Goal: Task Accomplishment & Management: Manage account settings

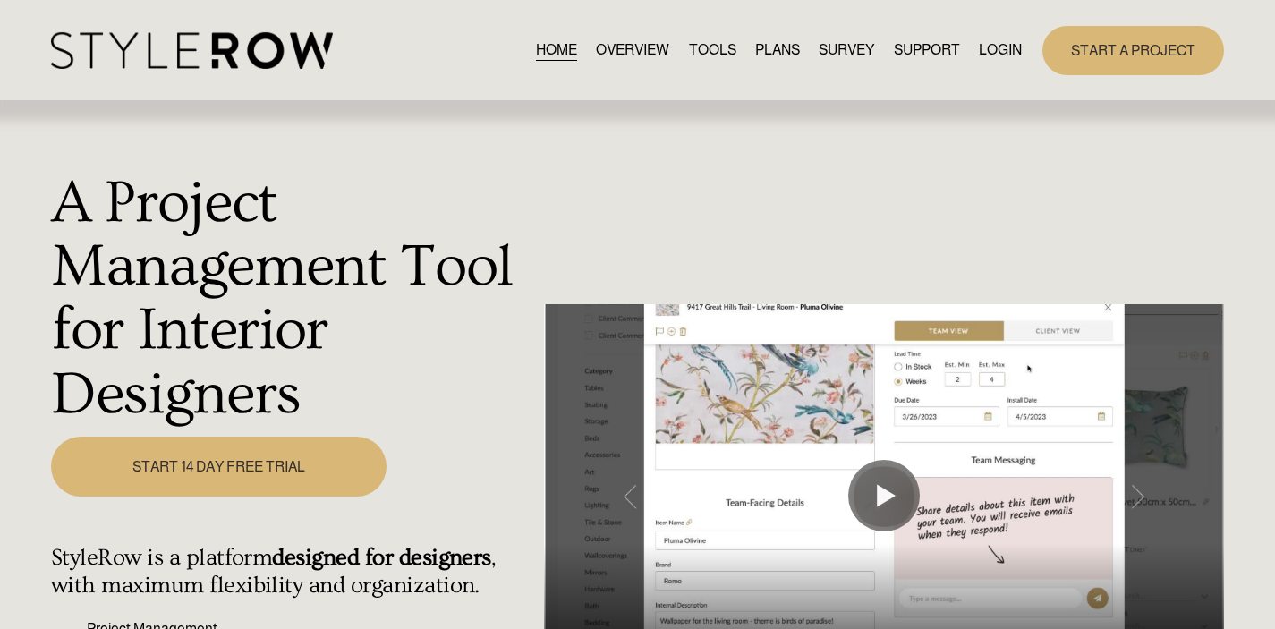
click at [991, 46] on link "LOGIN" at bounding box center [1000, 50] width 43 height 24
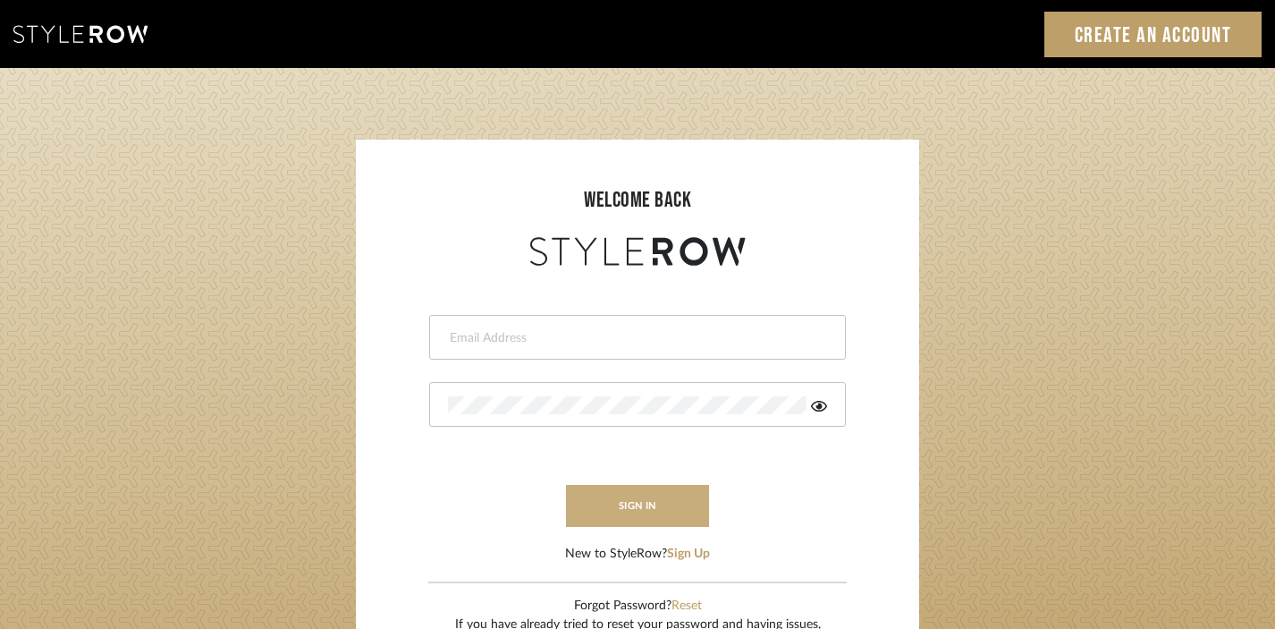
type input "[EMAIL_ADDRESS][DOMAIN_NAME]"
click at [661, 510] on button "sign in" at bounding box center [637, 506] width 143 height 42
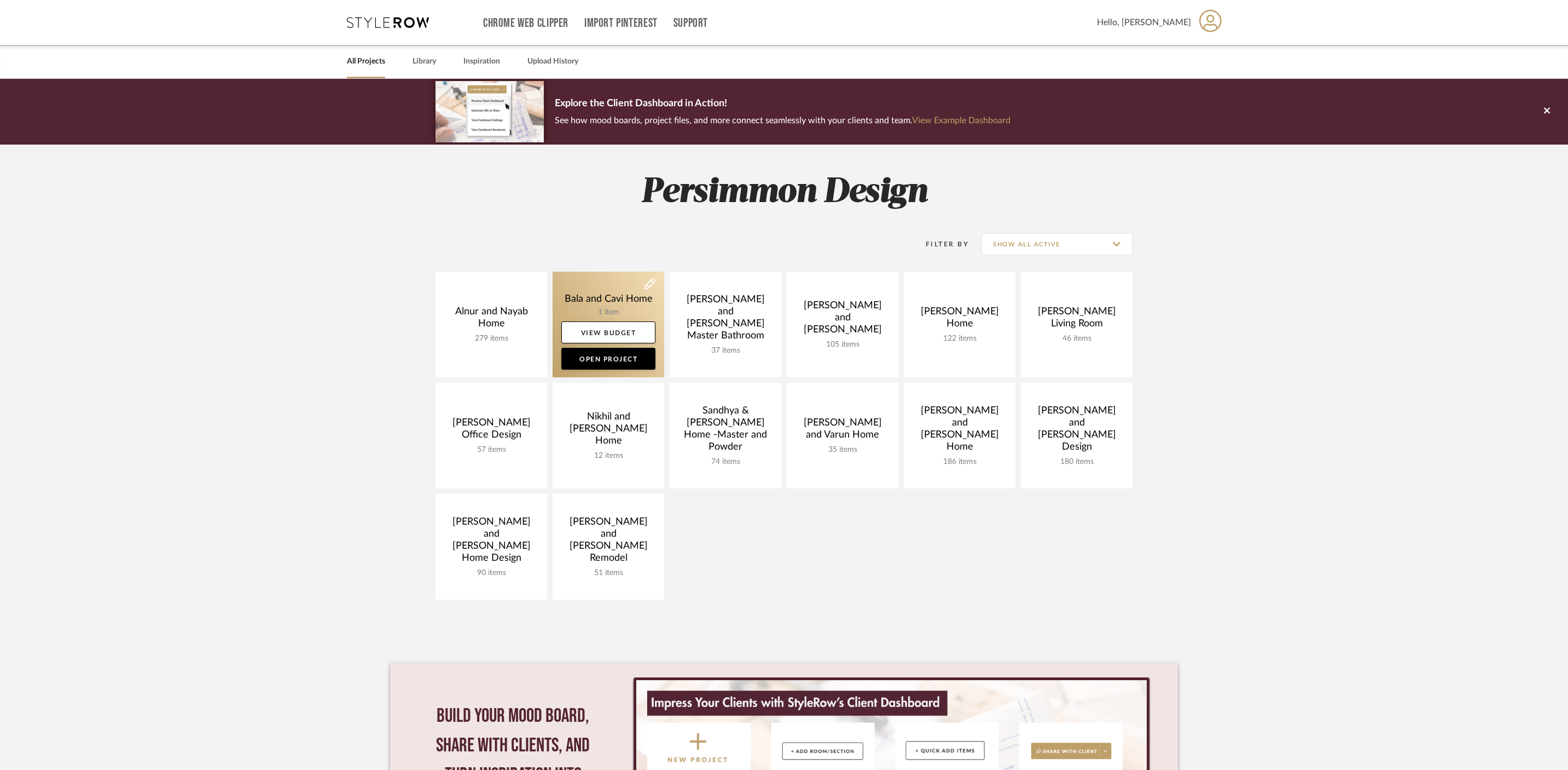
click at [595, 297] on link at bounding box center [608, 324] width 111 height 106
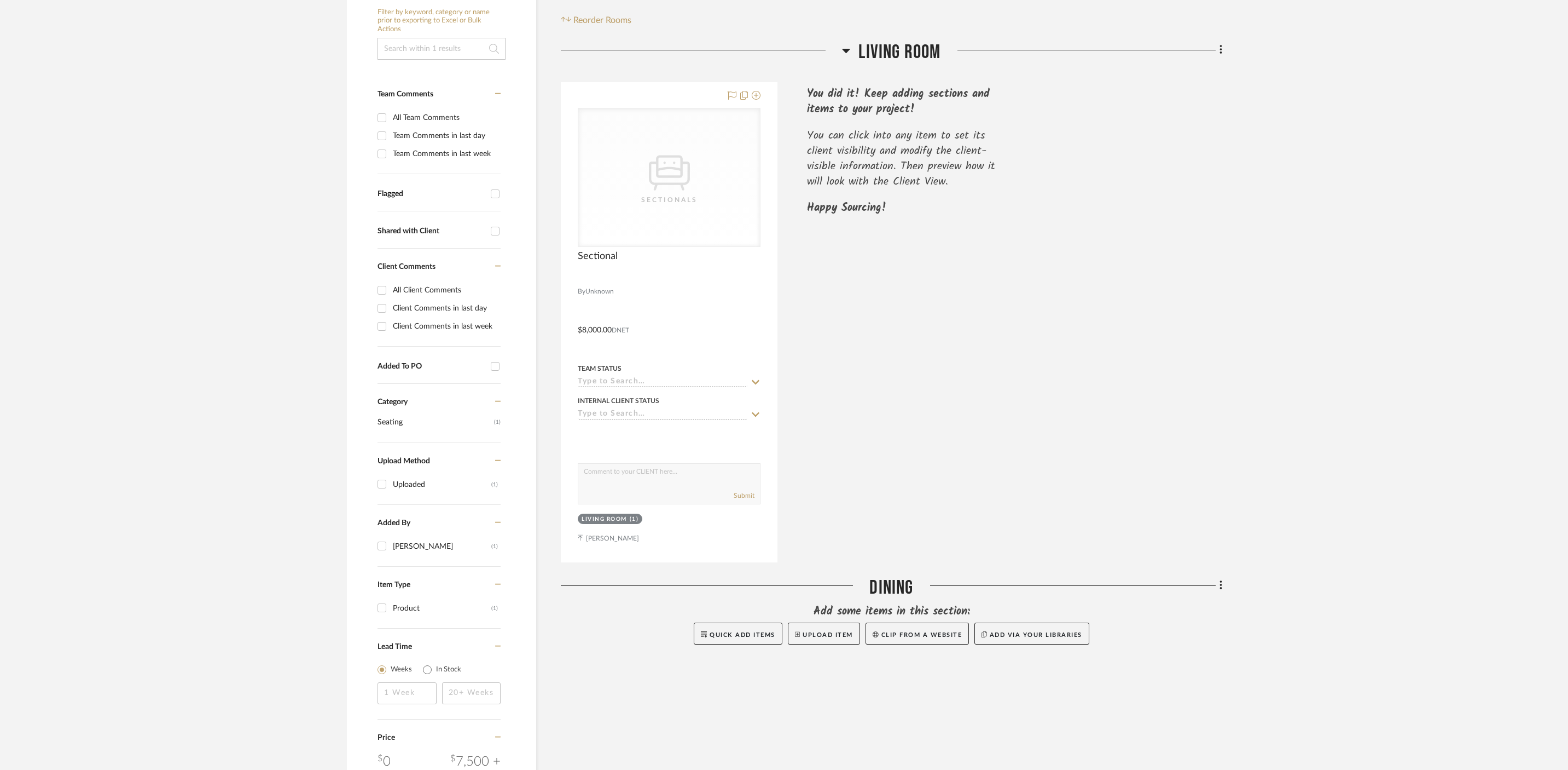
scroll to position [218, 0]
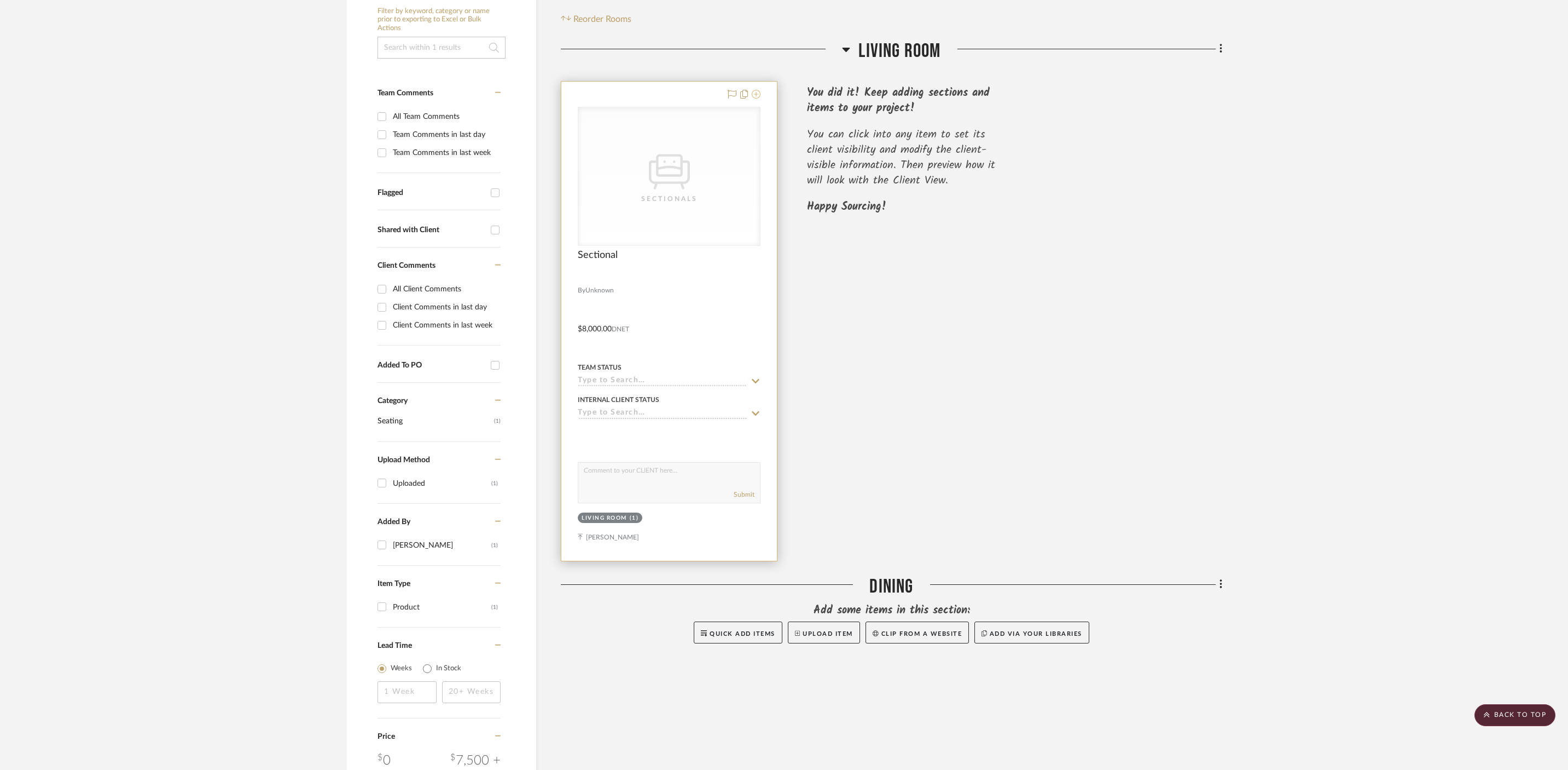
click at [759, 94] on icon at bounding box center [756, 94] width 9 height 9
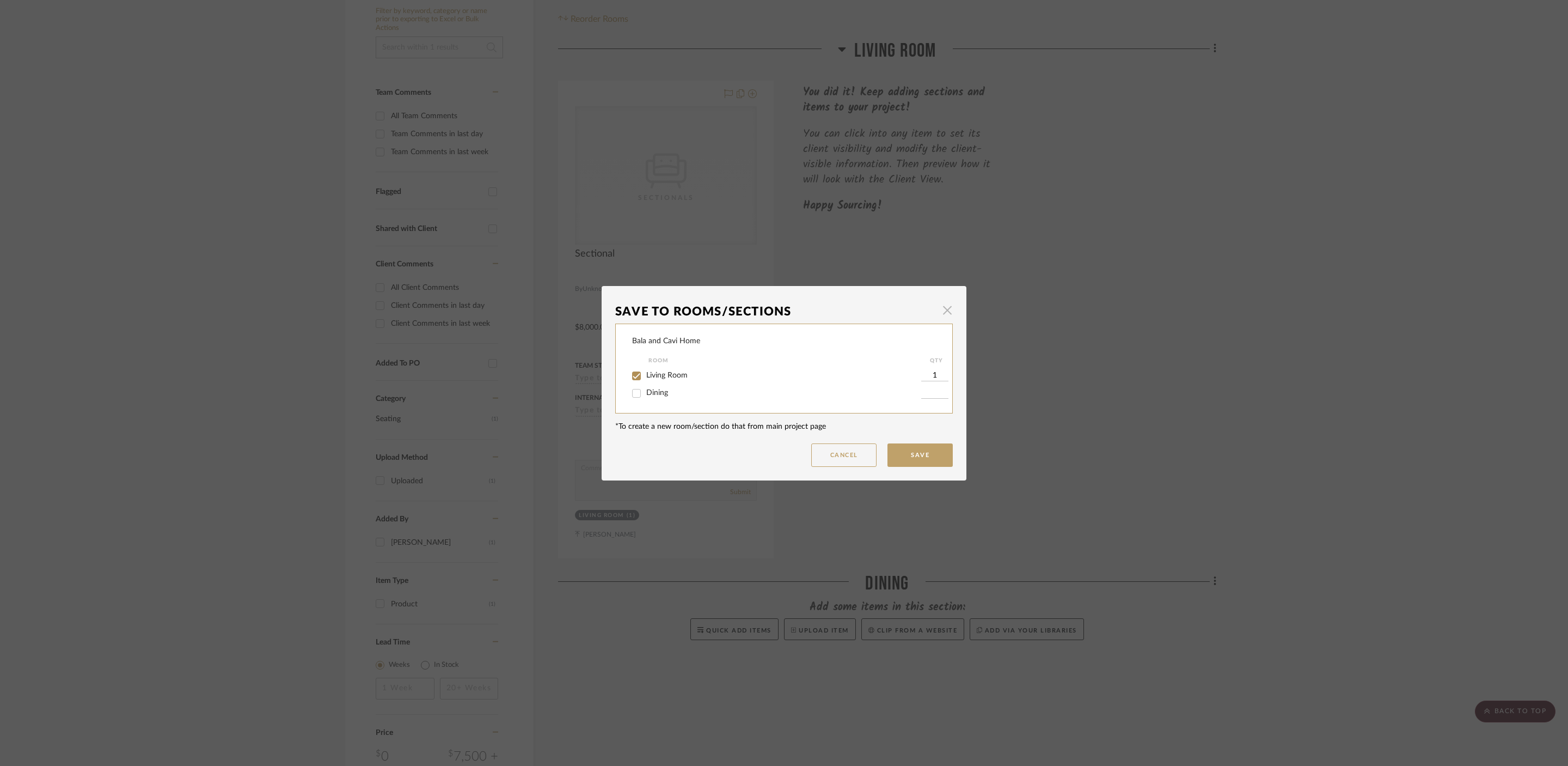
click at [943, 307] on span "button" at bounding box center [947, 311] width 22 height 22
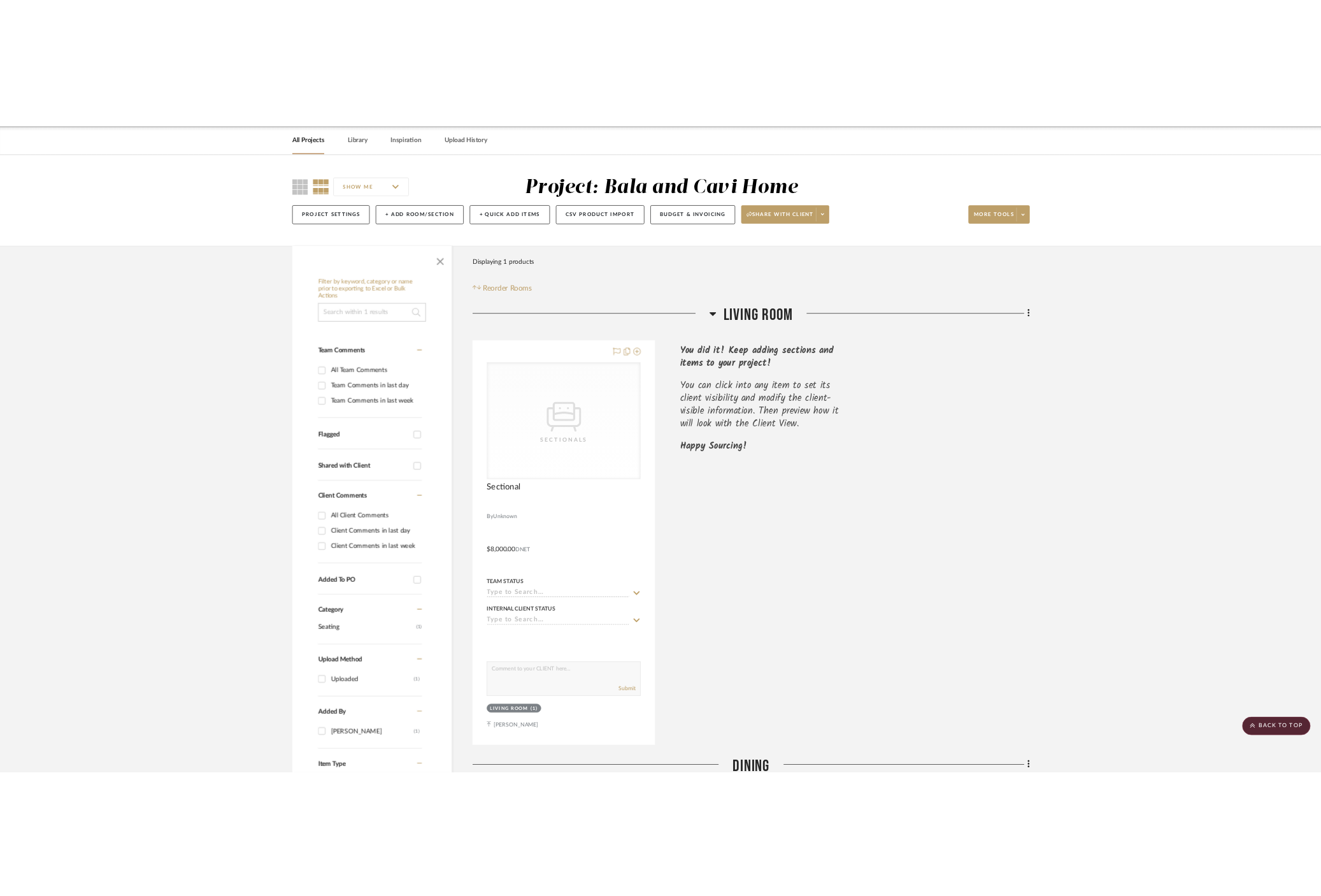
scroll to position [45, 0]
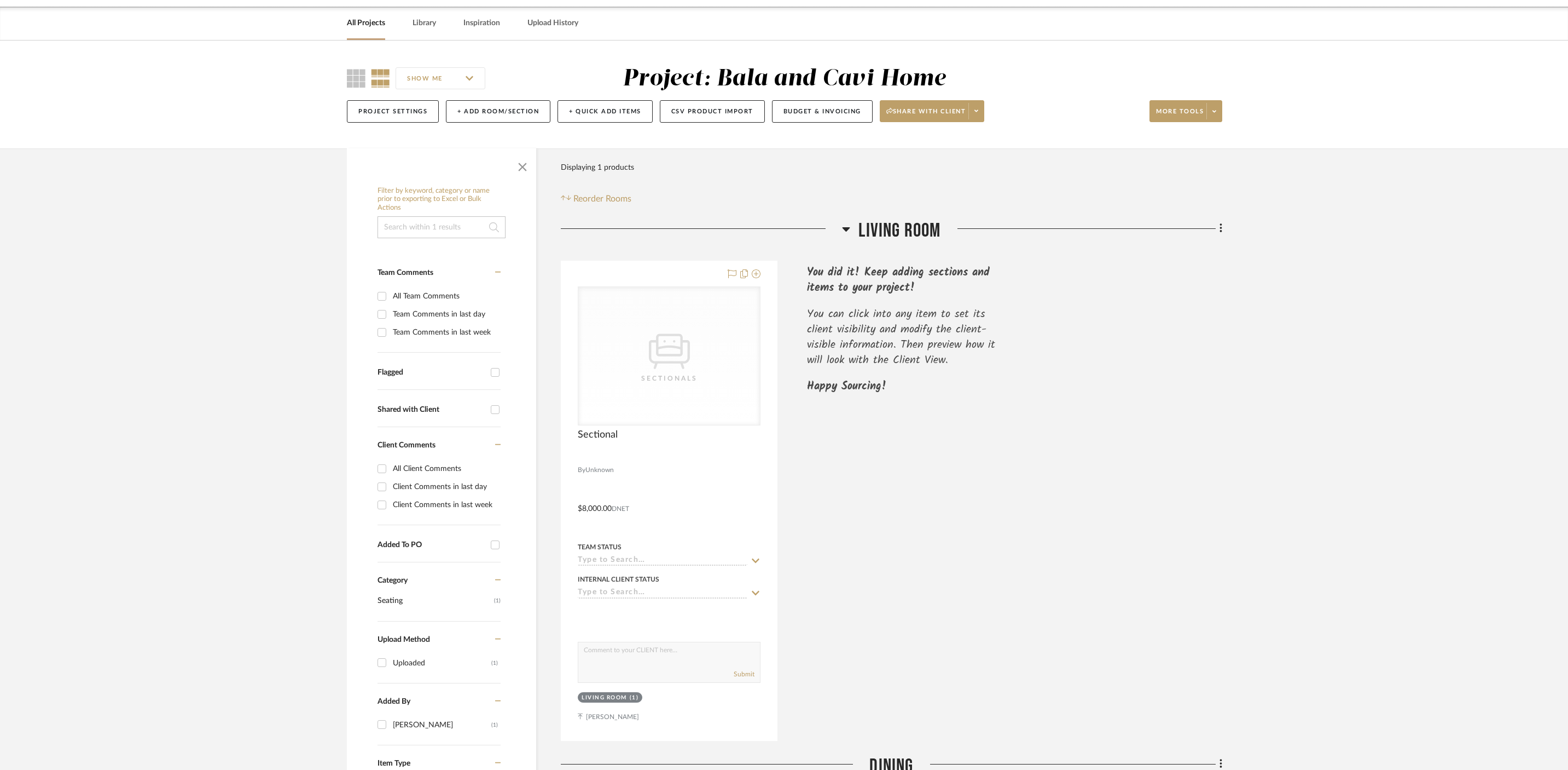
click at [842, 225] on icon at bounding box center [846, 228] width 8 height 13
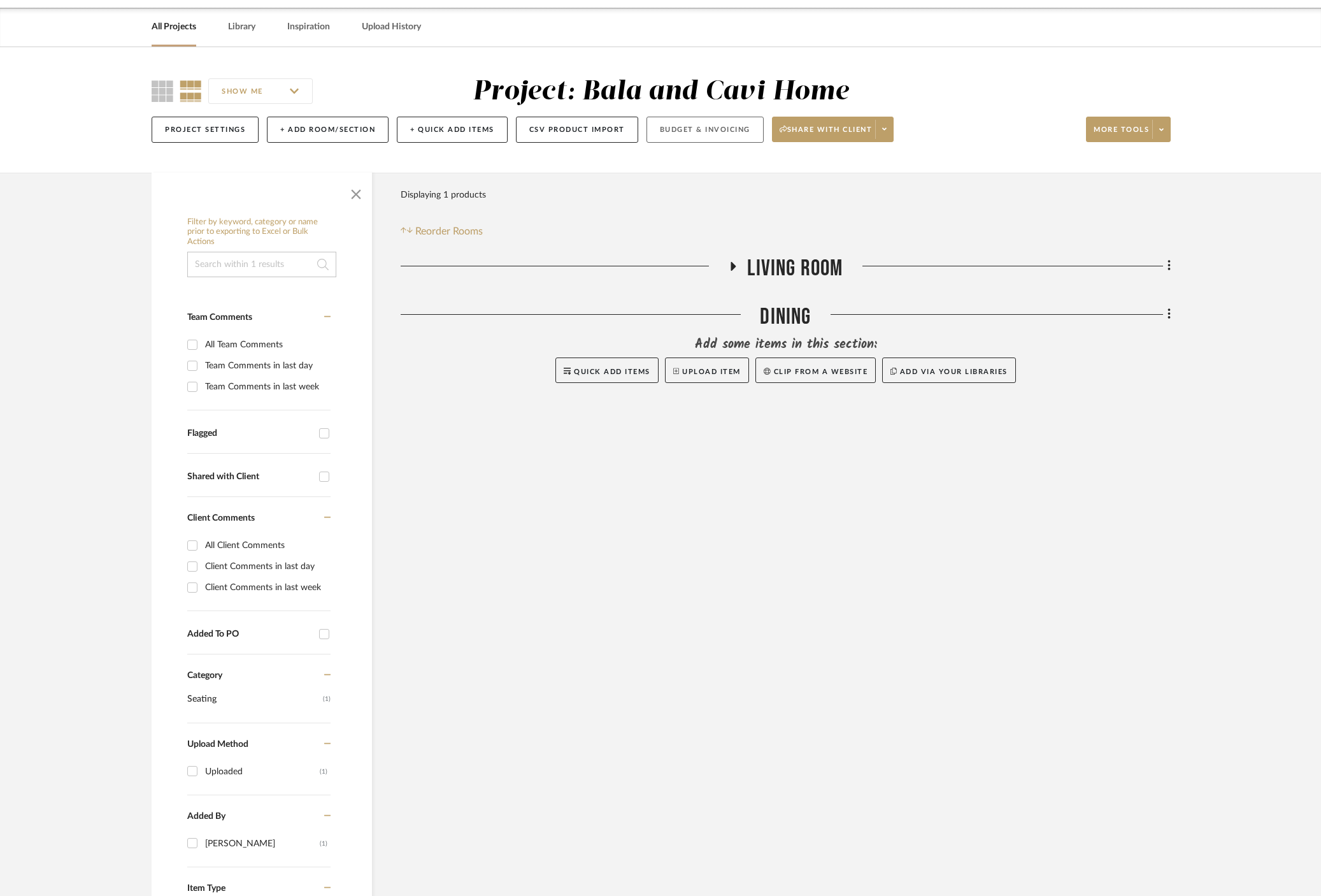
click at [726, 134] on button "Budget & Invoicing" at bounding box center [705, 130] width 118 height 26
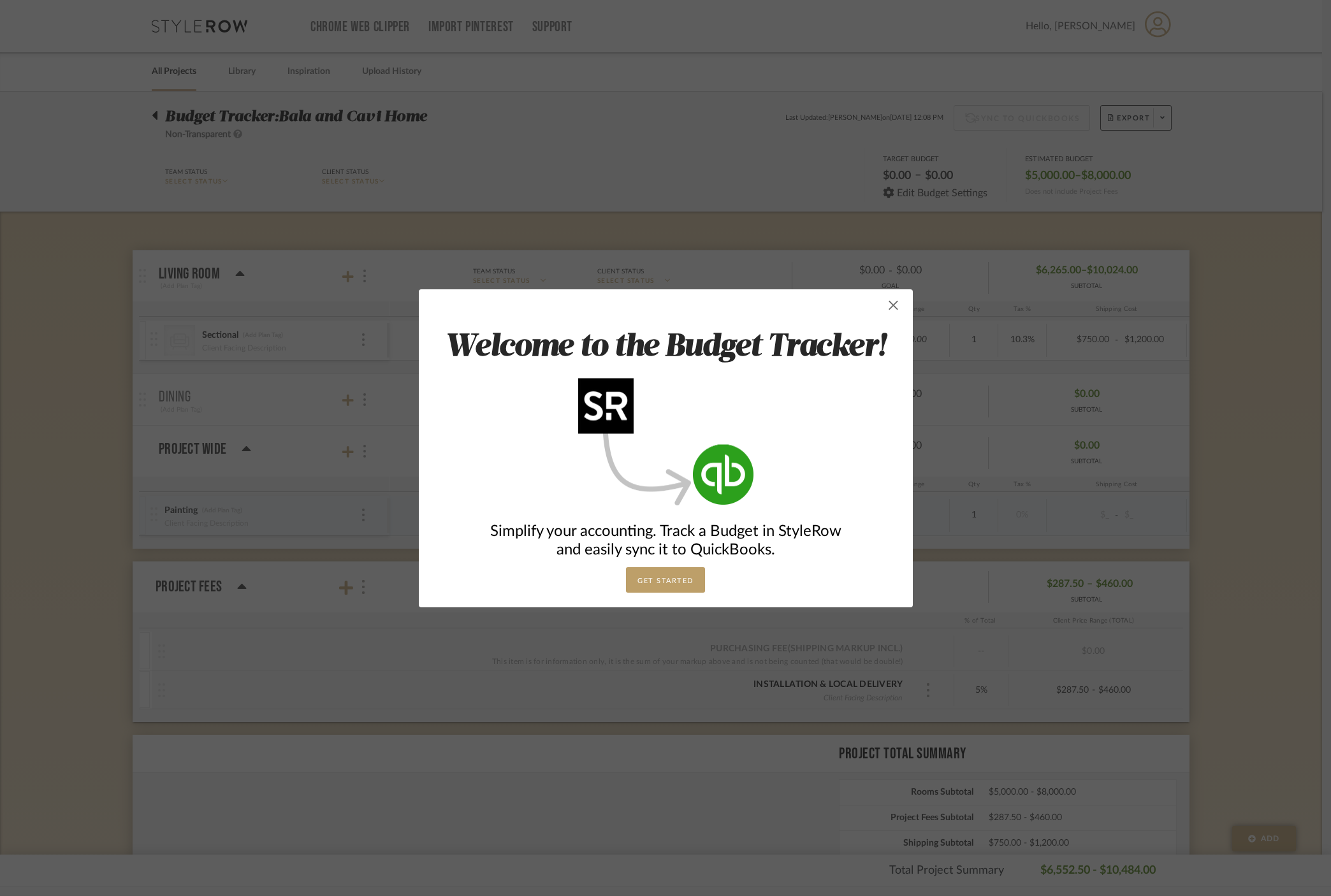
click at [890, 305] on span "button" at bounding box center [894, 306] width 26 height 26
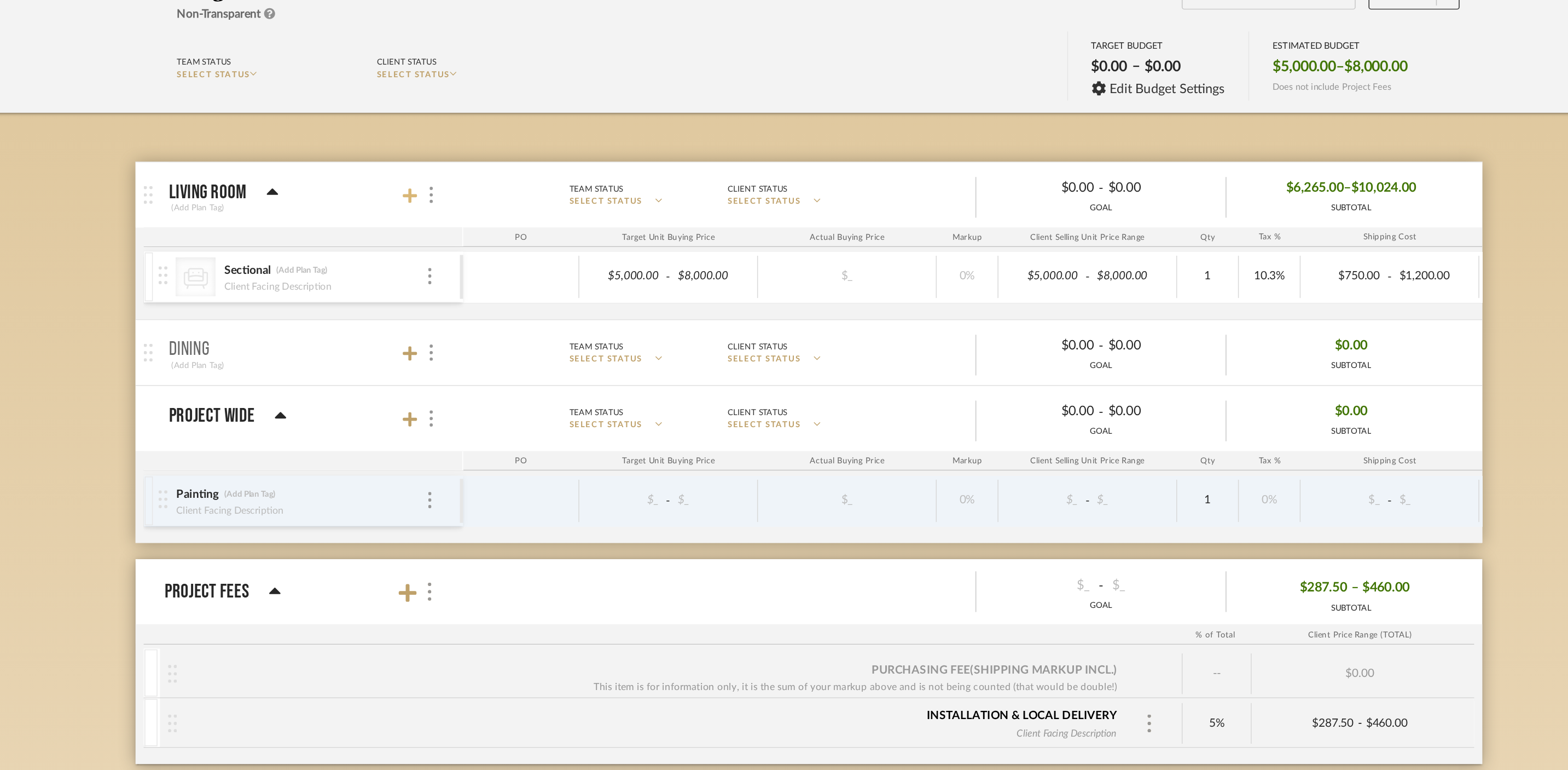
click at [516, 237] on icon at bounding box center [516, 237] width 10 height 10
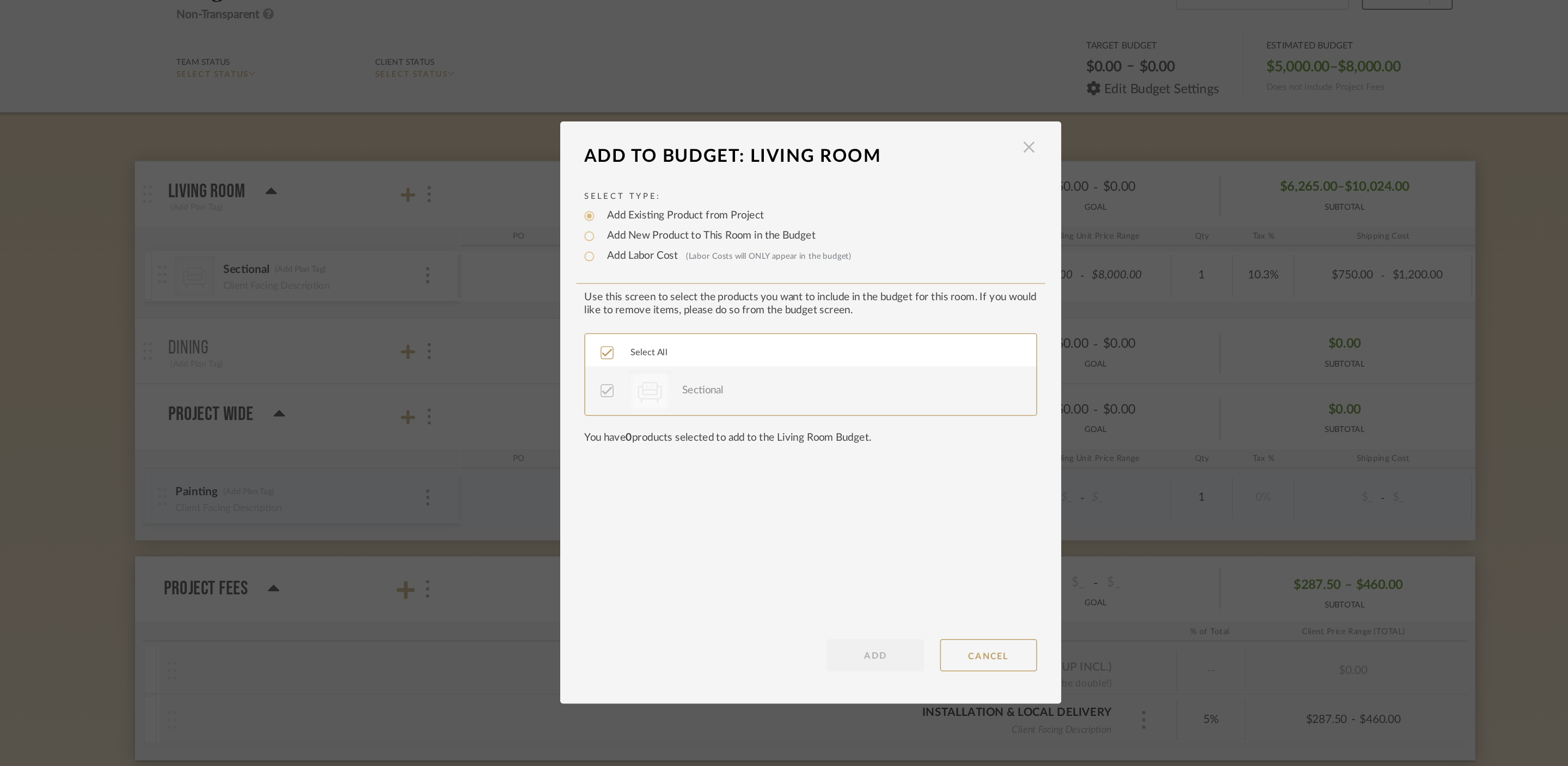
click at [927, 208] on span "button" at bounding box center [931, 205] width 22 height 22
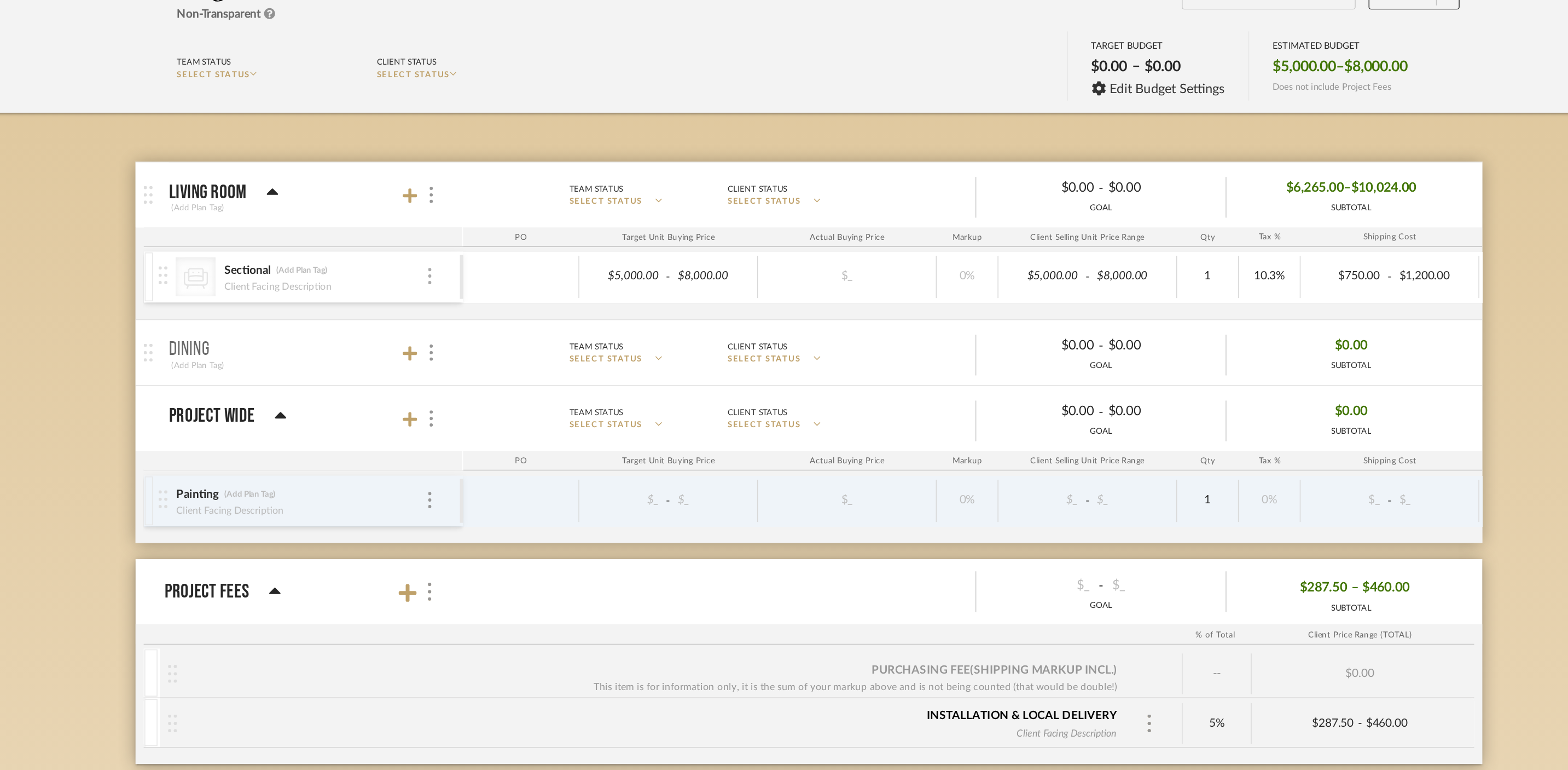
click at [526, 294] on div at bounding box center [529, 293] width 6 height 12
click at [526, 294] on div at bounding box center [784, 385] width 1568 height 770
click at [518, 236] on icon at bounding box center [516, 237] width 10 height 11
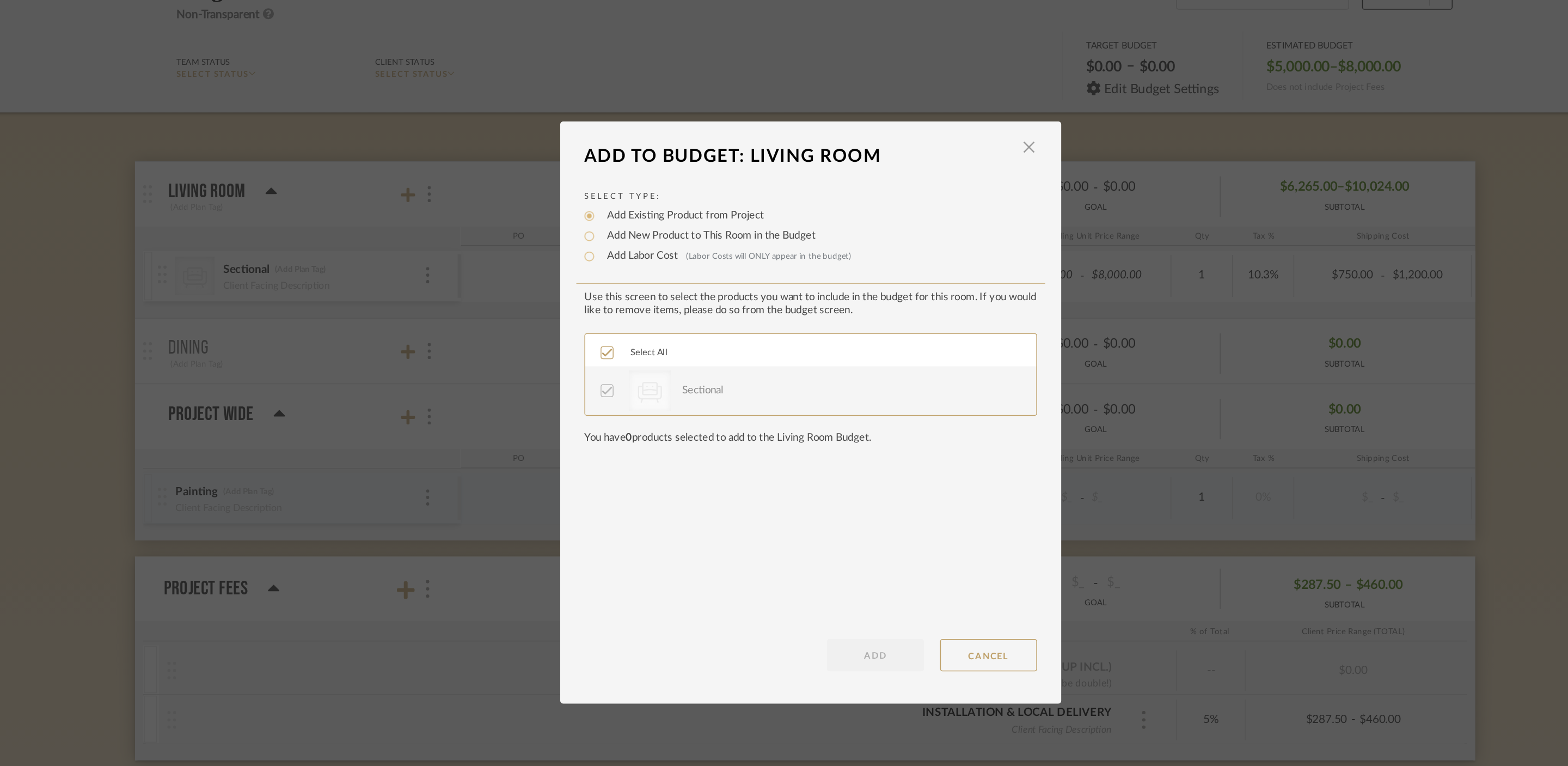
click at [688, 265] on label "Add New Product to This Room in the Budget" at bounding box center [715, 264] width 146 height 11
click at [642, 265] on input "Add New Product to This Room in the Budget" at bounding box center [634, 264] width 13 height 13
radio input "true"
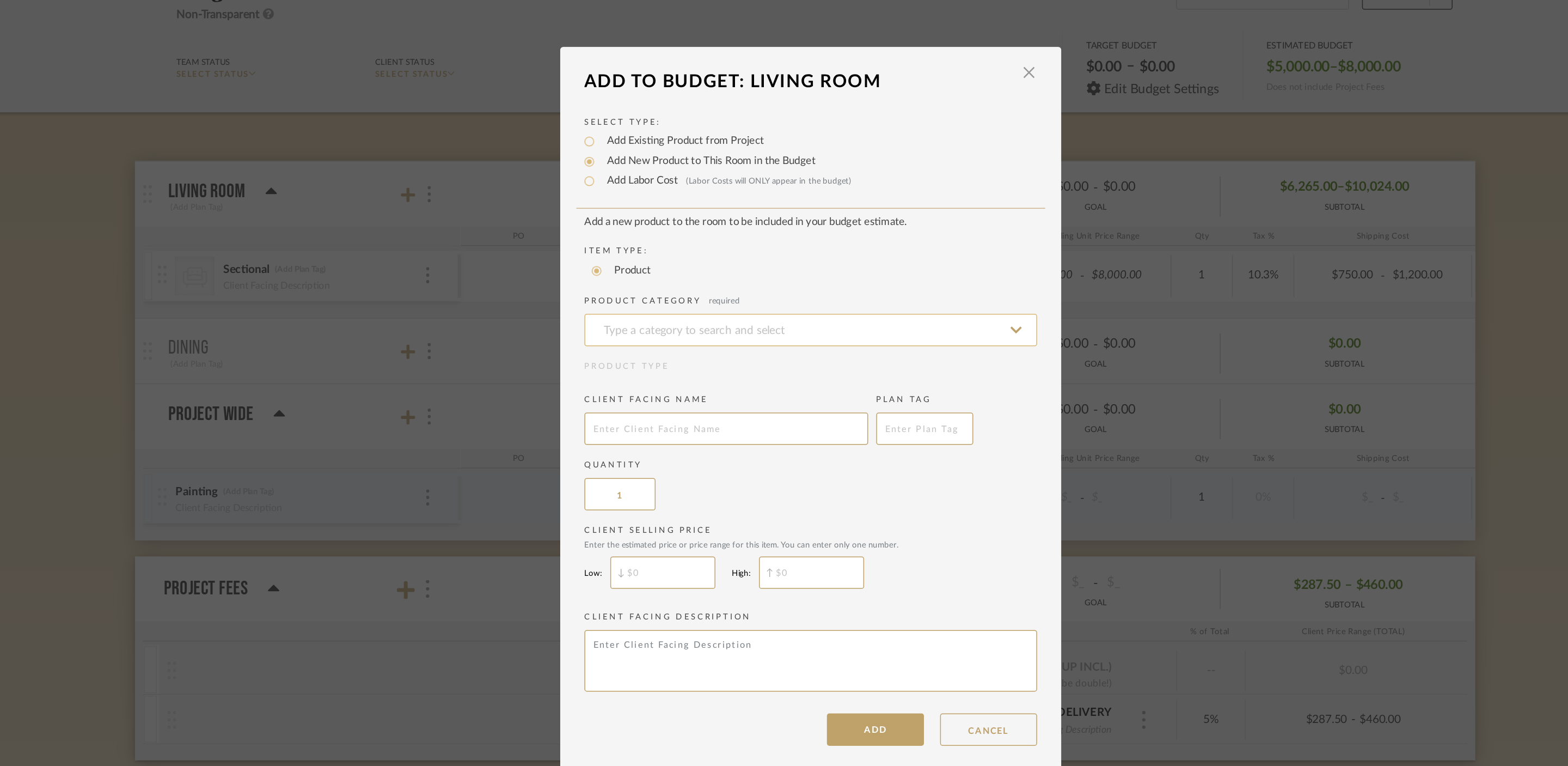
click at [703, 328] on input at bounding box center [784, 328] width 305 height 22
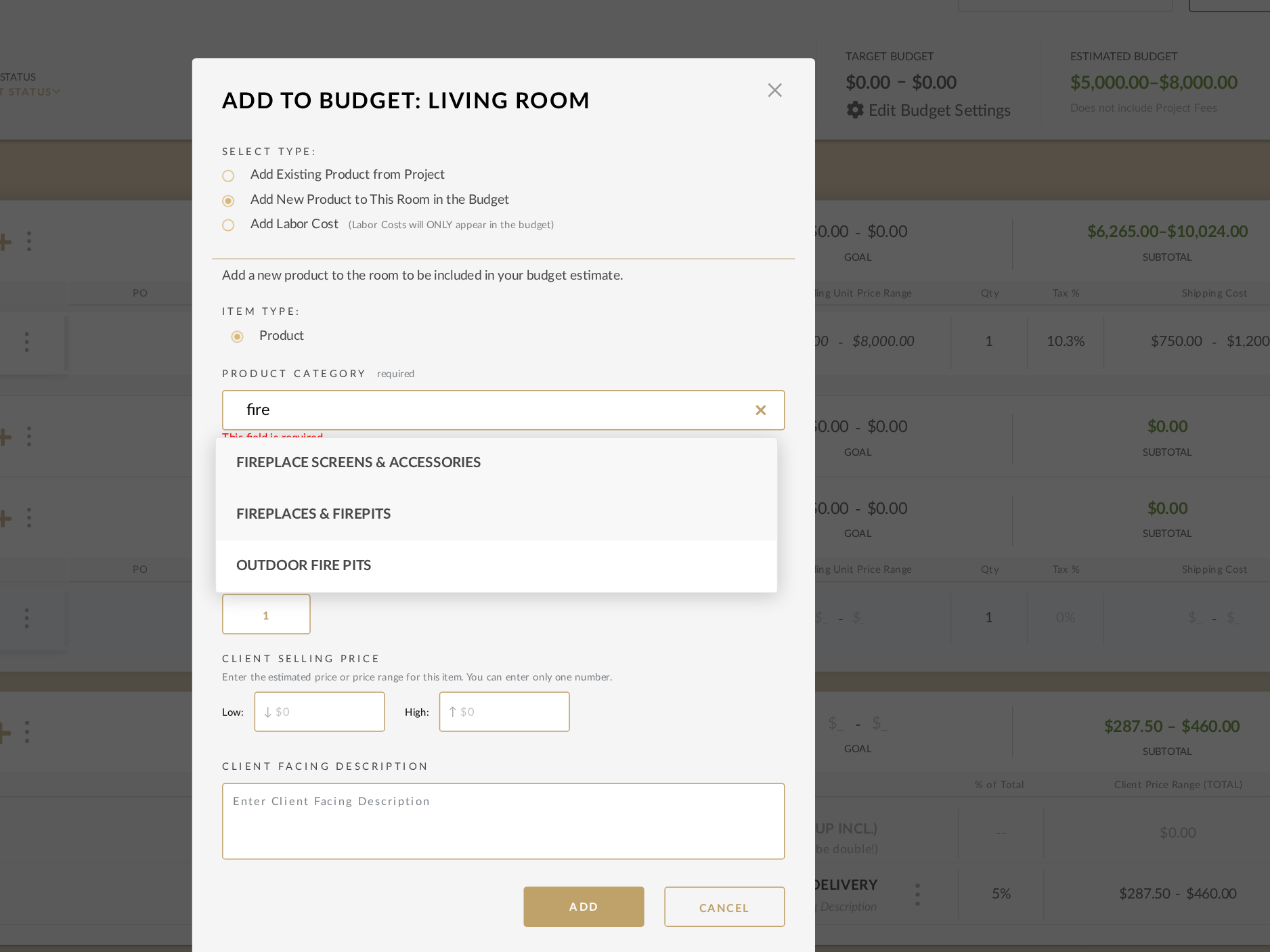
click at [581, 477] on div "Fireplaces & Firepits" at bounding box center [630, 478] width 378 height 35
type input "Fireplaces & Firepits"
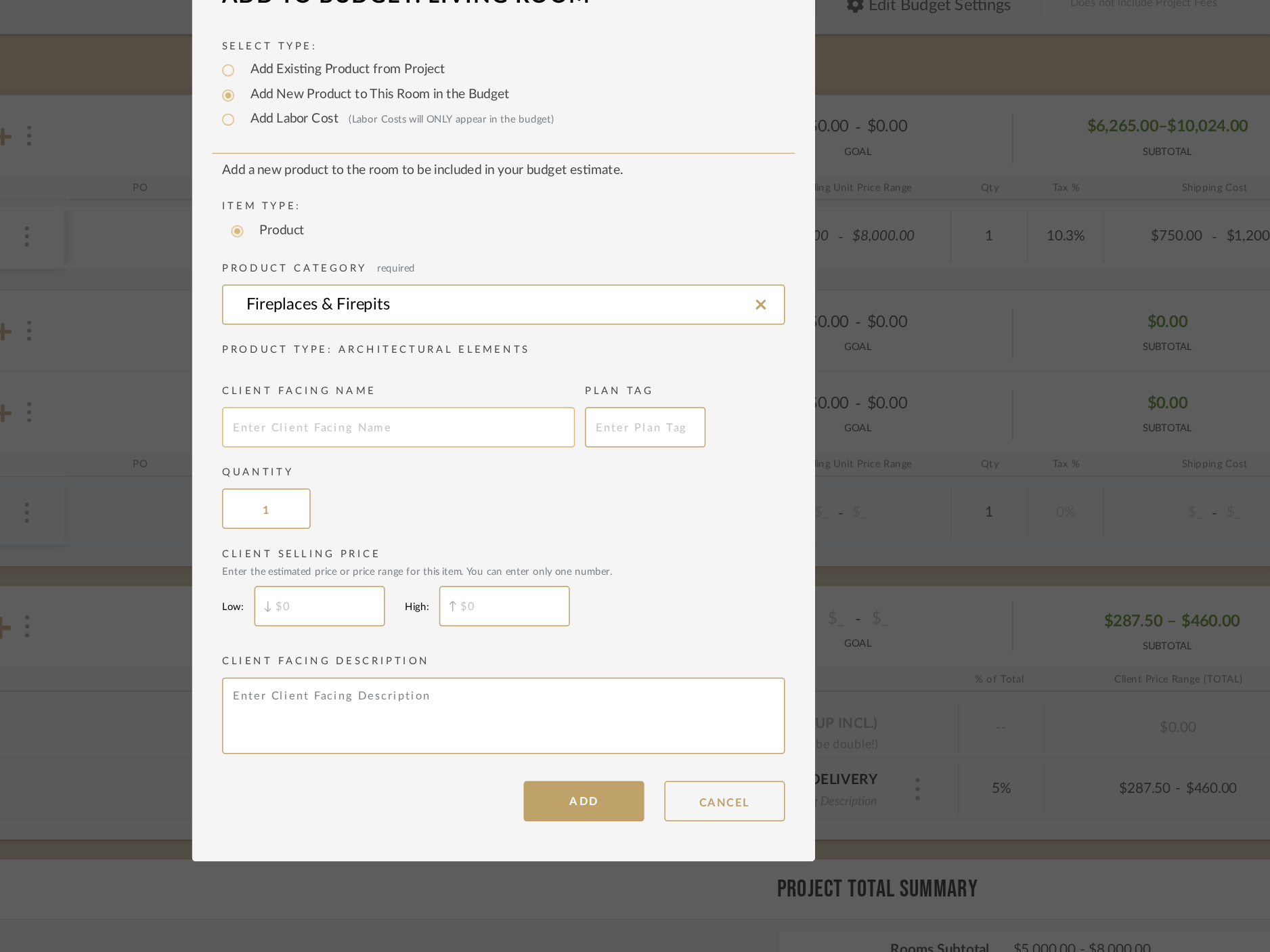
click at [555, 497] on input "text" at bounding box center [565, 490] width 238 height 27
type input "Fireplace"
click at [510, 615] on input "$" at bounding box center [511, 610] width 88 height 27
type input "$11,000"
click at [637, 611] on input "text" at bounding box center [636, 610] width 88 height 27
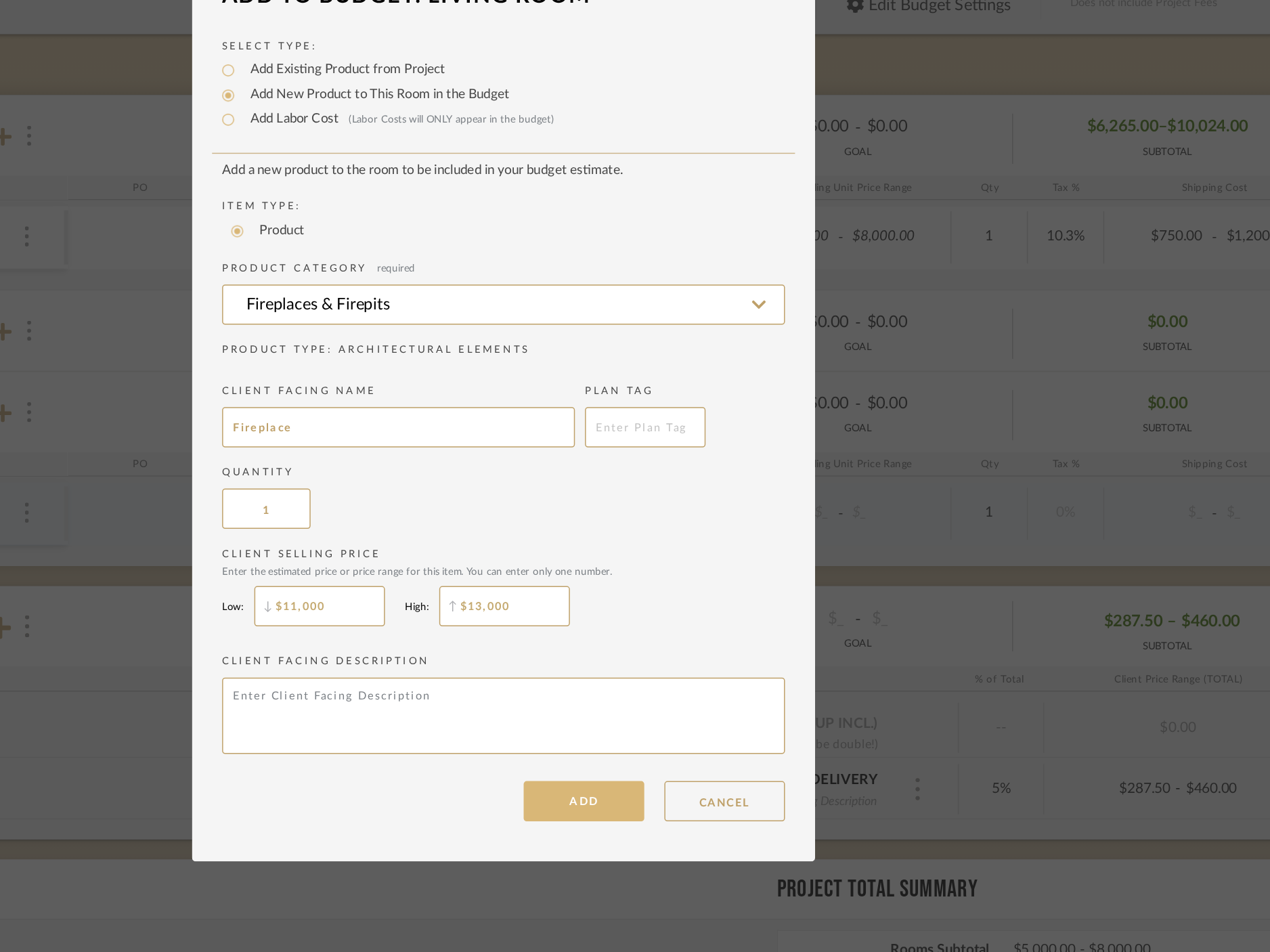
type input "$13,000"
click at [698, 742] on button "ADD" at bounding box center [689, 742] width 81 height 27
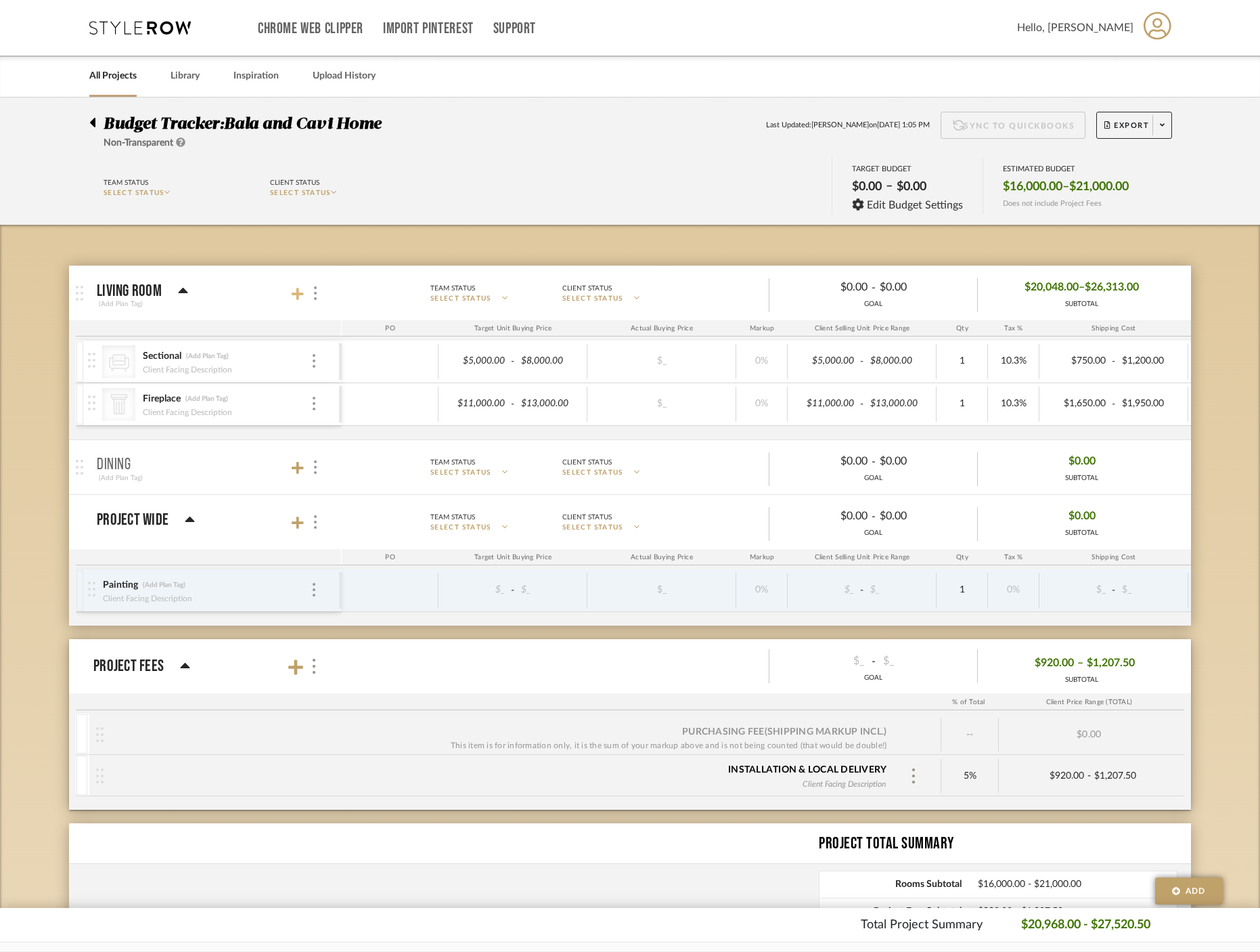
click at [298, 297] on icon at bounding box center [298, 294] width 12 height 12
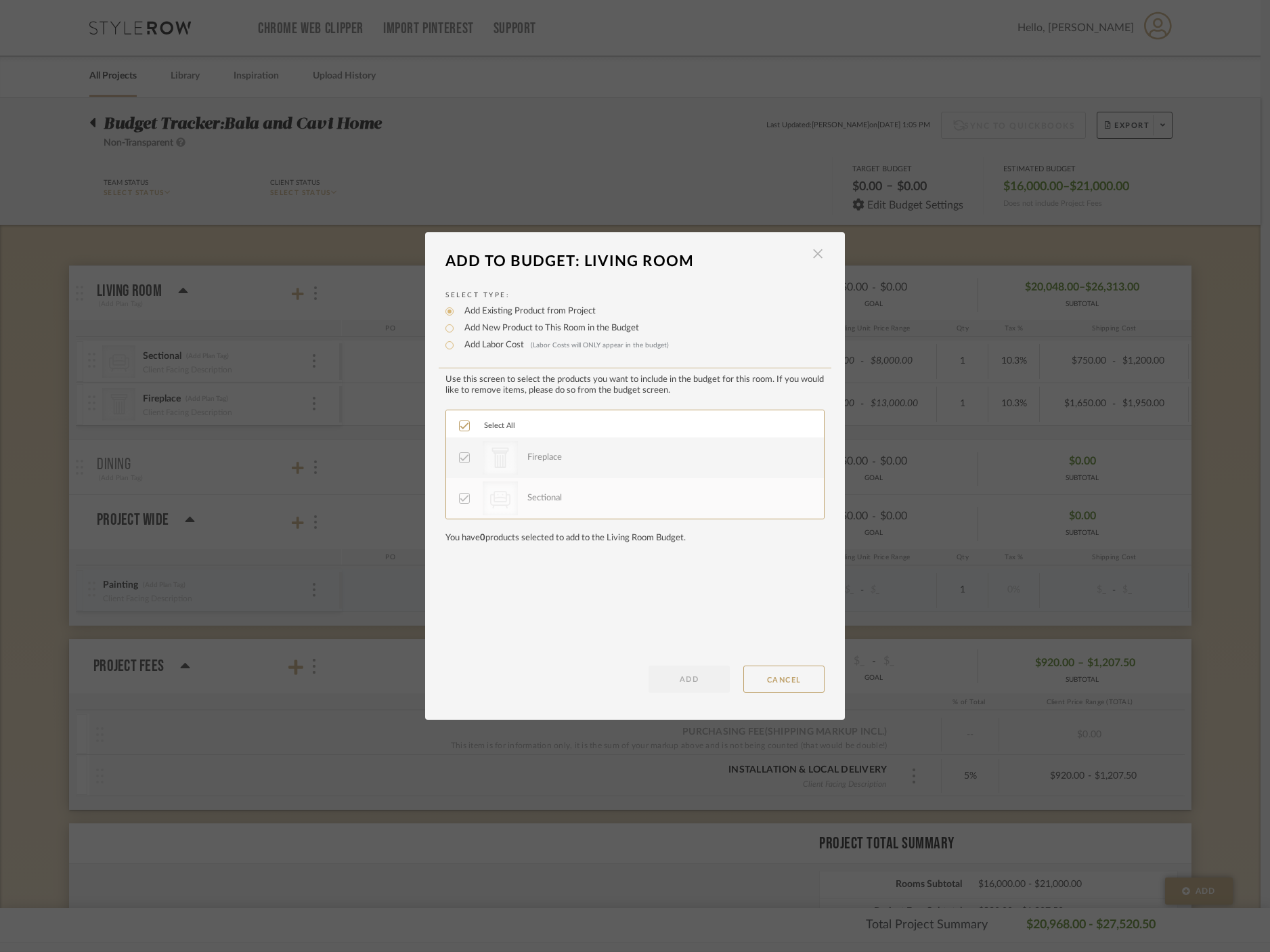
click at [814, 249] on span "button" at bounding box center [818, 254] width 27 height 27
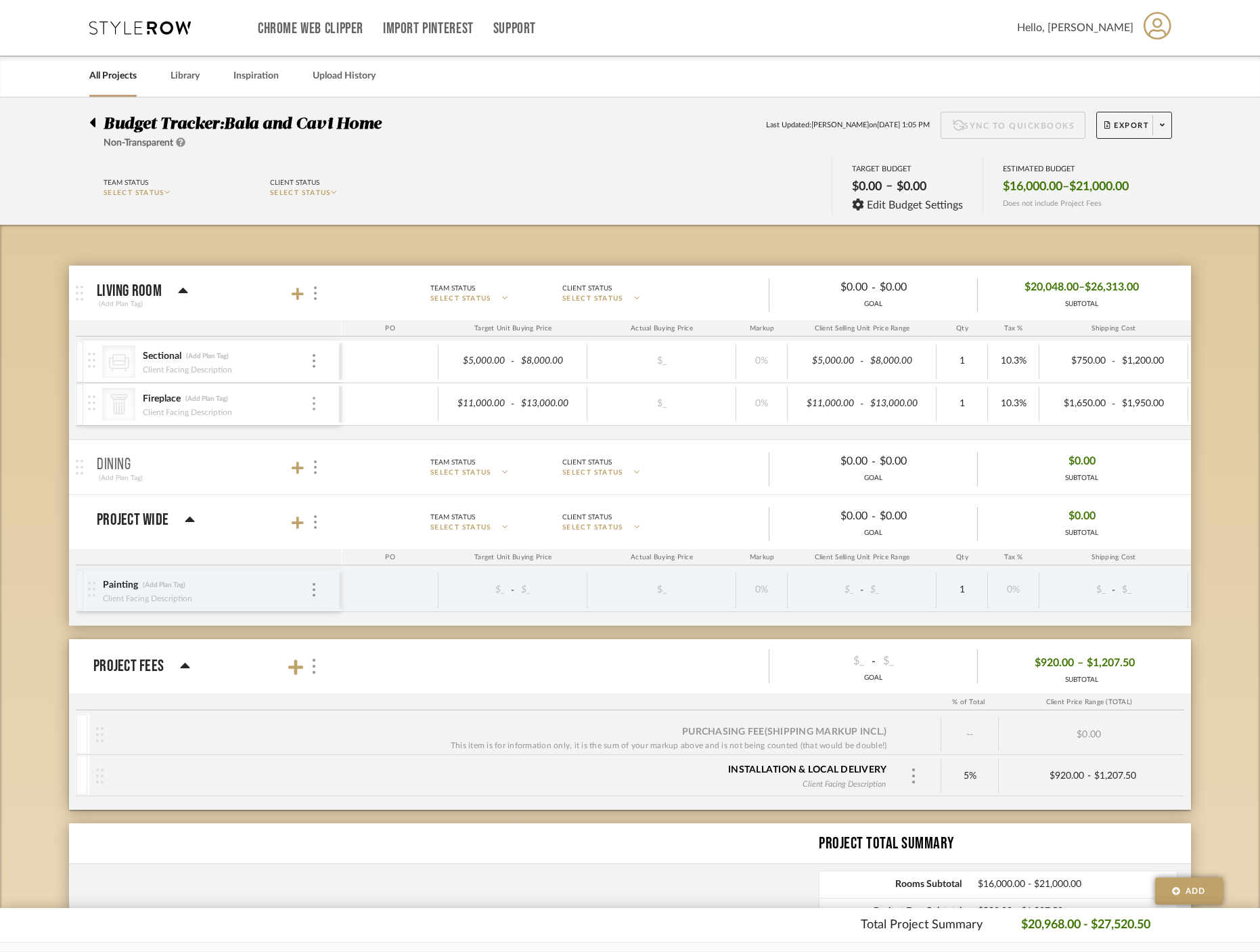
click at [316, 409] on div at bounding box center [314, 404] width 7 height 15
click at [491, 194] on div at bounding box center [630, 476] width 1260 height 952
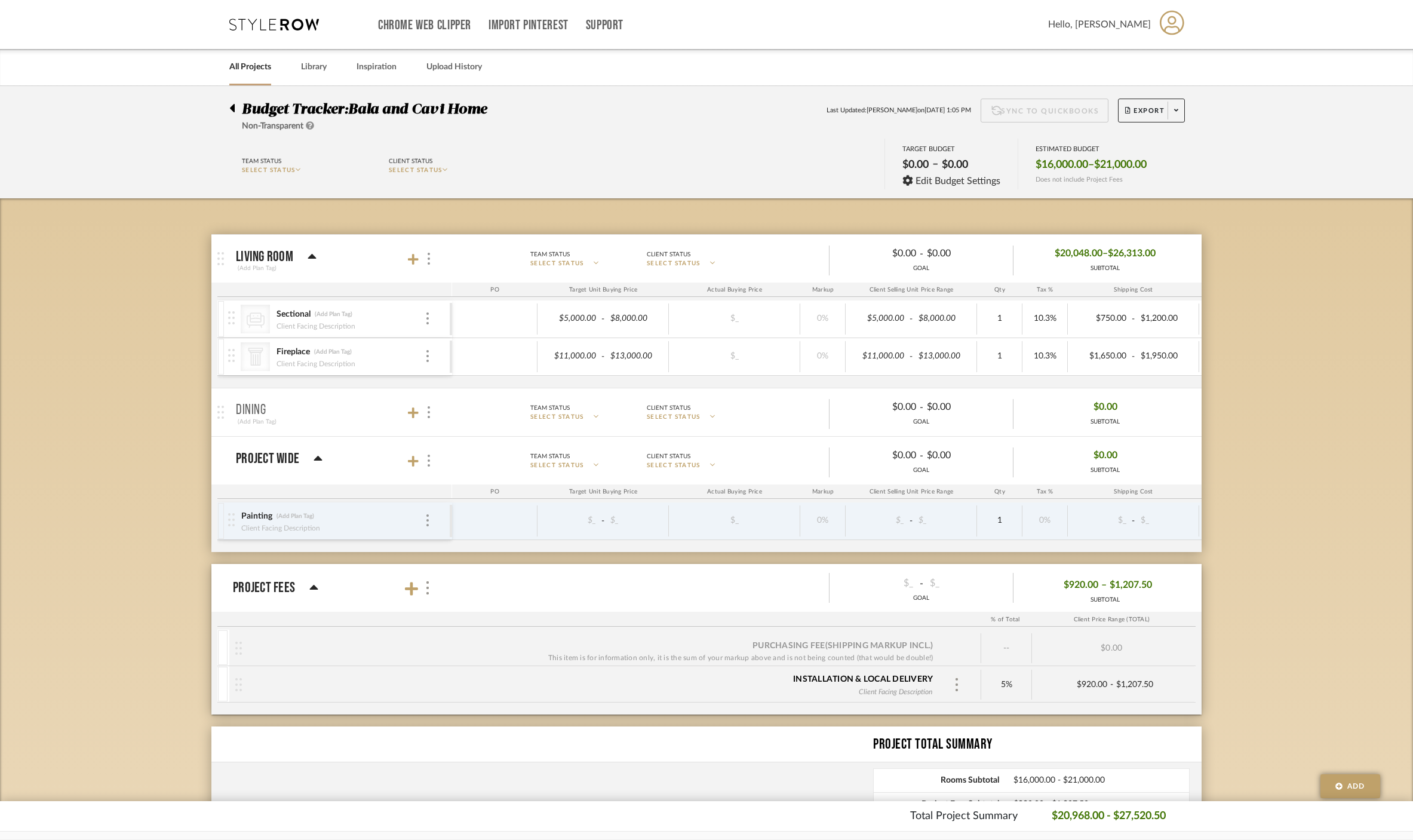
click at [547, 139] on div "Team Status SELECT STATUS Client Status SELECT STATUS TARGET BUDGET $0.00 – $0.…" at bounding box center [706, 166] width 990 height 53
click at [429, 519] on div at bounding box center [427, 521] width 6 height 13
click at [429, 519] on div at bounding box center [706, 420] width 1413 height 840
click at [429, 519] on div at bounding box center [427, 521] width 6 height 13
click at [466, 651] on p "Remove" at bounding box center [473, 655] width 33 height 9
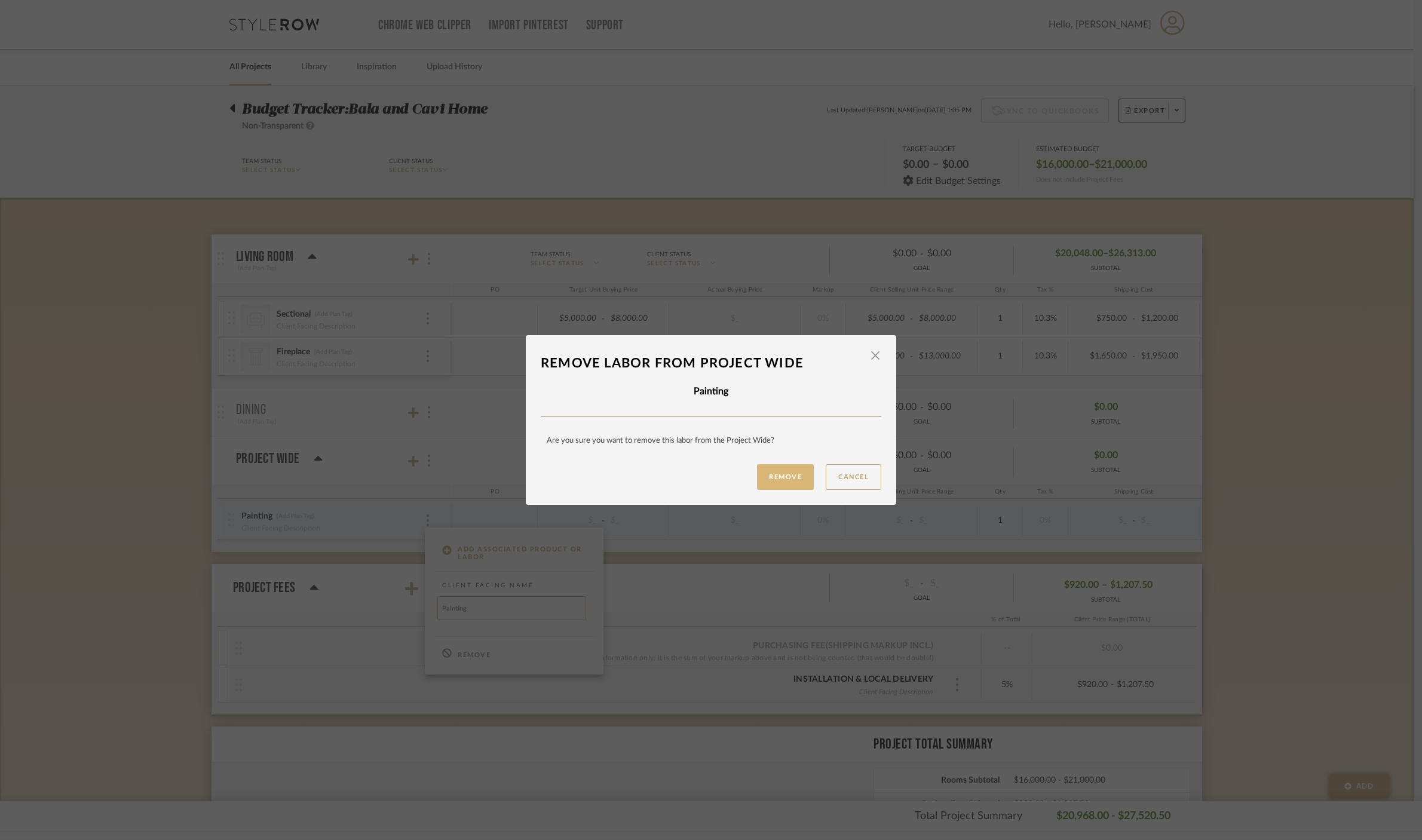
click at [797, 476] on button "Remove" at bounding box center [785, 477] width 57 height 25
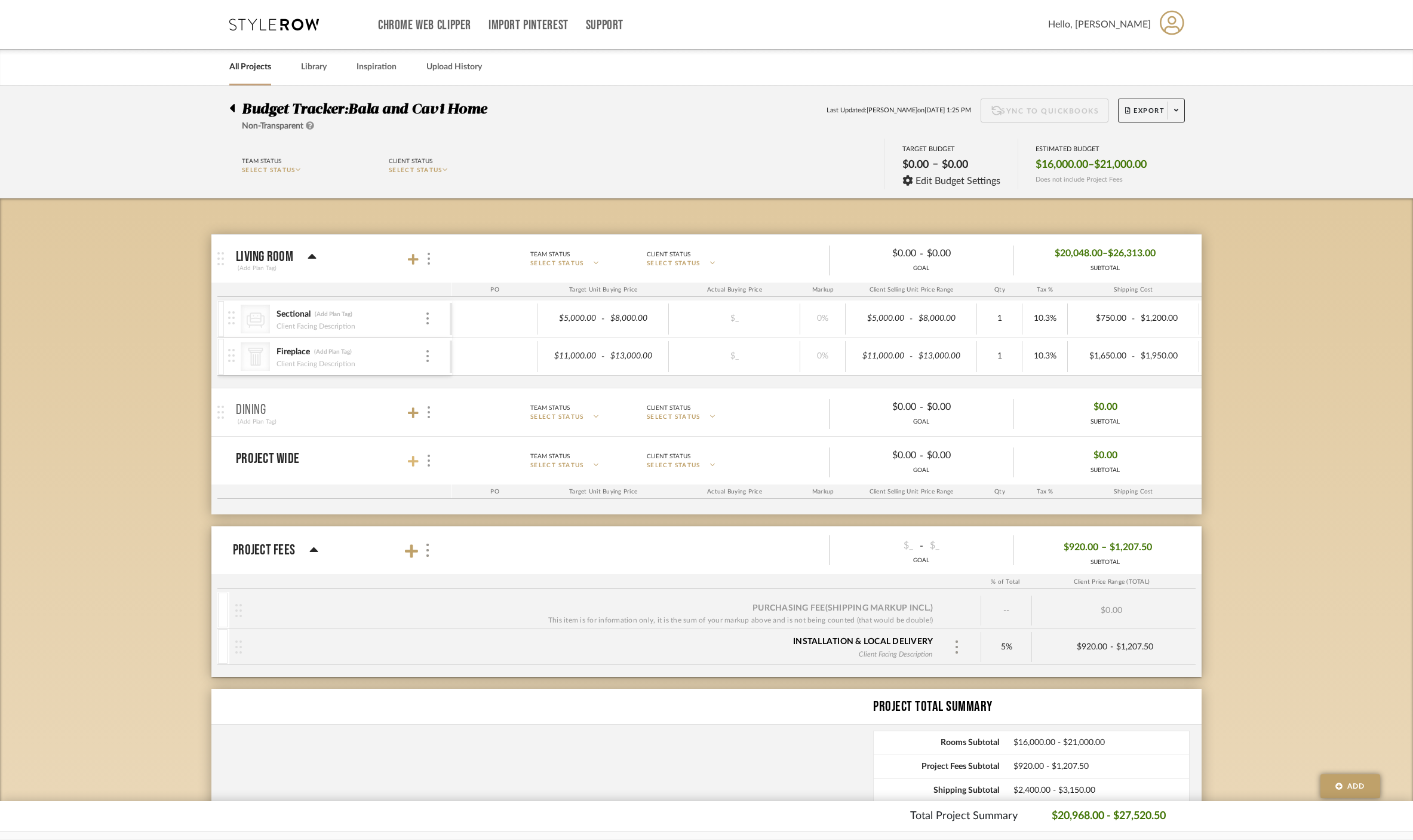
click at [409, 464] on icon at bounding box center [413, 461] width 11 height 12
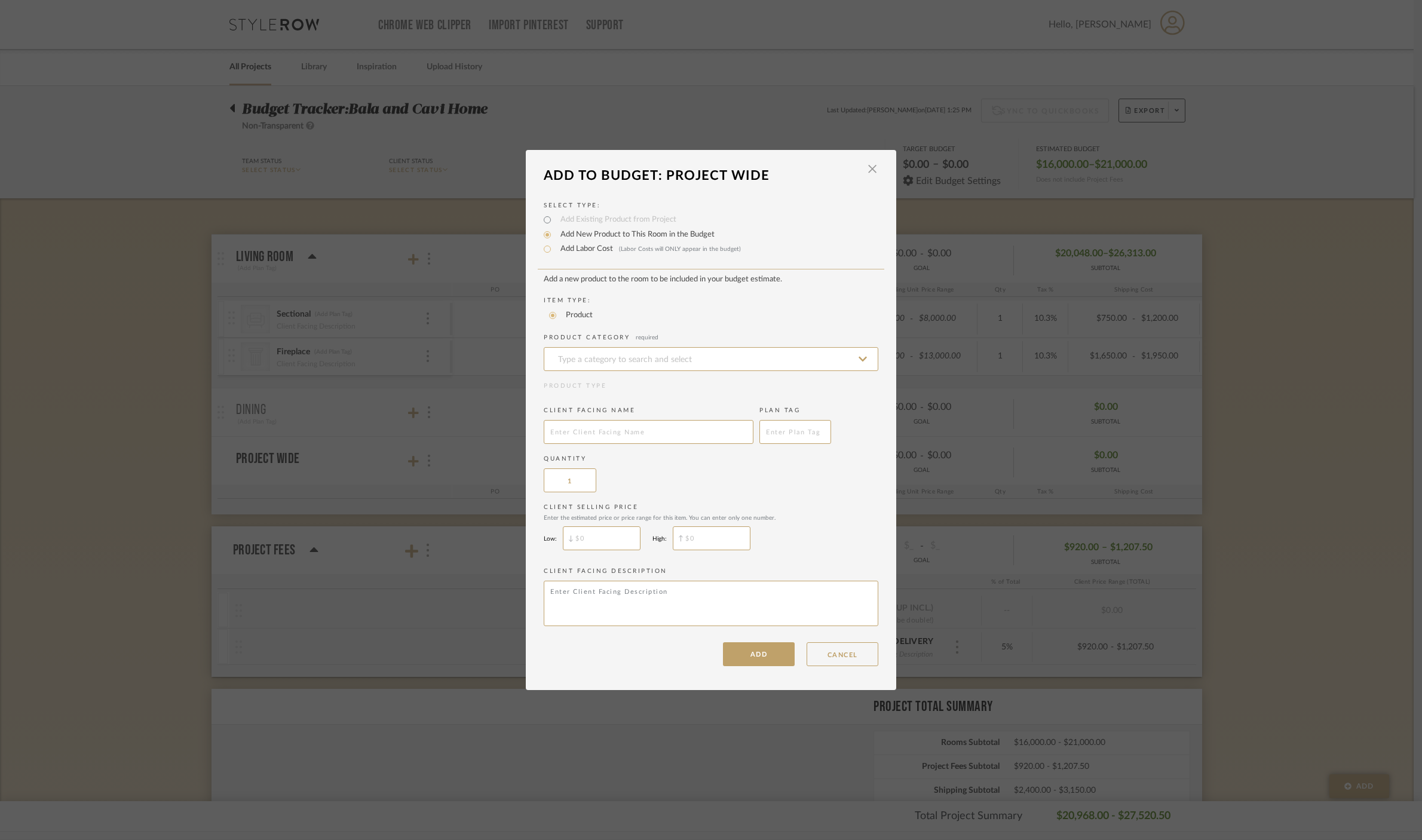
click at [201, 443] on div "LOADING" at bounding box center [711, 420] width 1422 height 840
click at [871, 170] on span "button" at bounding box center [872, 169] width 24 height 24
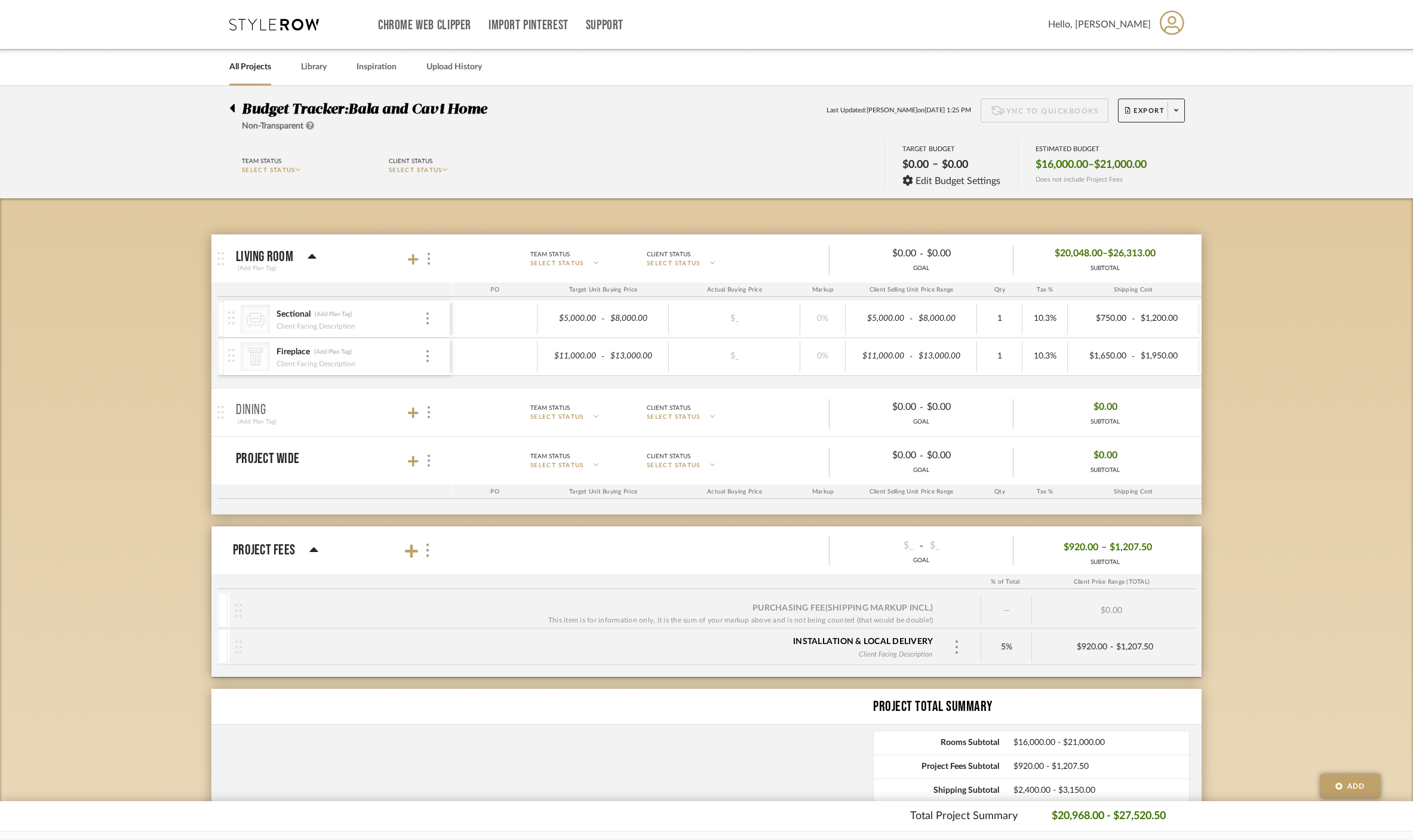
click at [236, 314] on div at bounding box center [232, 319] width 16 height 37
click at [416, 260] on icon at bounding box center [413, 259] width 11 height 11
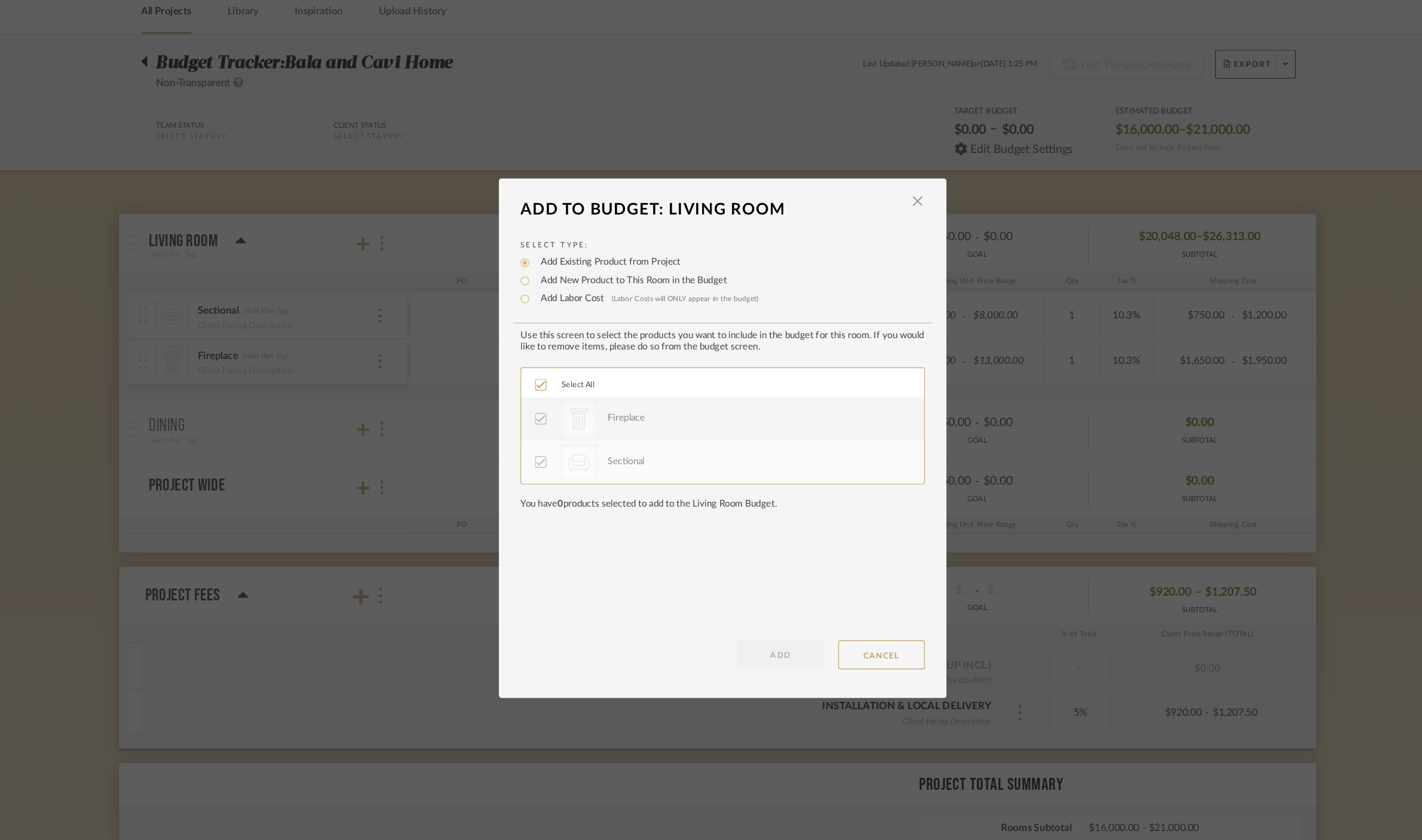
click at [637, 291] on label "Add New Product to This Room in the Budget" at bounding box center [635, 290] width 160 height 12
click at [554, 291] on input "Add New Product to This Room in the Budget" at bounding box center [547, 289] width 14 height 14
radio input "true"
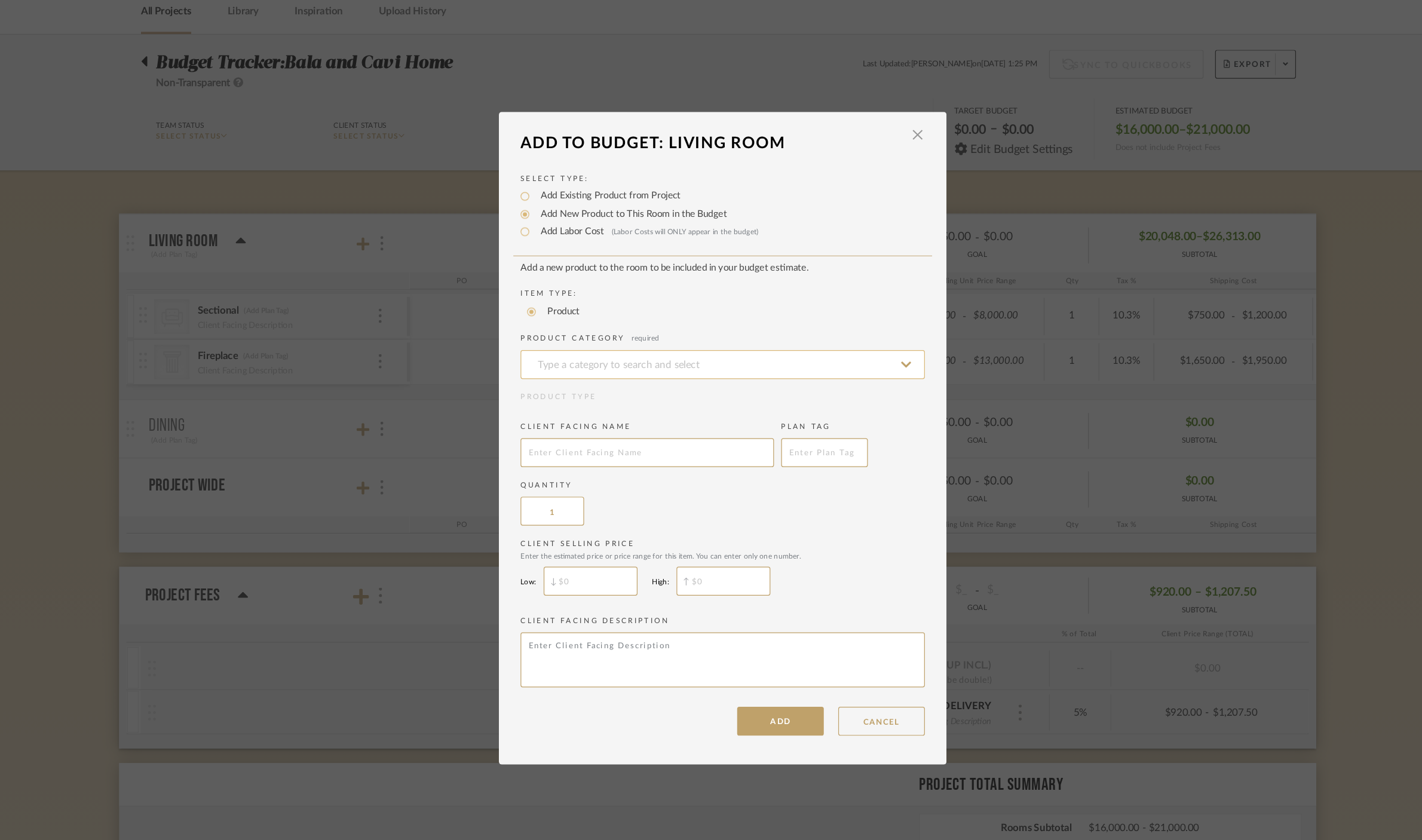
click at [620, 361] on input at bounding box center [711, 359] width 335 height 24
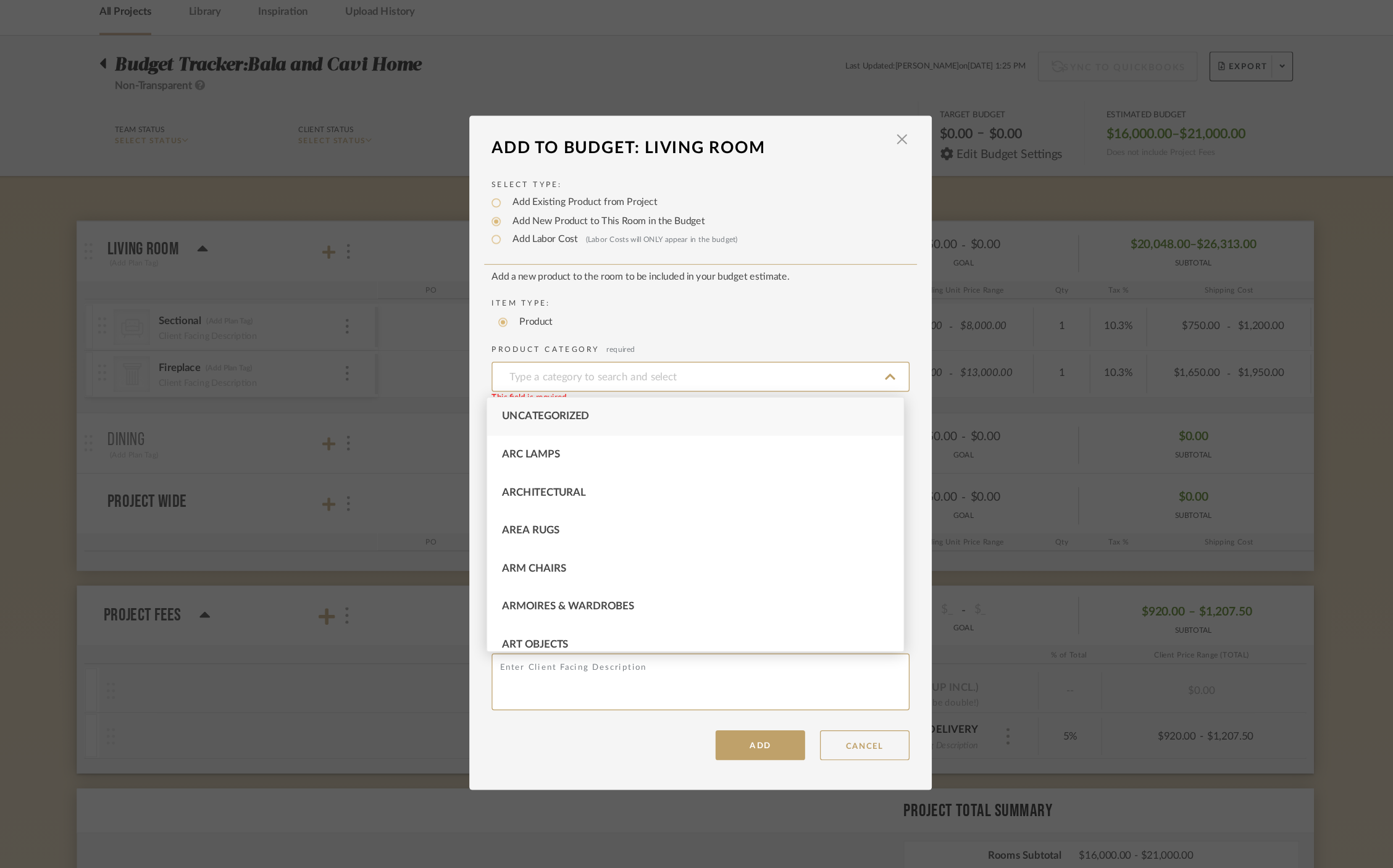
click at [983, 201] on div "LOADING" at bounding box center [696, 434] width 1393 height 868
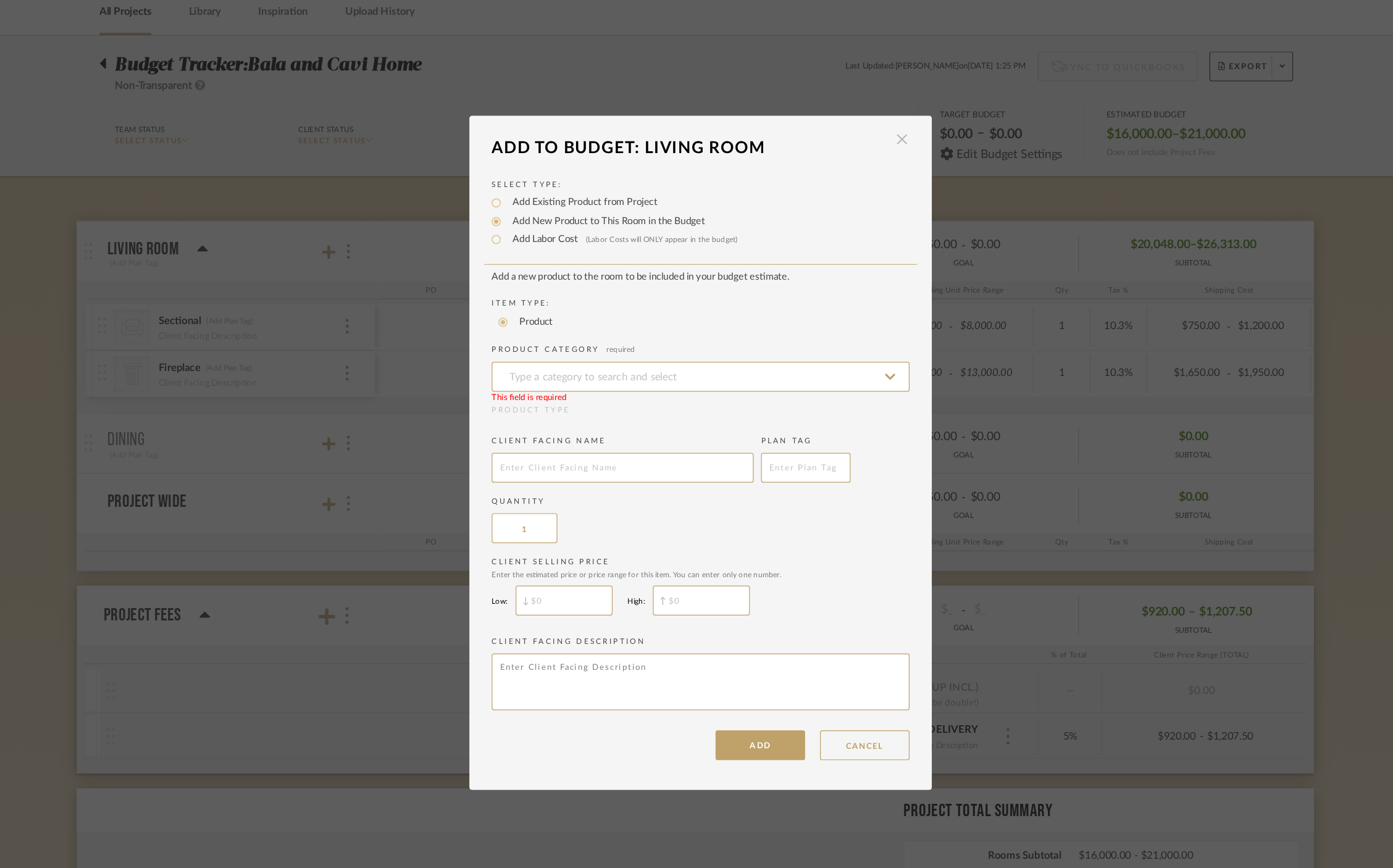
click at [863, 174] on span "button" at bounding box center [864, 175] width 25 height 25
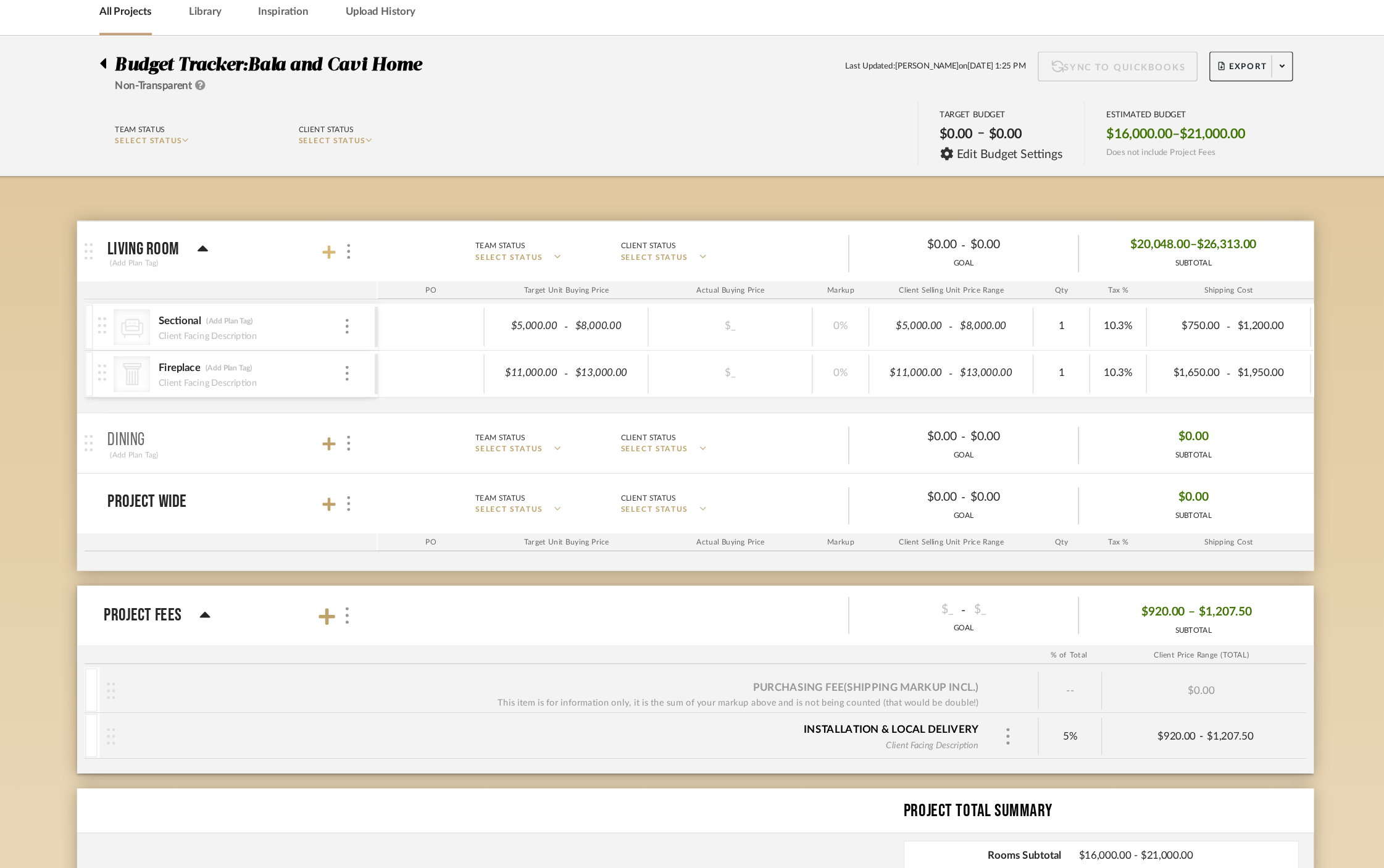
click at [384, 269] on icon at bounding box center [389, 268] width 11 height 12
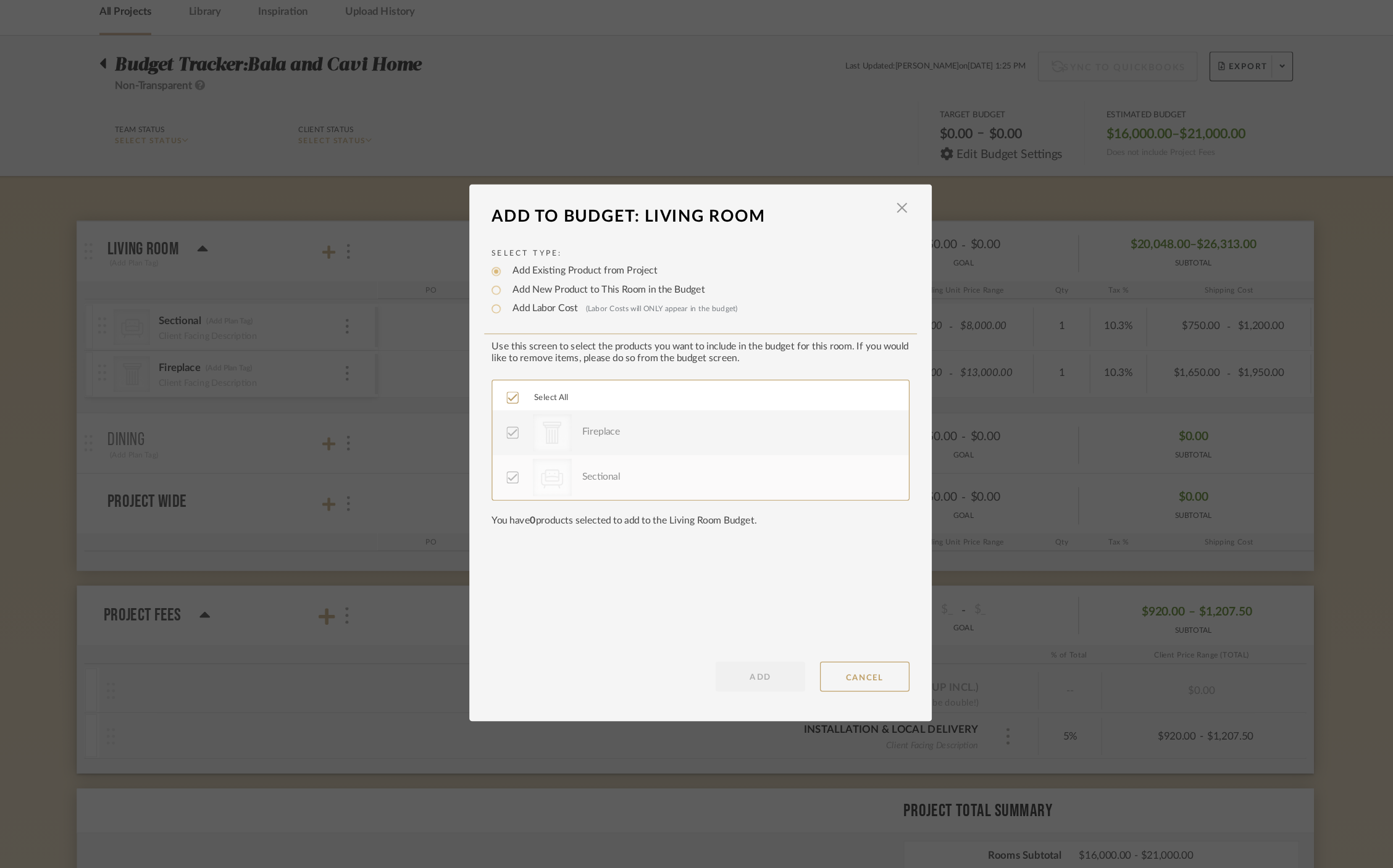
click at [560, 301] on label "Add New Product to This Room in the Budget" at bounding box center [618, 299] width 166 height 12
click at [535, 301] on input "Add New Product to This Room in the Budget" at bounding box center [527, 299] width 14 height 14
radio input "true"
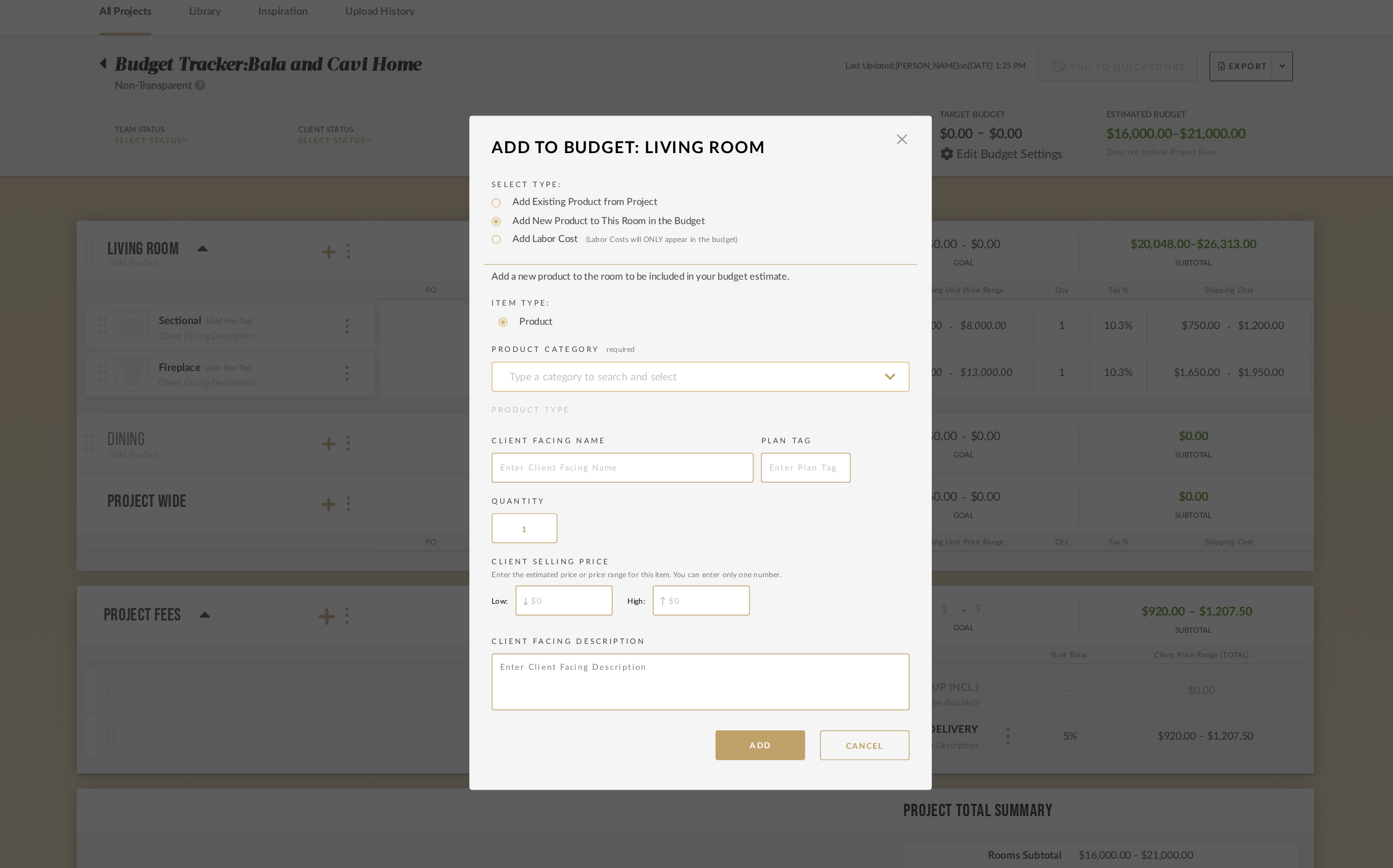
click at [576, 377] on input at bounding box center [696, 371] width 346 height 25
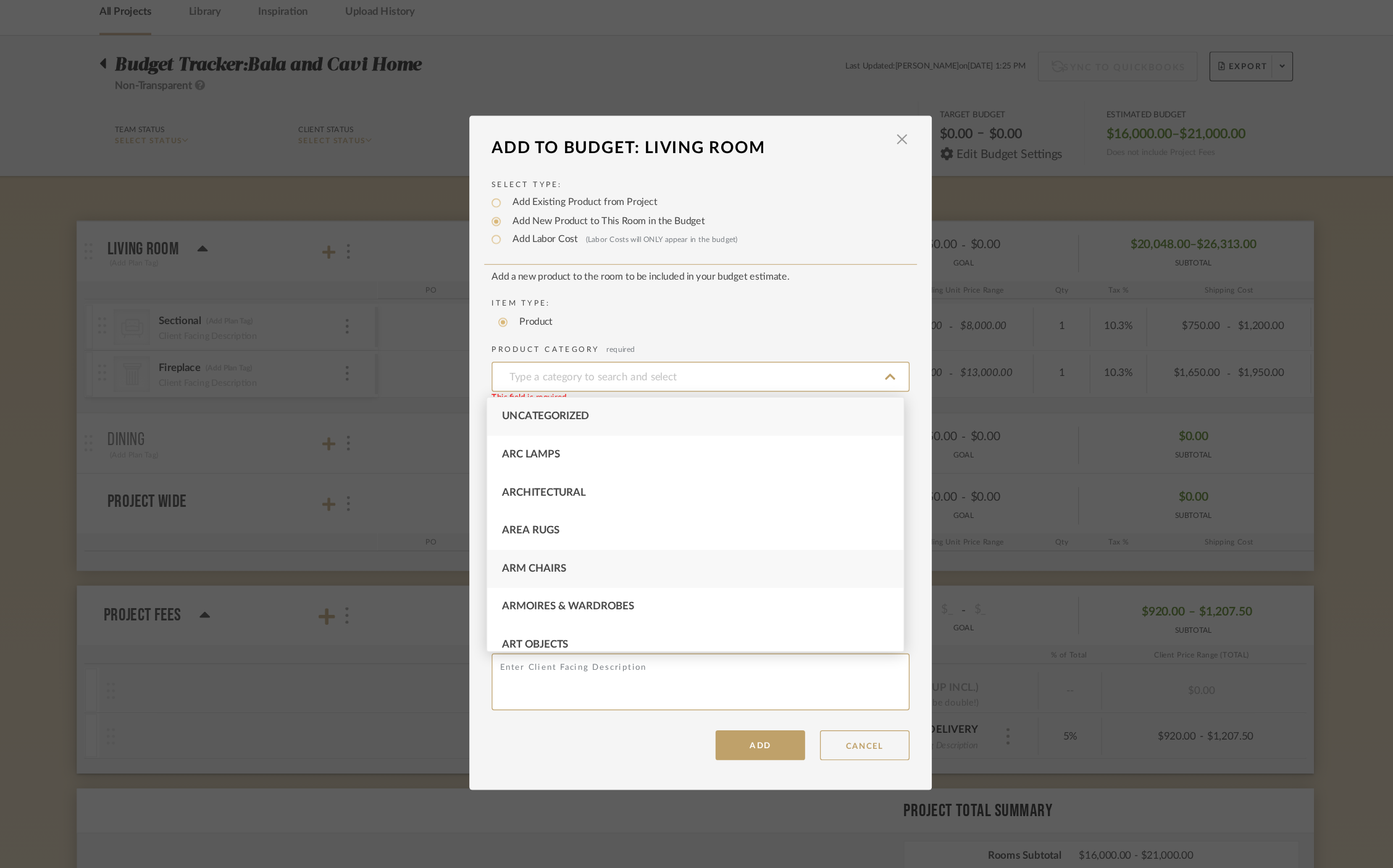
click at [606, 517] on div "Arm Chairs" at bounding box center [692, 530] width 344 height 32
type input "Arm Chairs"
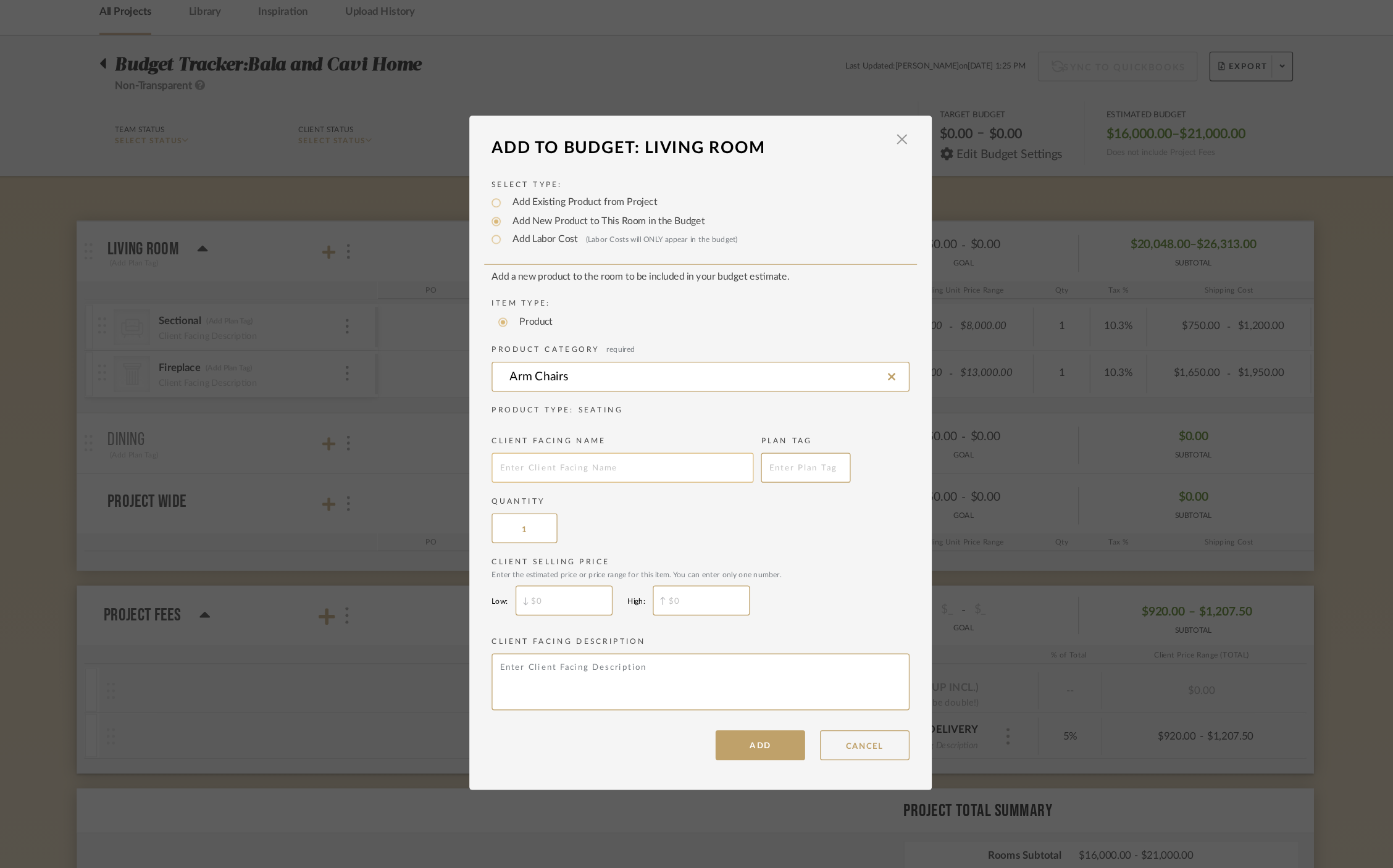
click at [615, 453] on input "text" at bounding box center [632, 446] width 217 height 25
type input "Arm chairs"
type input "2"
click at [781, 477] on label "Quantity" at bounding box center [696, 474] width 346 height 9
click at [574, 554] on input "$" at bounding box center [583, 556] width 80 height 25
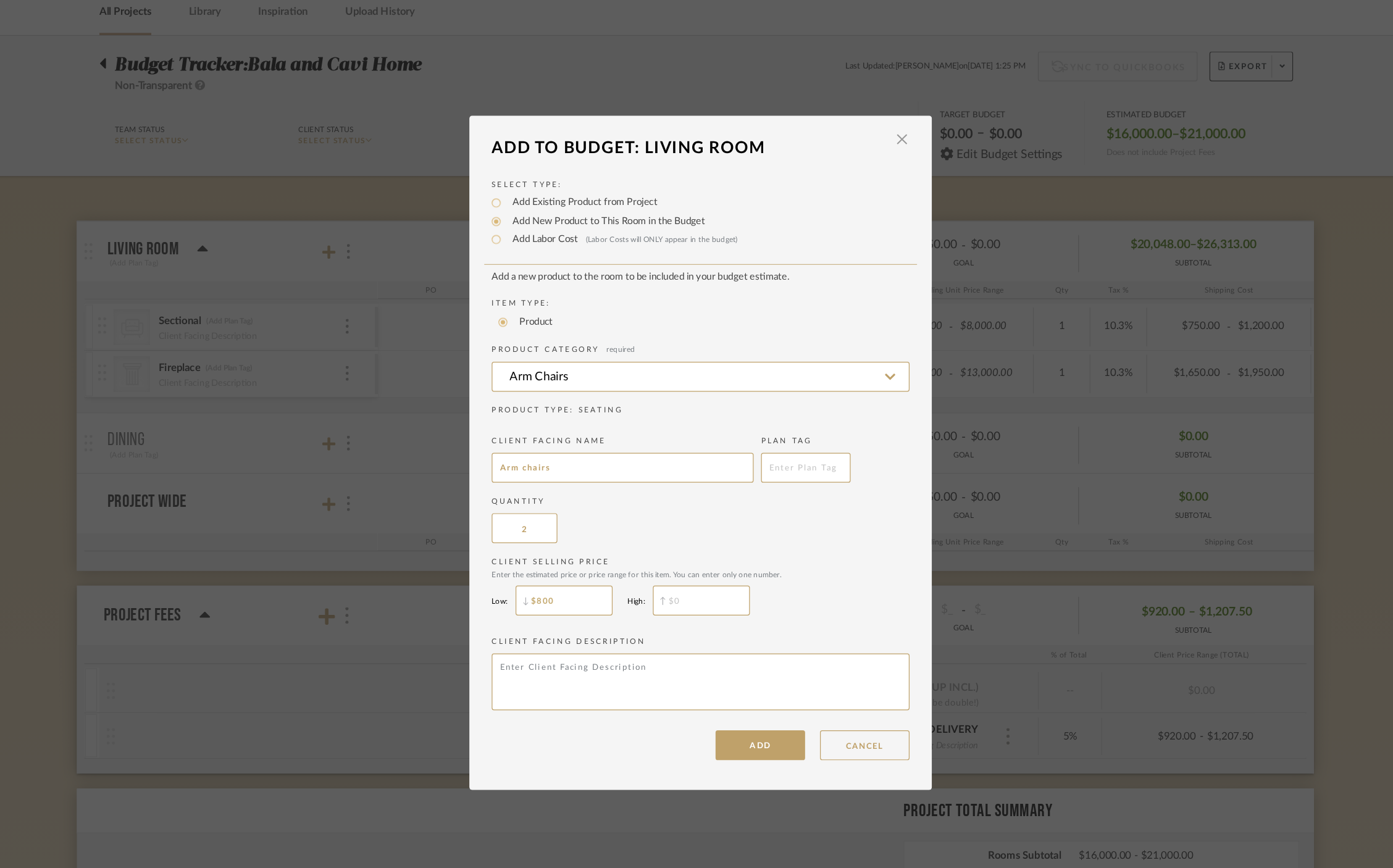
type input "$800"
click at [706, 563] on input "$" at bounding box center [697, 556] width 80 height 25
type input "$2,000"
drag, startPoint x: 588, startPoint y: 558, endPoint x: 527, endPoint y: 555, distance: 61.1
click at [527, 557] on div "Low: $800" at bounding box center [573, 556] width 100 height 25
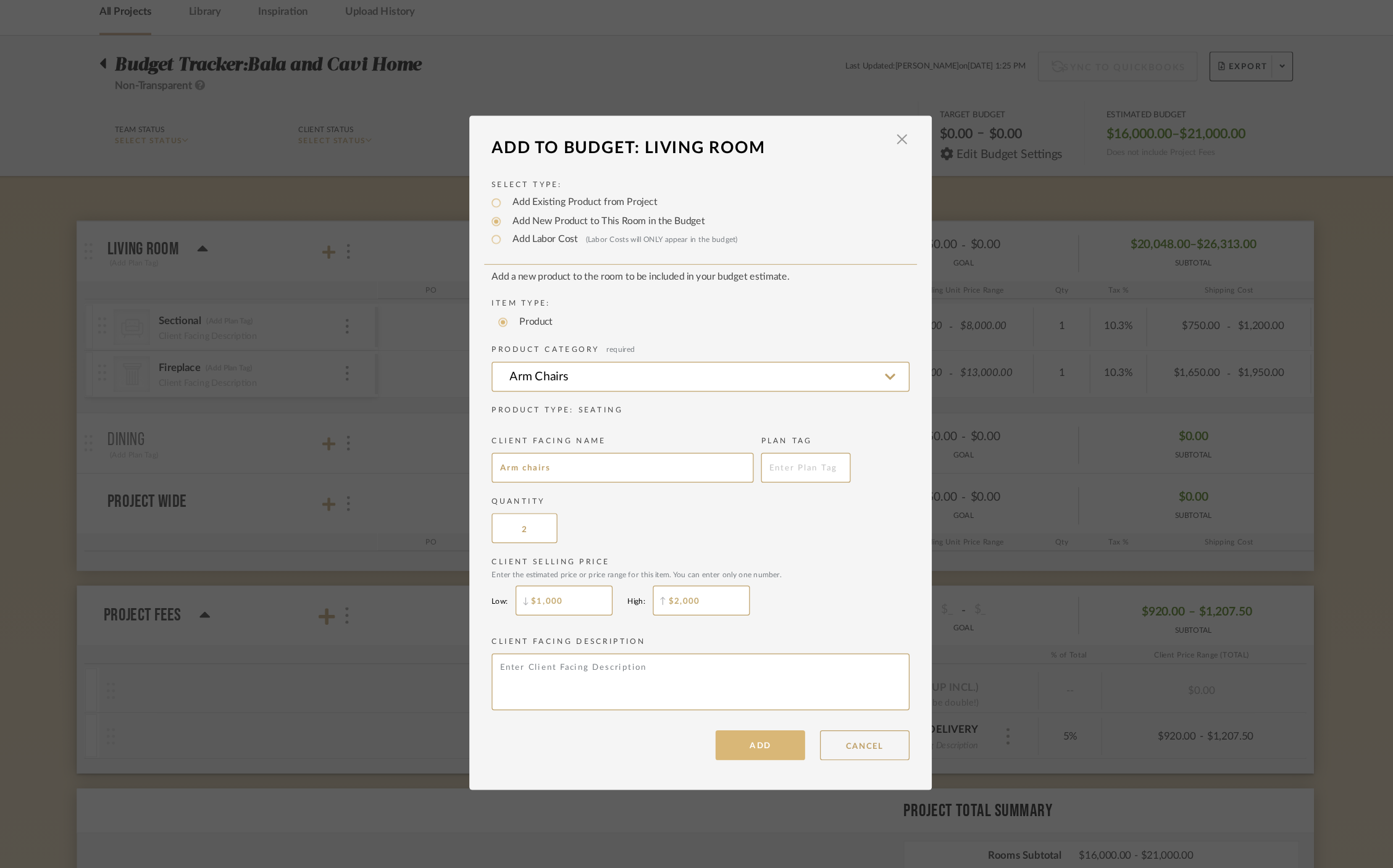
type input "$1,000"
click at [757, 671] on button "ADD" at bounding box center [746, 676] width 74 height 25
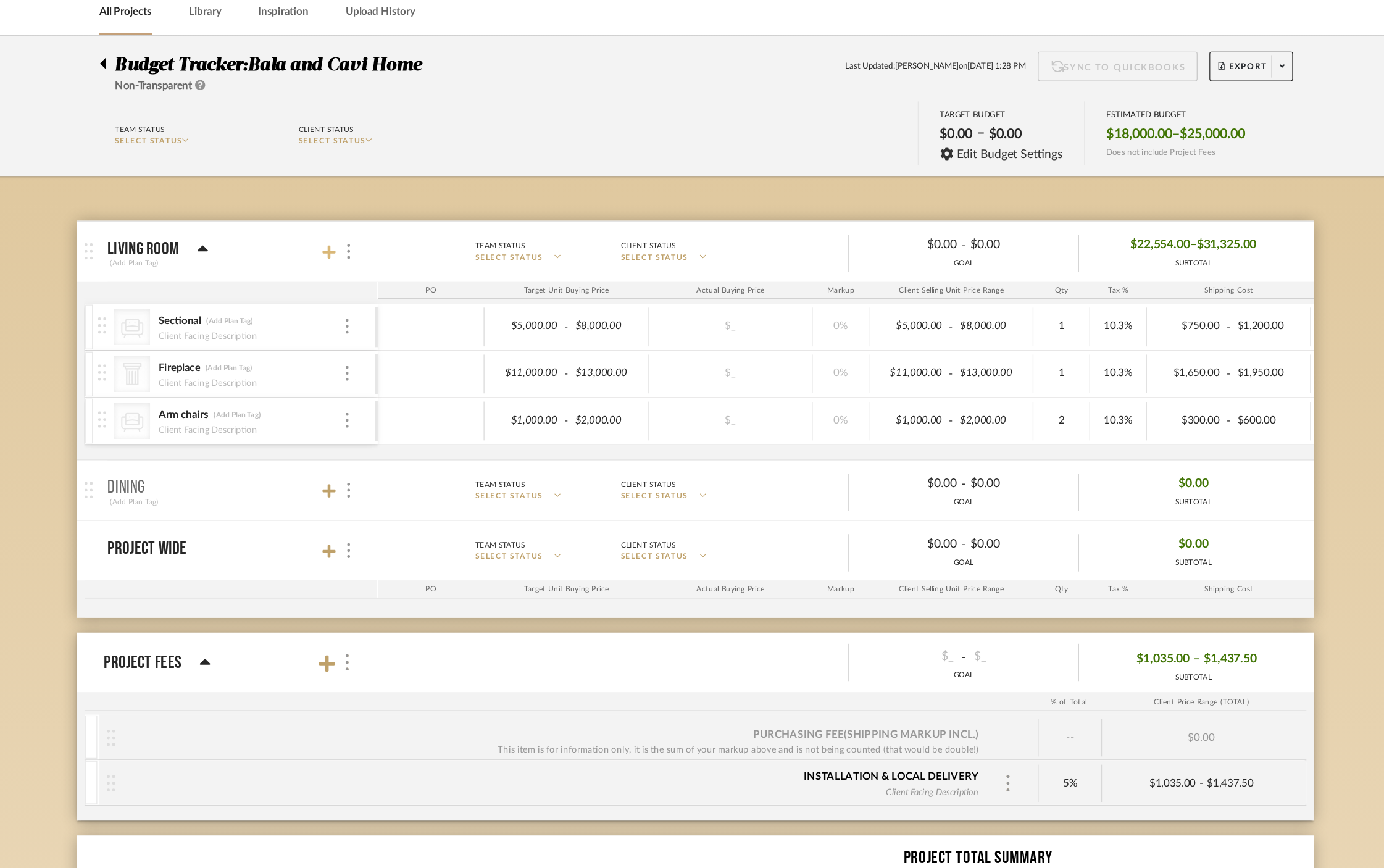
click at [384, 266] on icon at bounding box center [389, 268] width 11 height 12
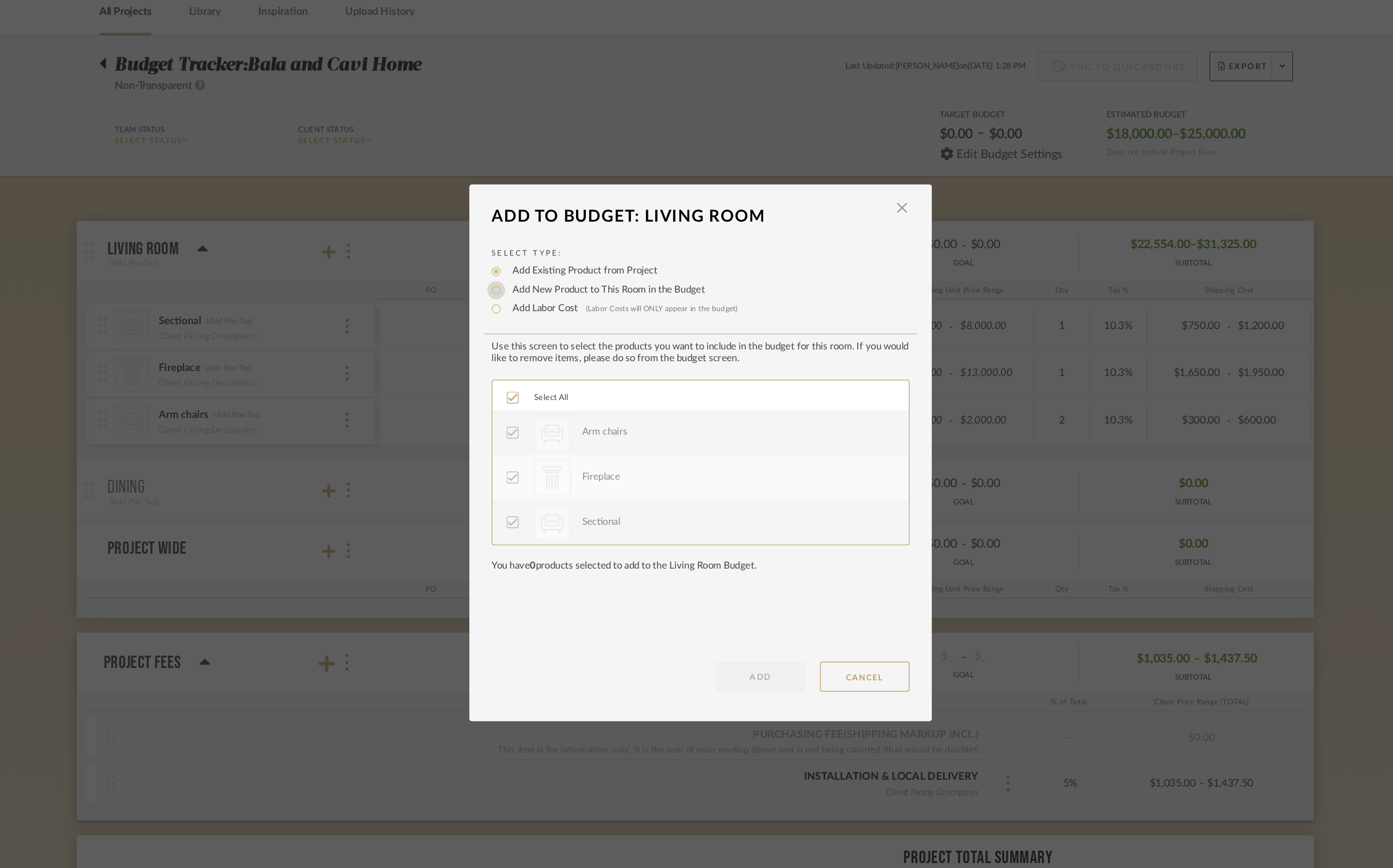
click at [523, 301] on input "Add New Product to This Room in the Budget" at bounding box center [527, 299] width 14 height 14
radio input "true"
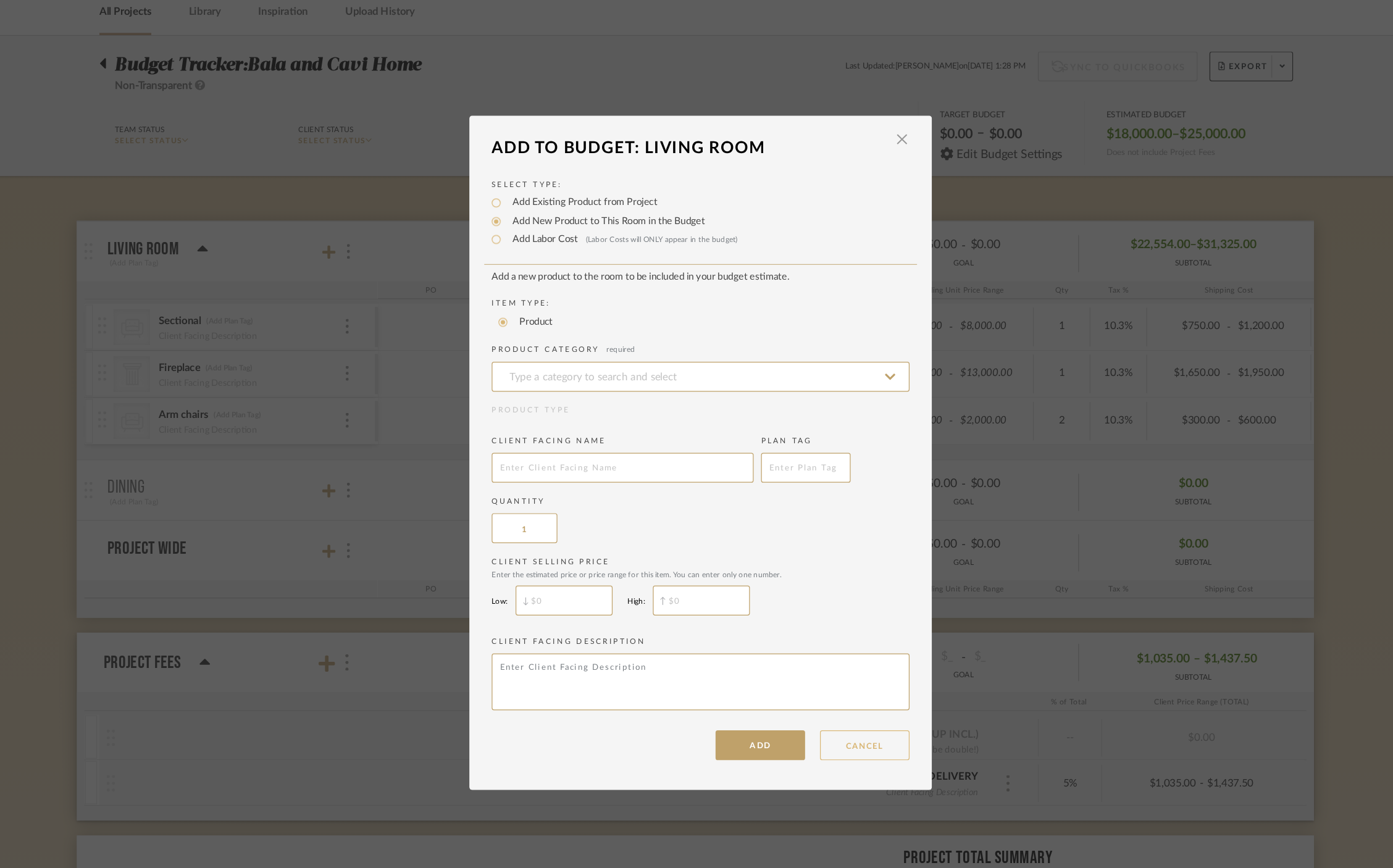
click at [817, 667] on button "CANCEL" at bounding box center [832, 676] width 74 height 25
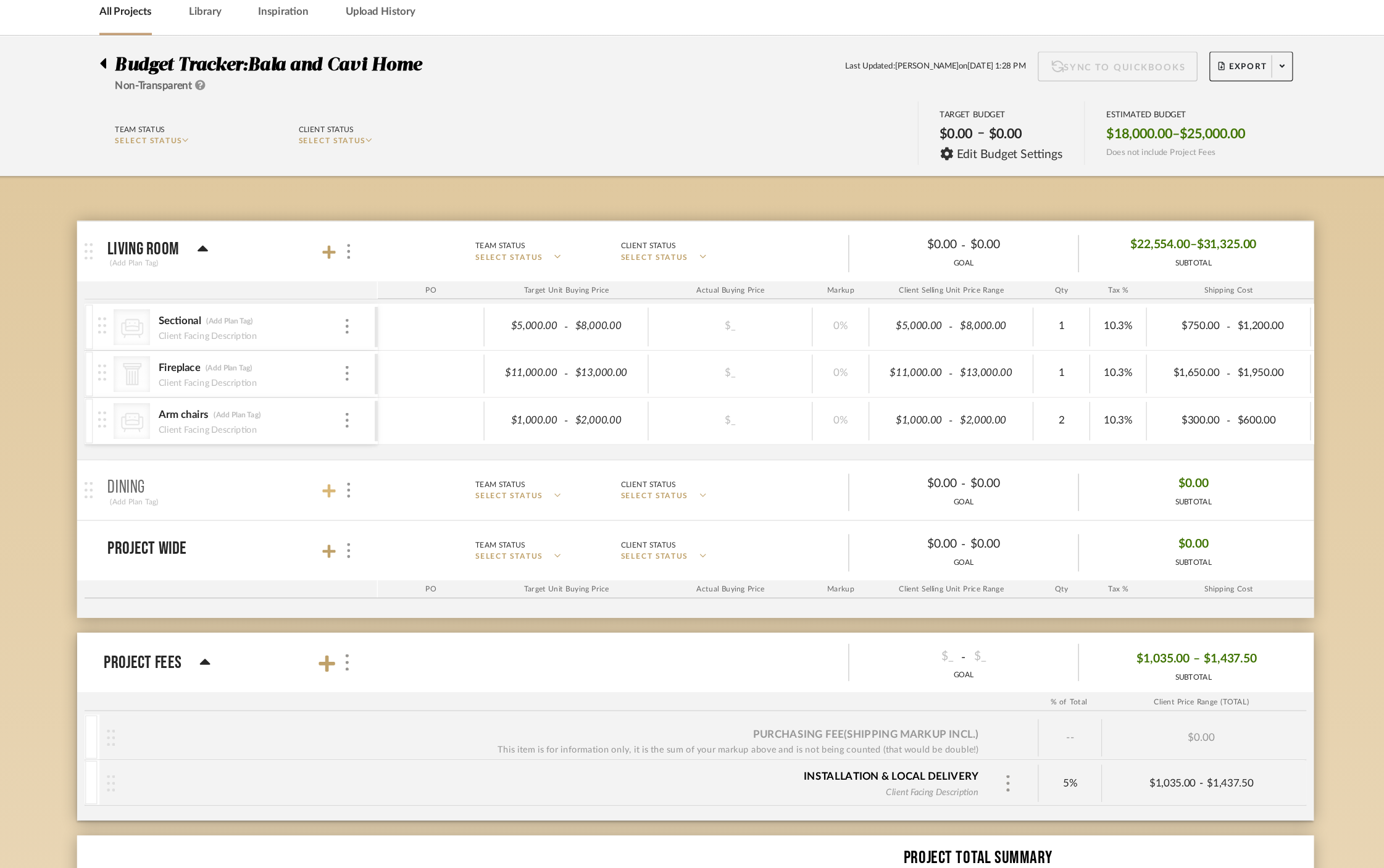
click at [391, 466] on icon at bounding box center [389, 465] width 11 height 12
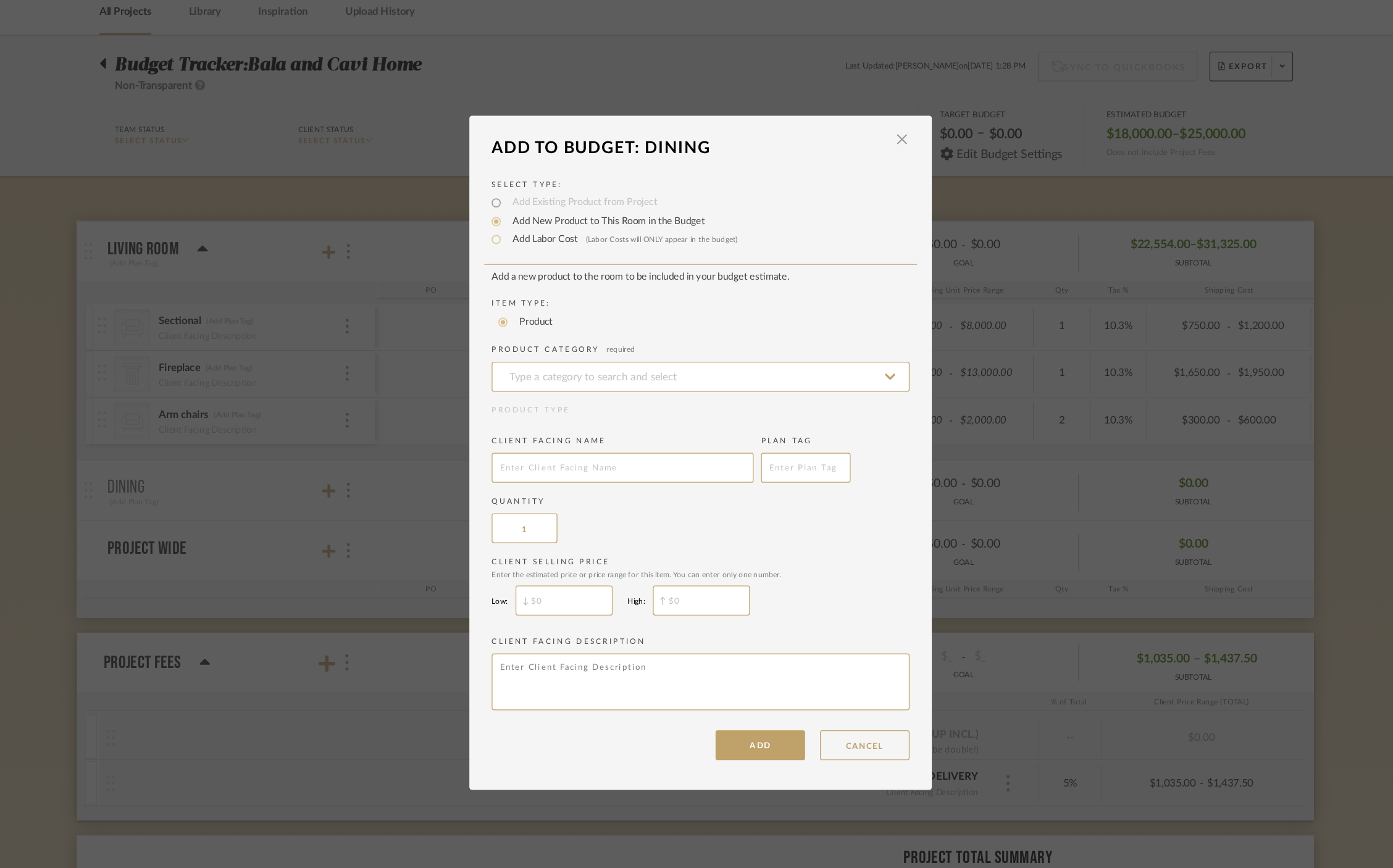
click at [607, 242] on label "Add New Product to This Room in the Budget" at bounding box center [618, 243] width 166 height 12
click at [535, 242] on input "Add New Product to This Room in the Budget" at bounding box center [527, 242] width 14 height 14
click at [612, 371] on input at bounding box center [696, 371] width 346 height 25
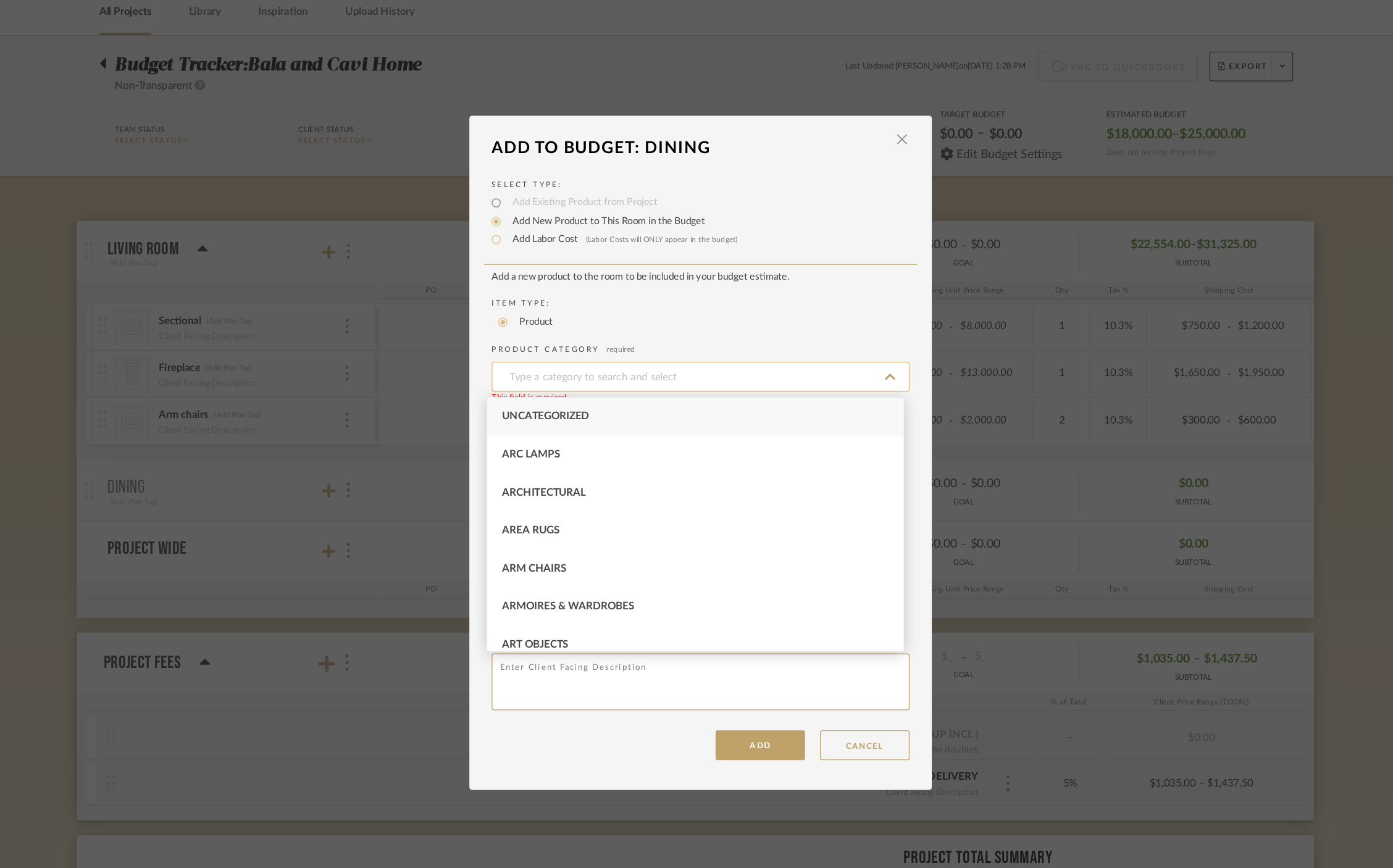
type input "T"
click at [664, 431] on div "Dining Tables" at bounding box center [692, 435] width 344 height 32
type input "Dining Tables"
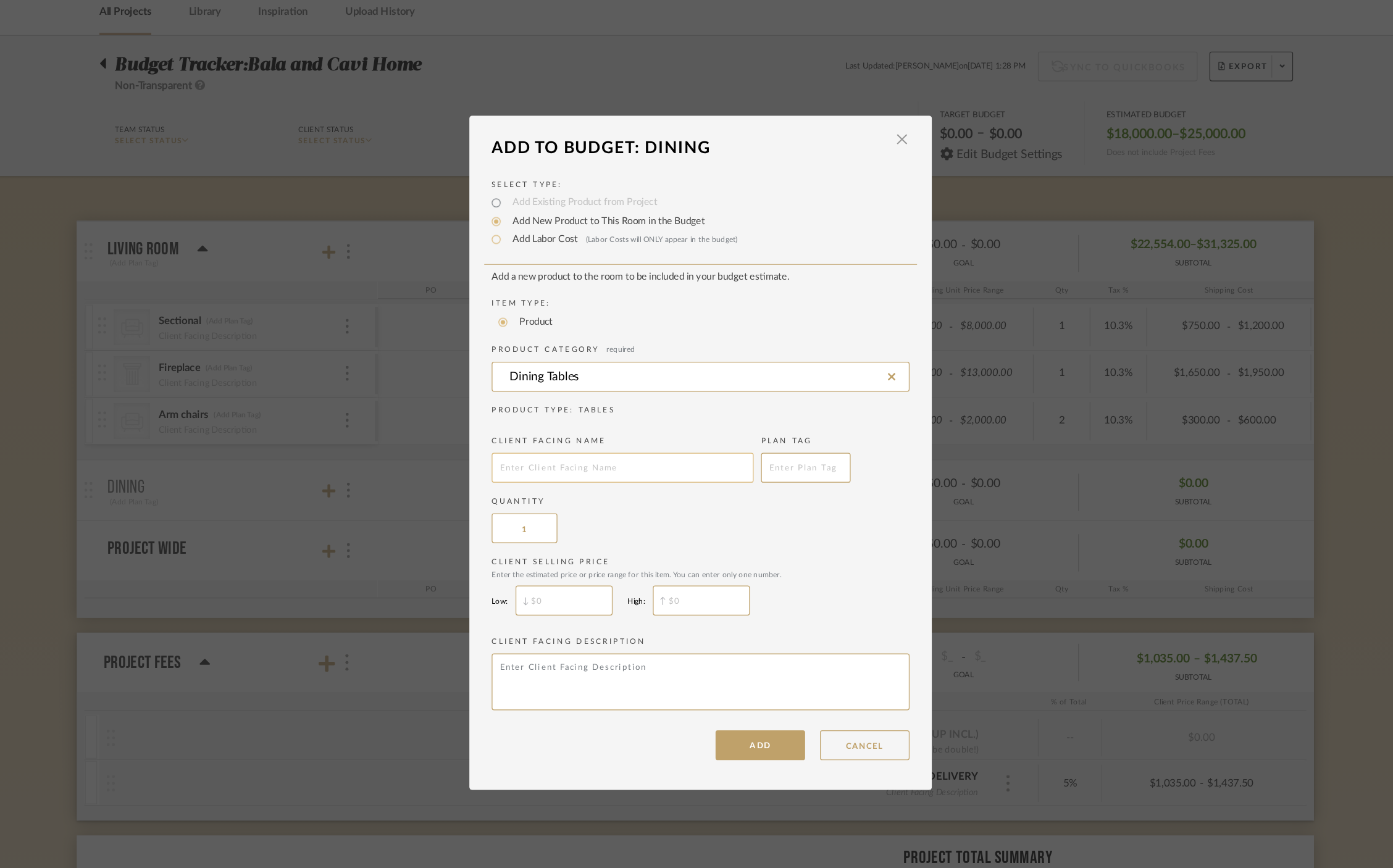
click at [634, 448] on input "text" at bounding box center [632, 446] width 217 height 25
type input "Dining Table"
click at [589, 555] on input "$" at bounding box center [583, 556] width 80 height 25
type input "$3,000"
click at [688, 554] on input "$" at bounding box center [697, 556] width 80 height 25
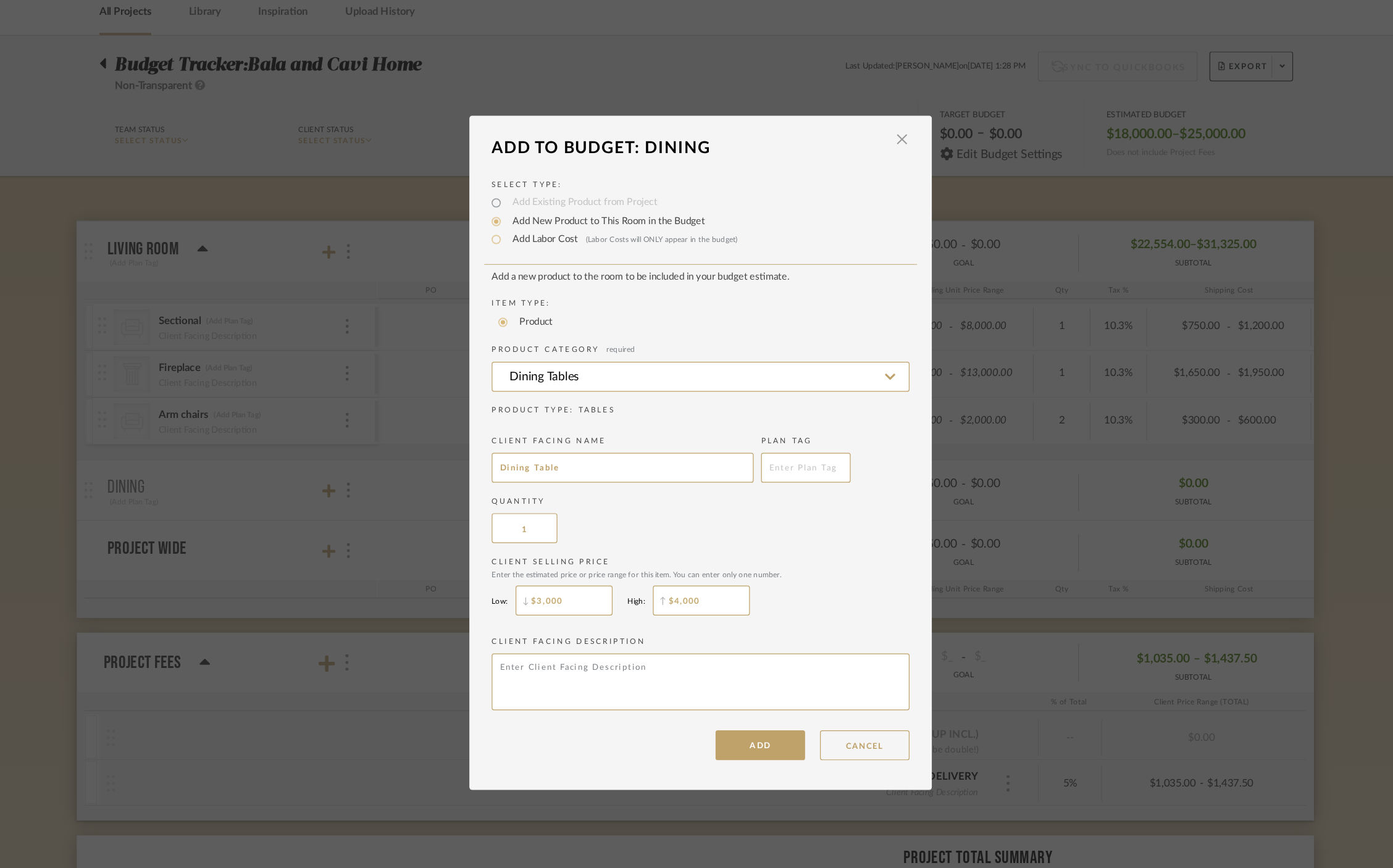
type input "$4,000"
drag, startPoint x: 595, startPoint y: 554, endPoint x: 538, endPoint y: 553, distance: 57.0
click at [543, 553] on input "$3,000" at bounding box center [583, 556] width 80 height 25
type input "$2,500"
click at [736, 678] on button "ADD" at bounding box center [746, 676] width 74 height 25
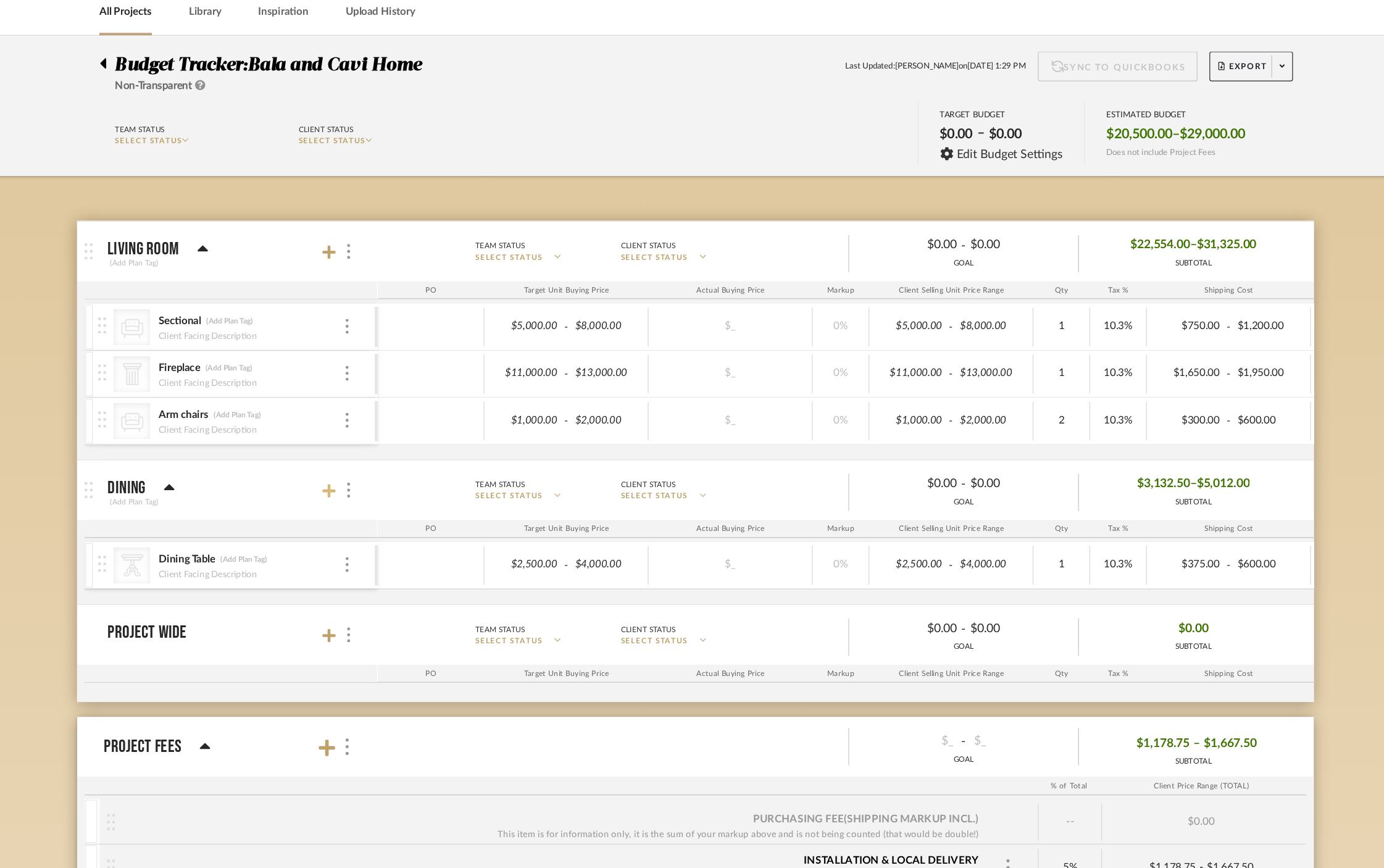
click at [392, 471] on icon at bounding box center [389, 465] width 11 height 12
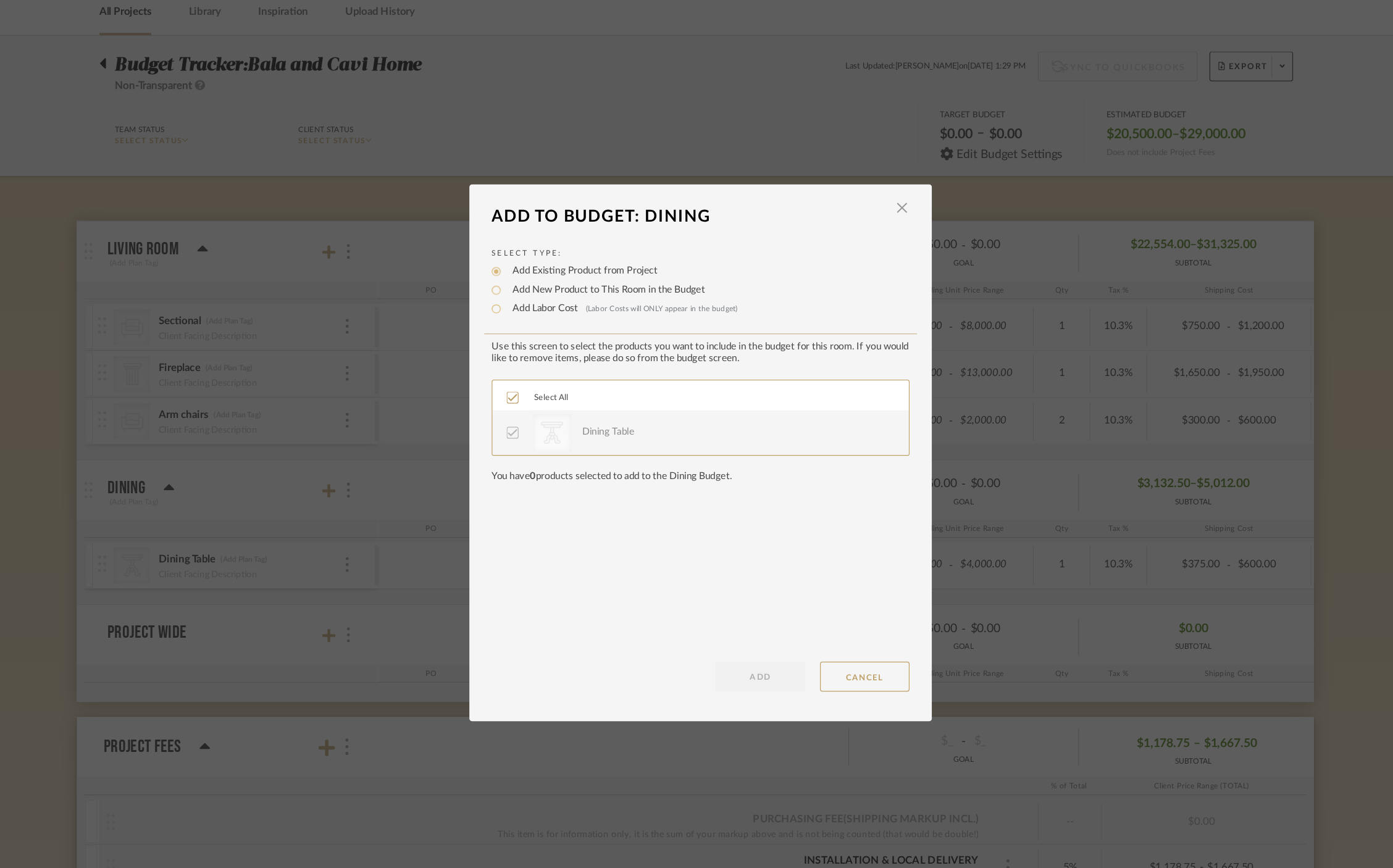
click at [572, 298] on label "Add New Product to This Room in the Budget" at bounding box center [618, 299] width 166 height 12
click at [535, 298] on input "Add New Product to This Room in the Budget" at bounding box center [527, 299] width 14 height 14
radio input "true"
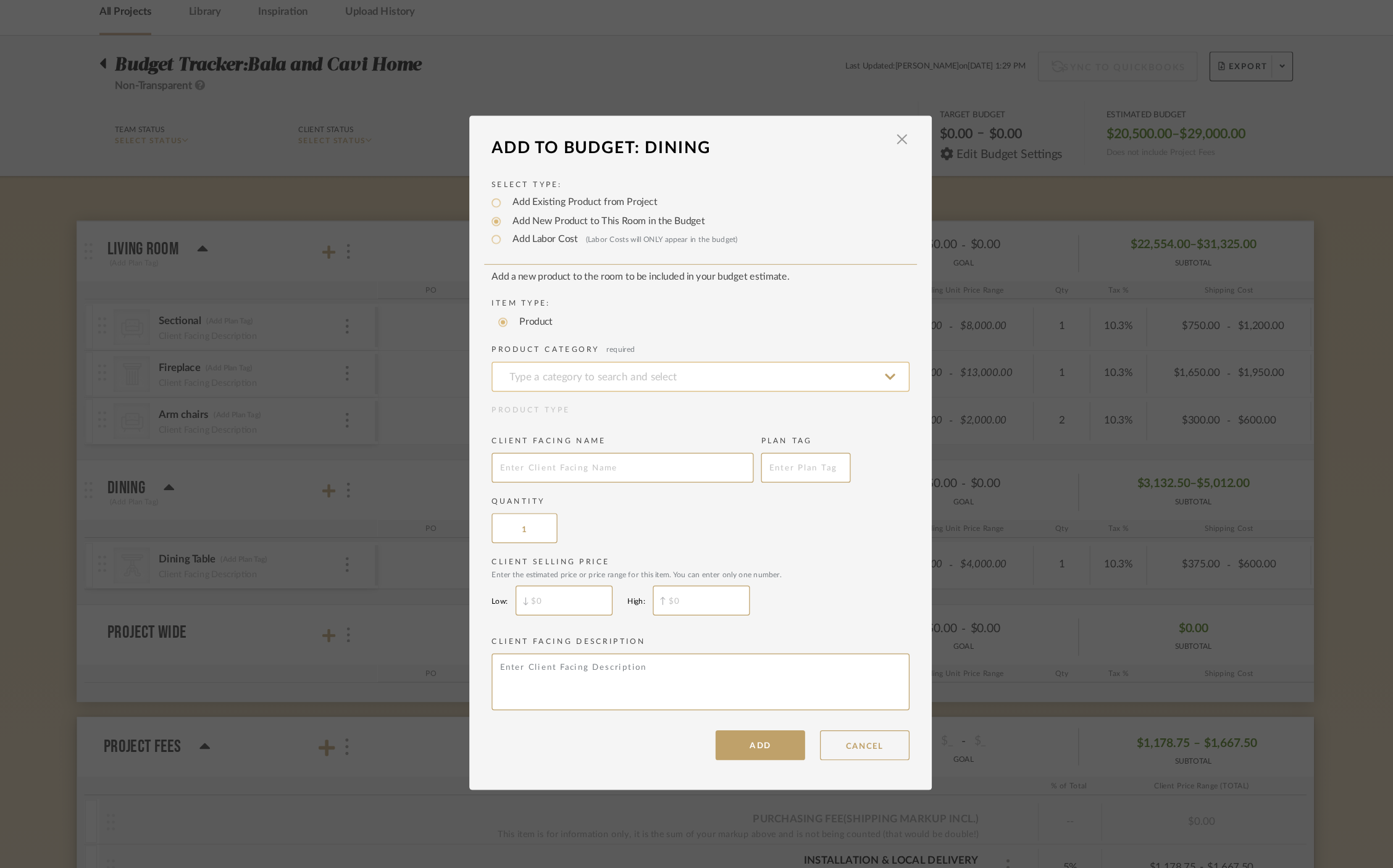
click at [613, 370] on input at bounding box center [696, 371] width 346 height 25
click at [668, 392] on div "Dining Chairs" at bounding box center [692, 404] width 344 height 32
type input "Dining Chairs"
click at [611, 459] on input "text" at bounding box center [632, 446] width 217 height 25
type input "Dining Chair"
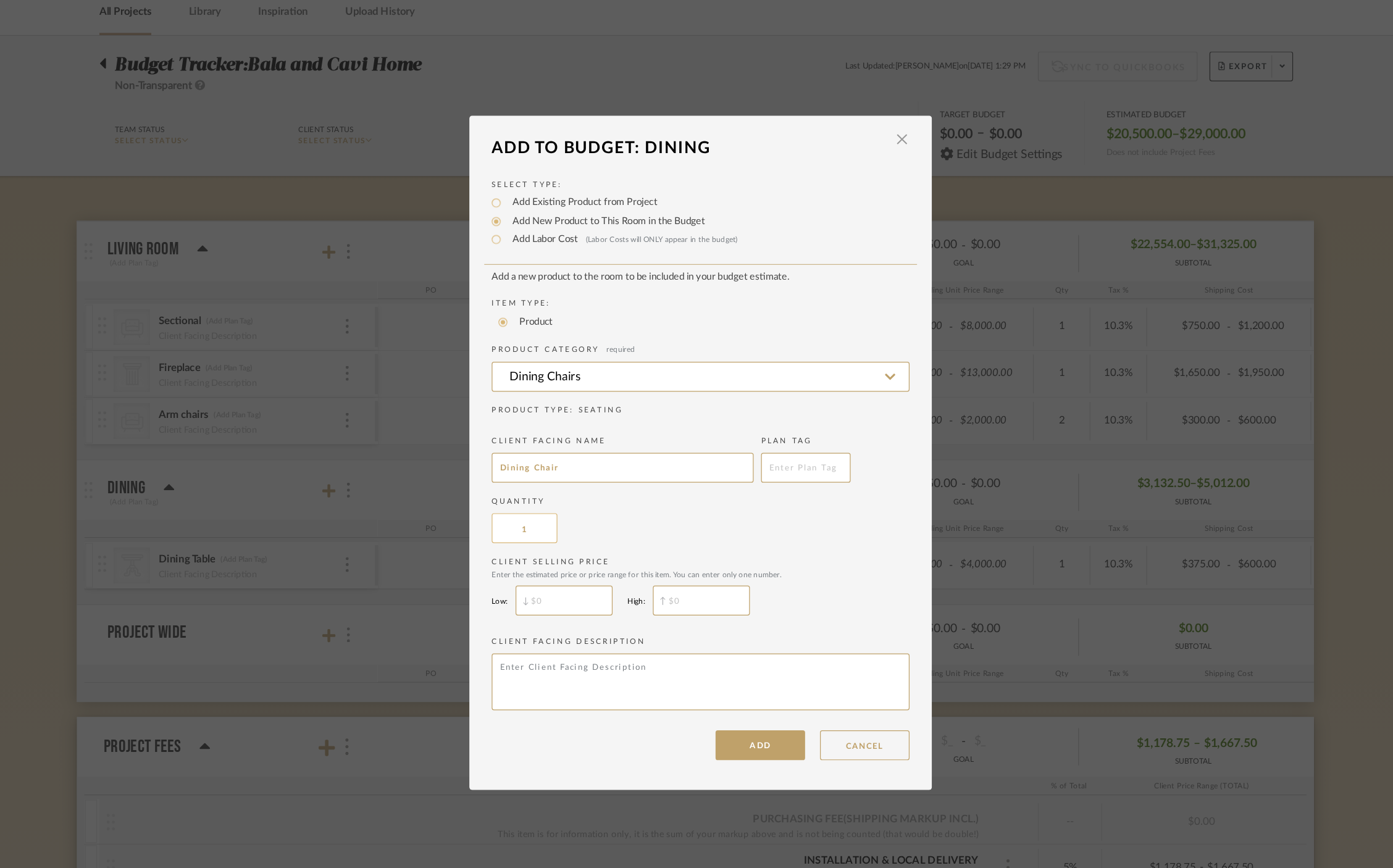
drag, startPoint x: 561, startPoint y: 502, endPoint x: 523, endPoint y: 502, distance: 38.0
click at [523, 502] on input "1" at bounding box center [550, 496] width 55 height 25
click at [555, 497] on input "1" at bounding box center [550, 496] width 55 height 25
type input "6"
click at [592, 551] on input "$" at bounding box center [583, 556] width 80 height 25
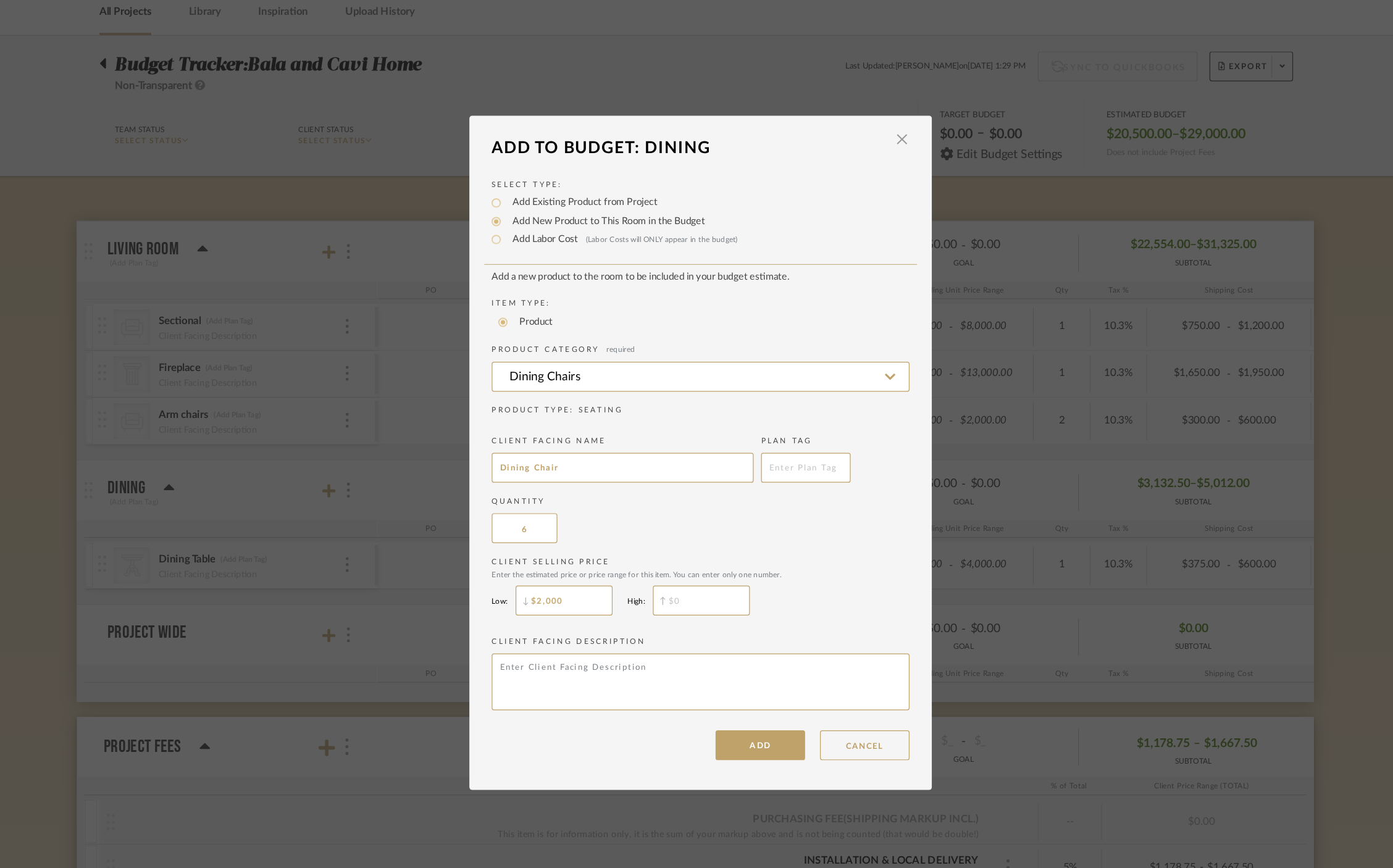
type input "$2,000"
type input "$"
click at [712, 553] on input "$" at bounding box center [697, 556] width 80 height 25
type input "$"
drag, startPoint x: 587, startPoint y: 560, endPoint x: 541, endPoint y: 558, distance: 46.0
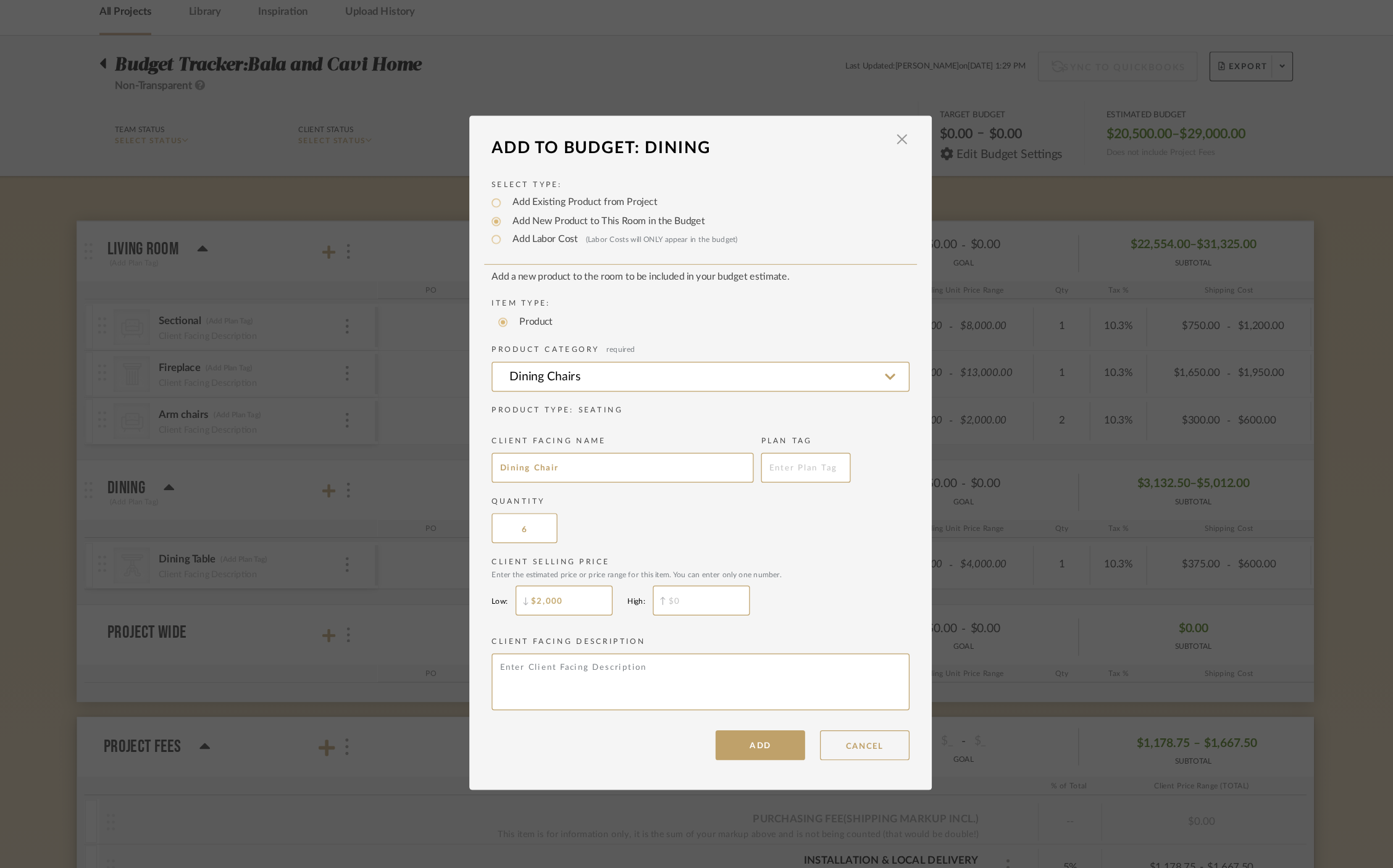
click at [543, 558] on input "$2,000" at bounding box center [583, 556] width 80 height 25
type input "$500"
click at [697, 558] on input "$" at bounding box center [697, 556] width 80 height 25
type input "$700"
click at [740, 675] on button "ADD" at bounding box center [746, 676] width 74 height 25
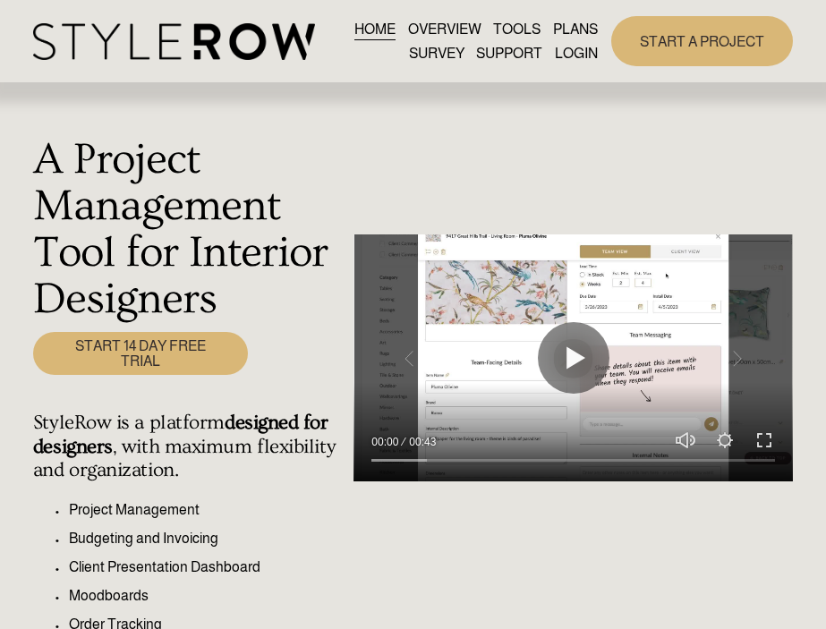
click at [577, 65] on link "LOGIN" at bounding box center [576, 53] width 43 height 24
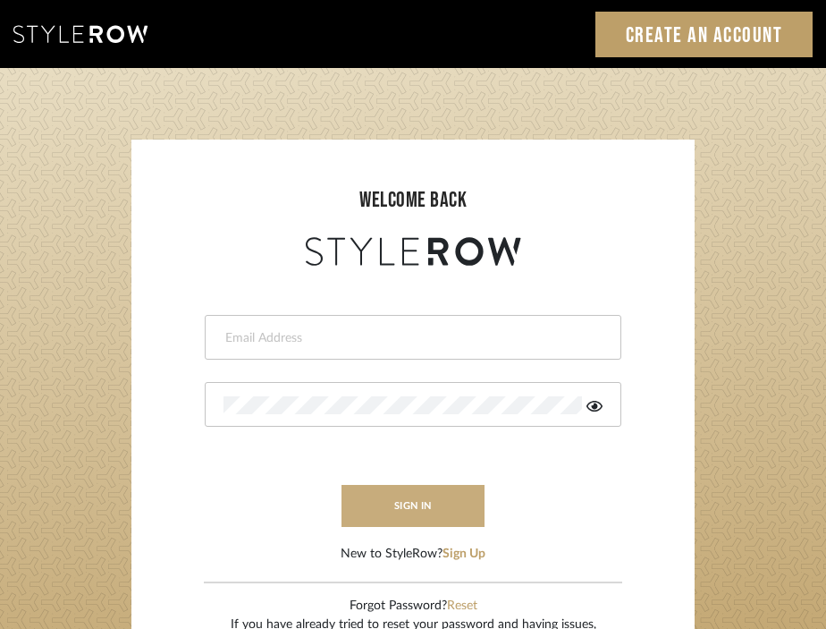
type input "[EMAIL_ADDRESS][DOMAIN_NAME]"
click at [402, 502] on button "sign in" at bounding box center [413, 506] width 143 height 42
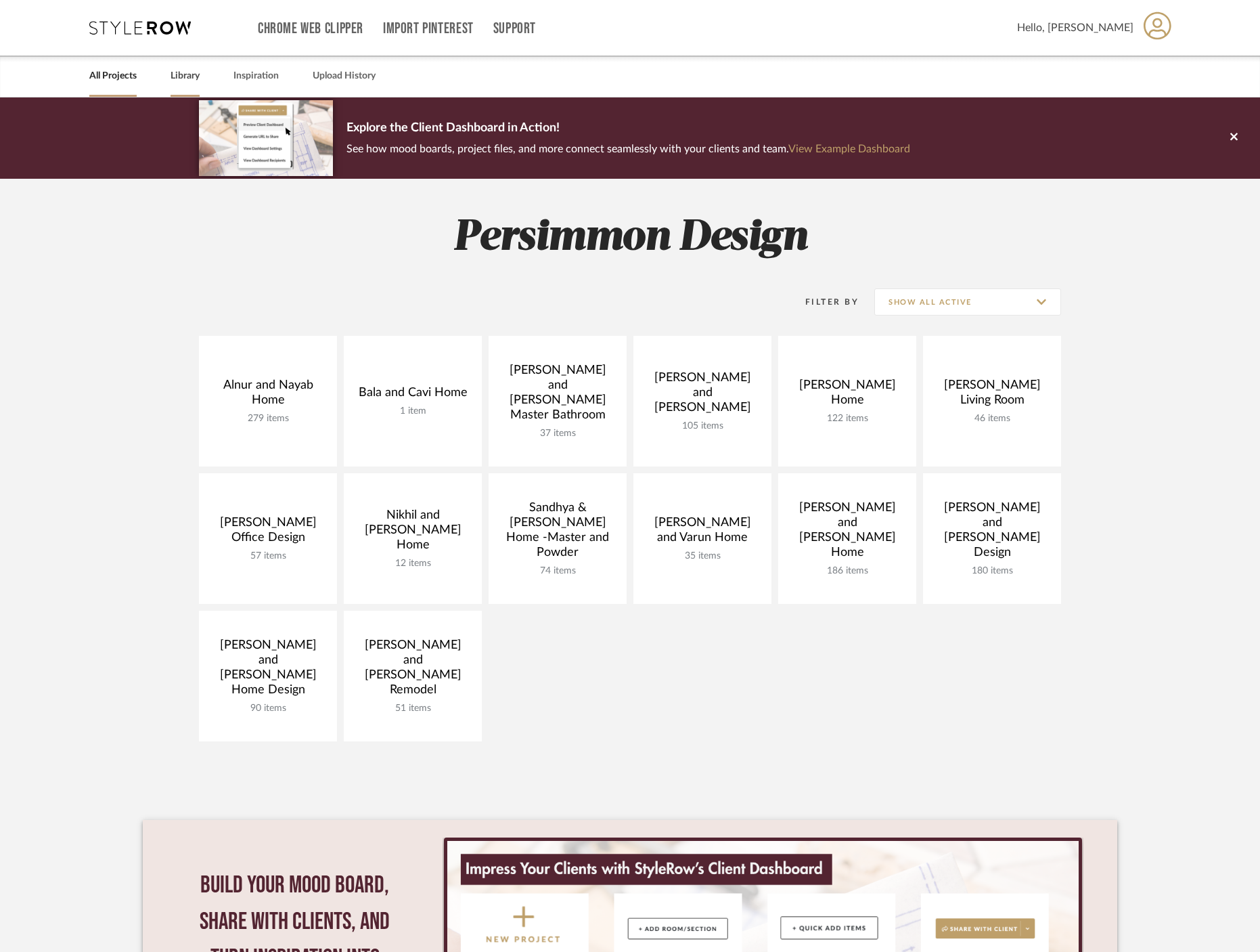
click at [189, 76] on link "Library" at bounding box center [185, 76] width 29 height 18
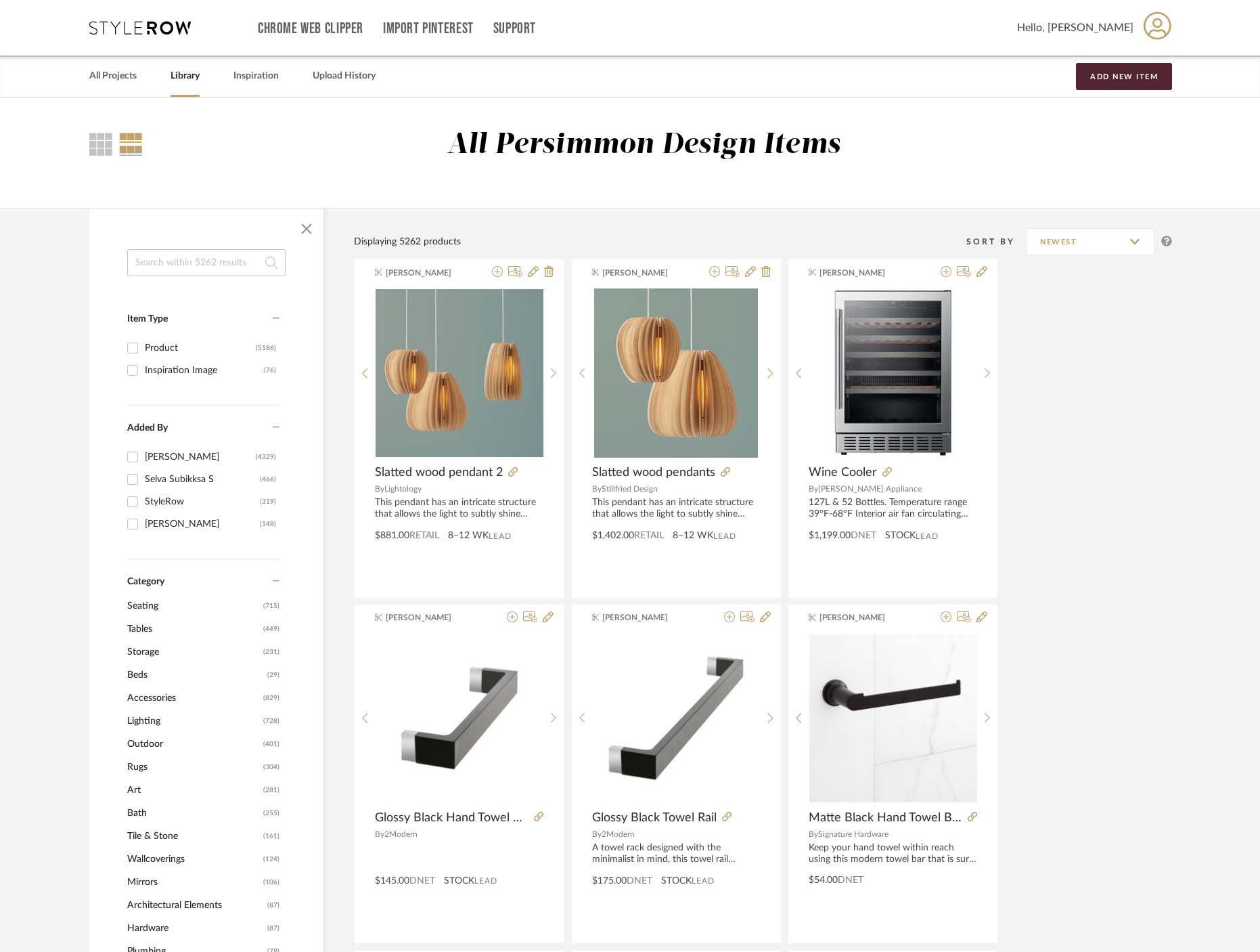
click at [184, 265] on input at bounding box center [206, 263] width 158 height 27
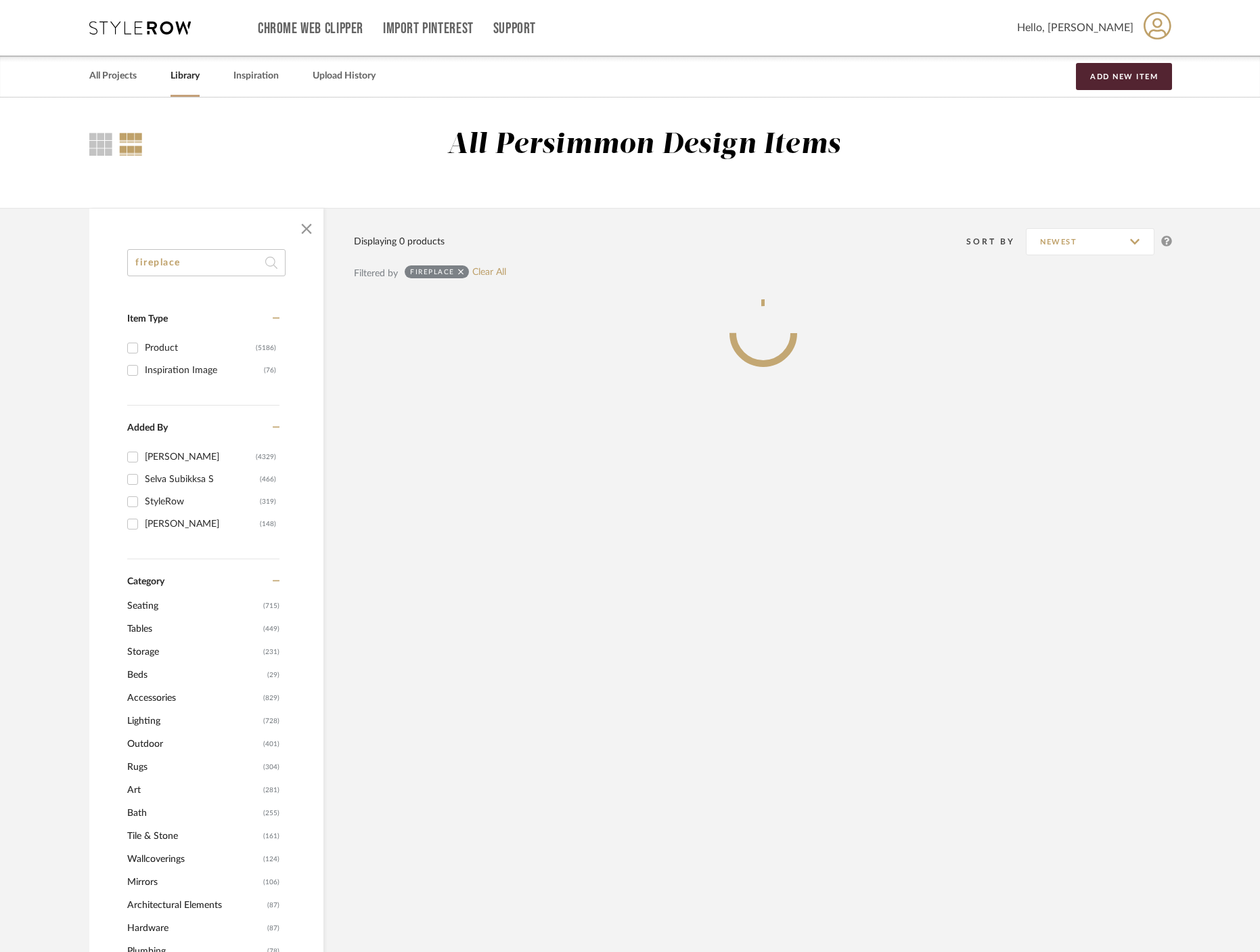
type input "fireplace"
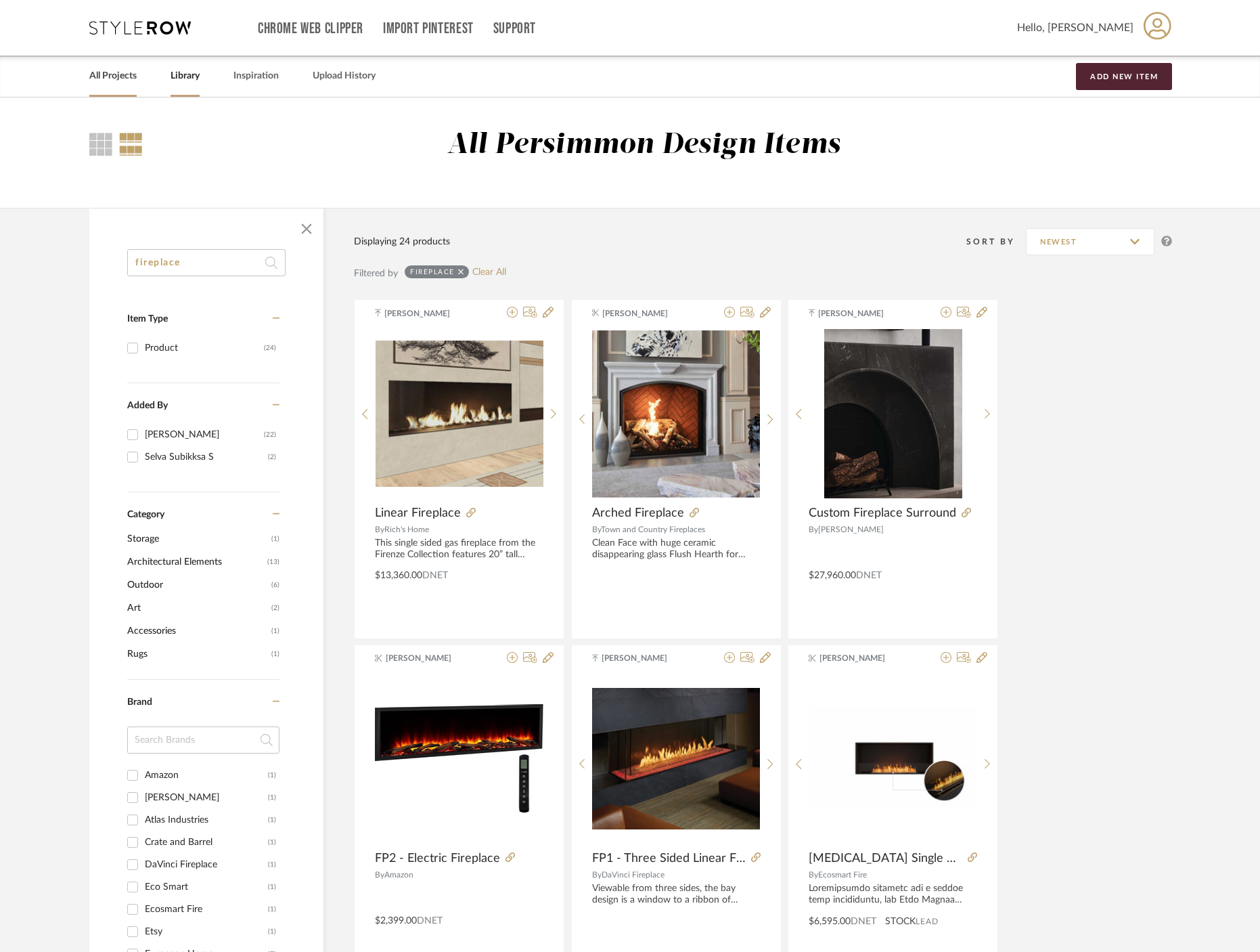
click at [126, 77] on link "All Projects" at bounding box center [113, 76] width 48 height 18
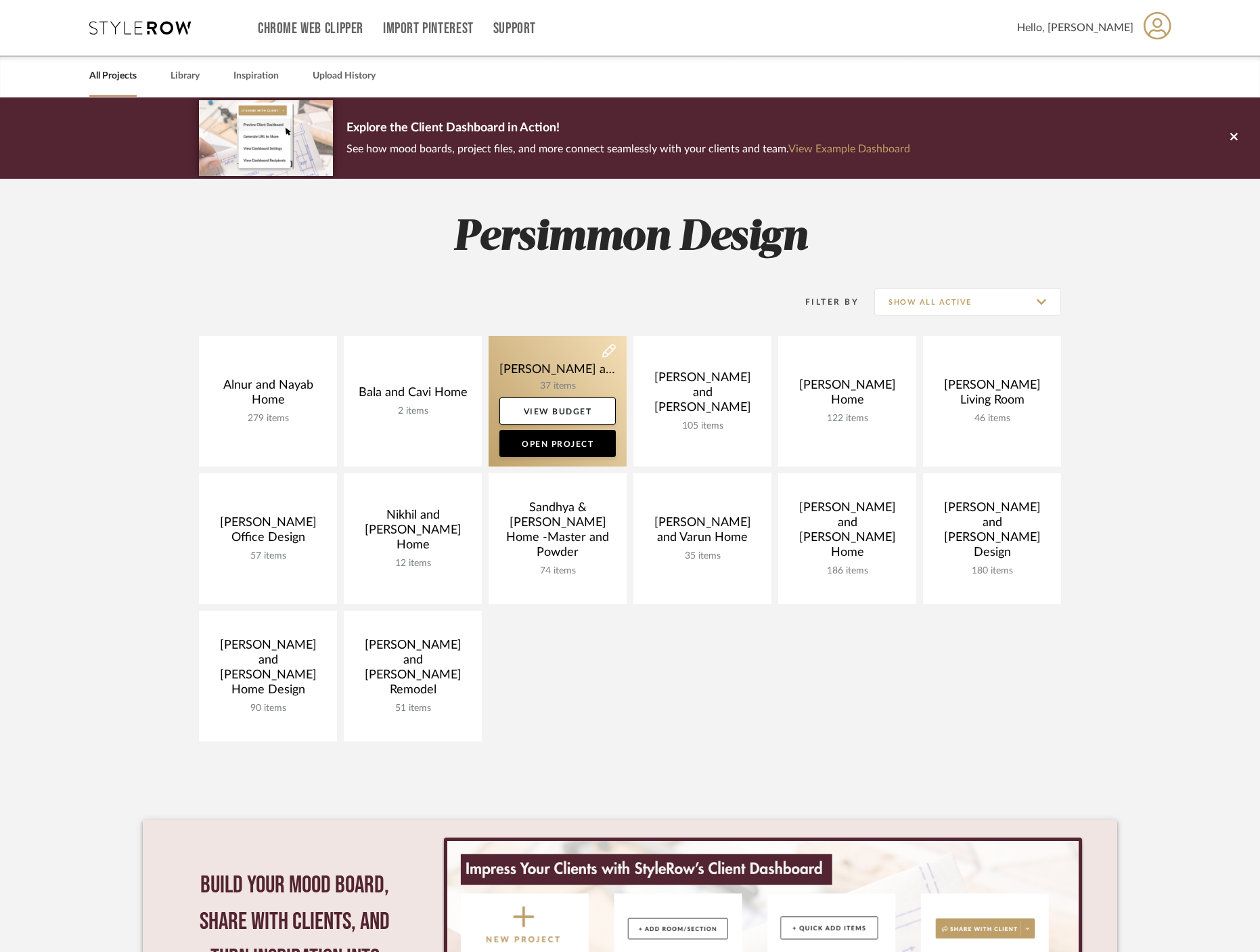
click at [566, 371] on link at bounding box center [558, 401] width 138 height 131
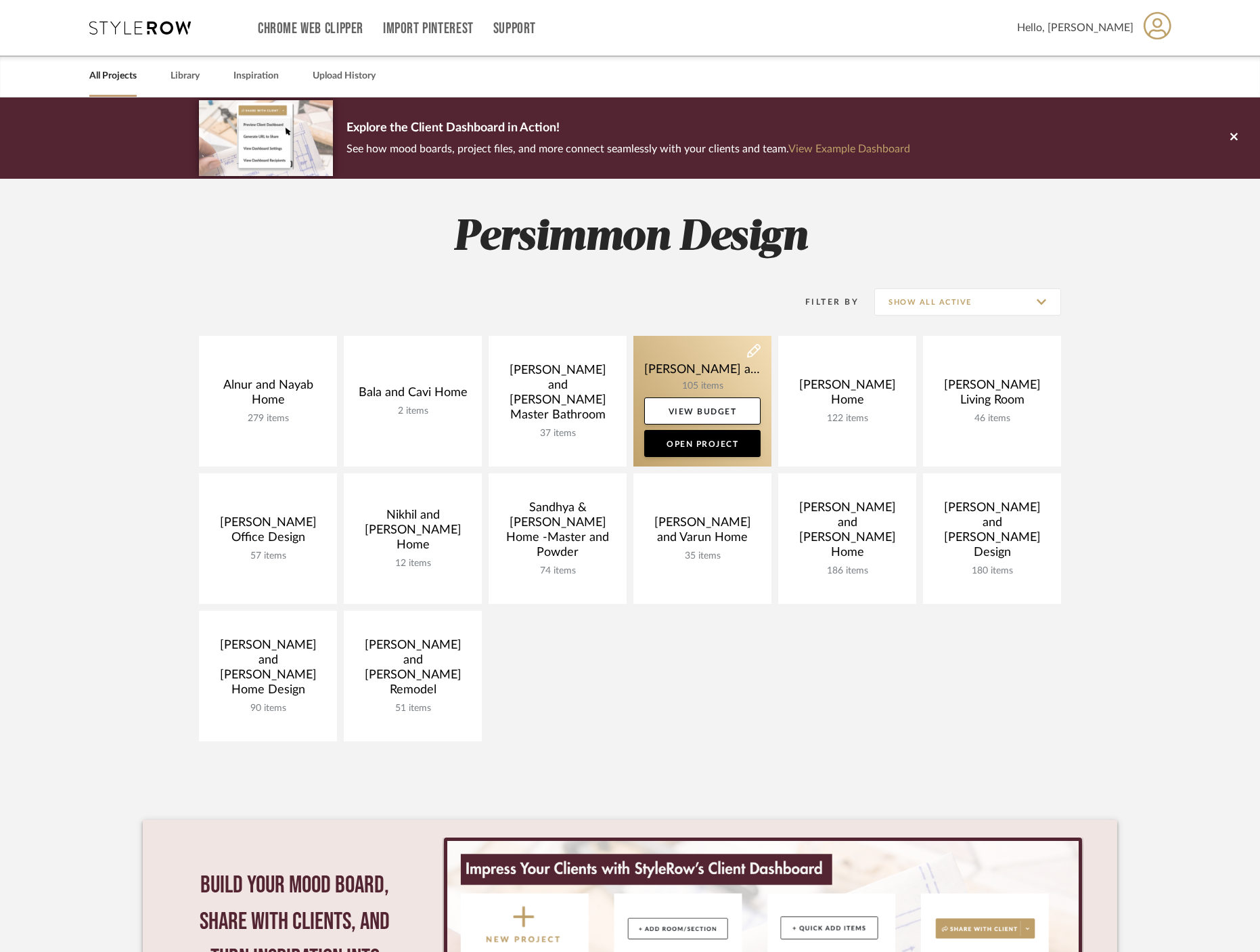
click at [702, 368] on link at bounding box center [702, 401] width 138 height 131
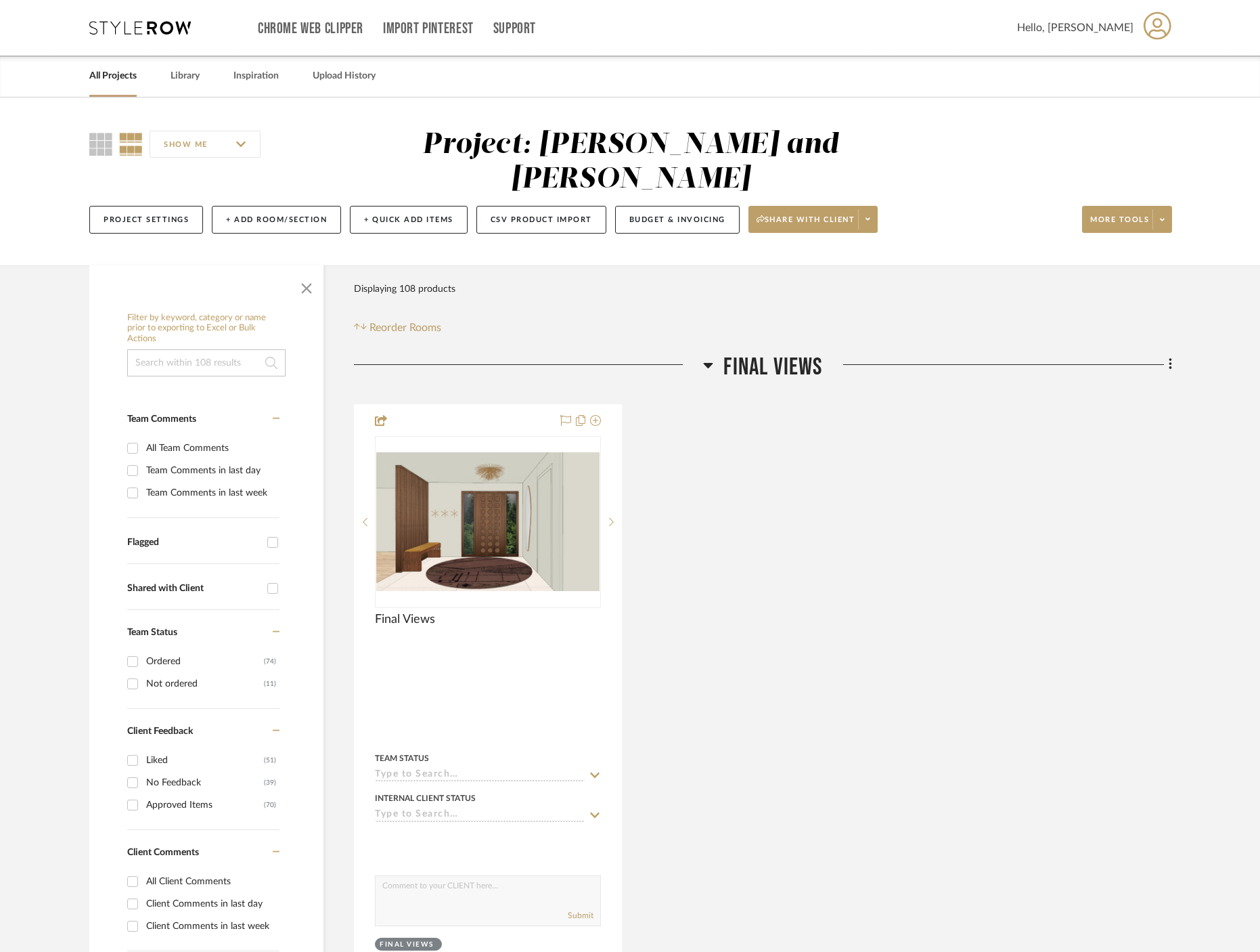
click at [715, 353] on h3 "Final Views" at bounding box center [762, 367] width 119 height 29
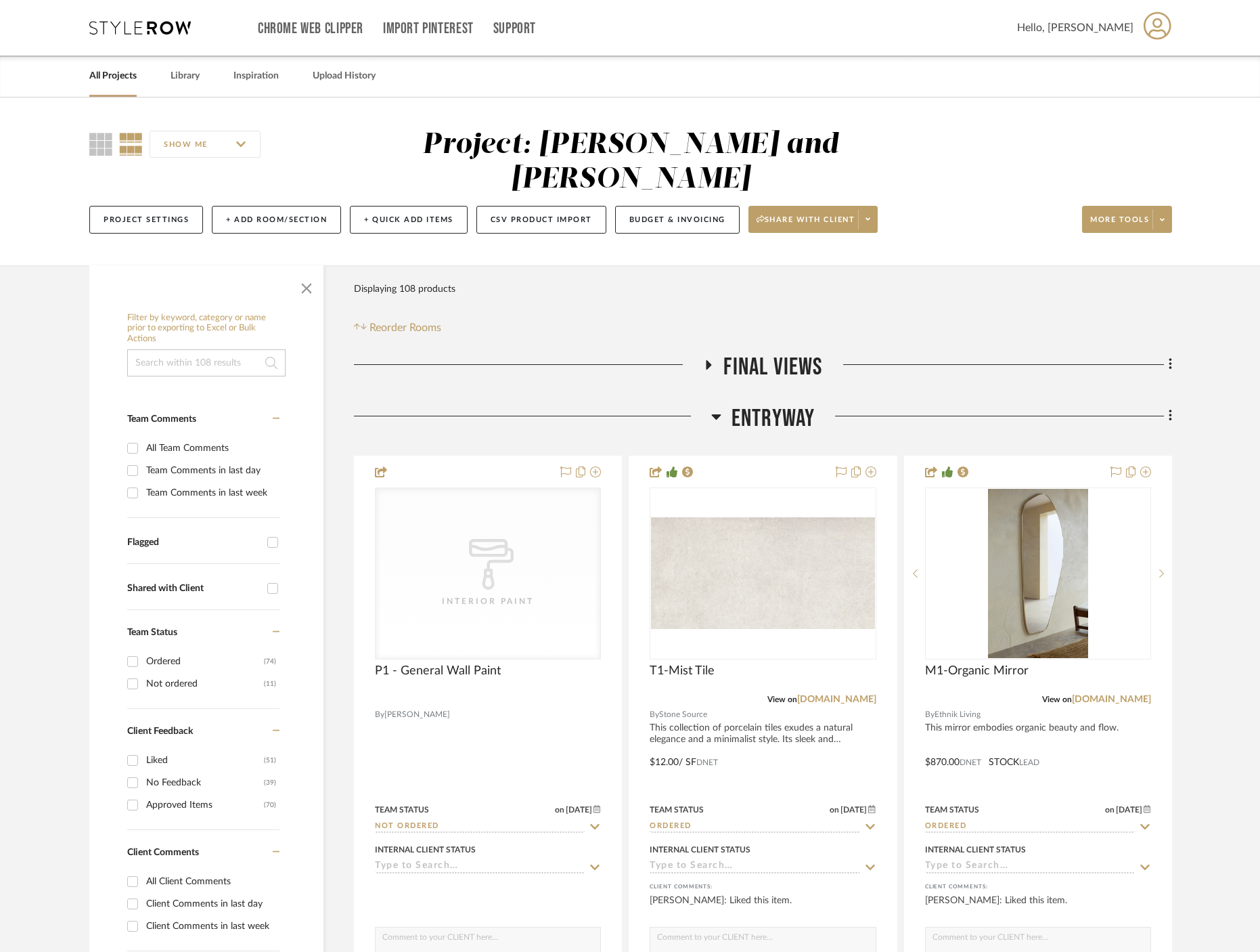
click at [712, 408] on icon at bounding box center [716, 415] width 10 height 16
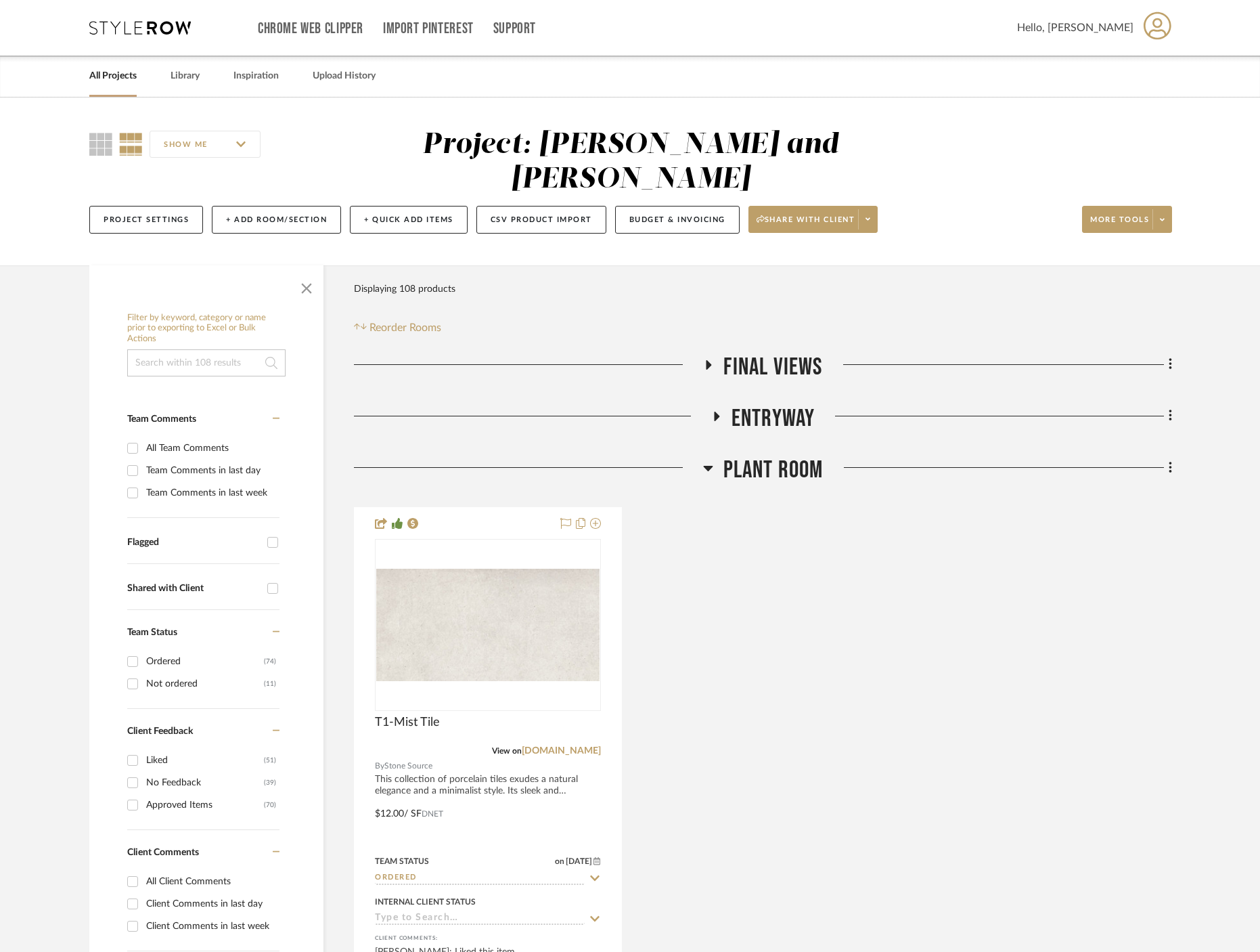
click at [723, 456] on span "Plant Room" at bounding box center [773, 470] width 100 height 29
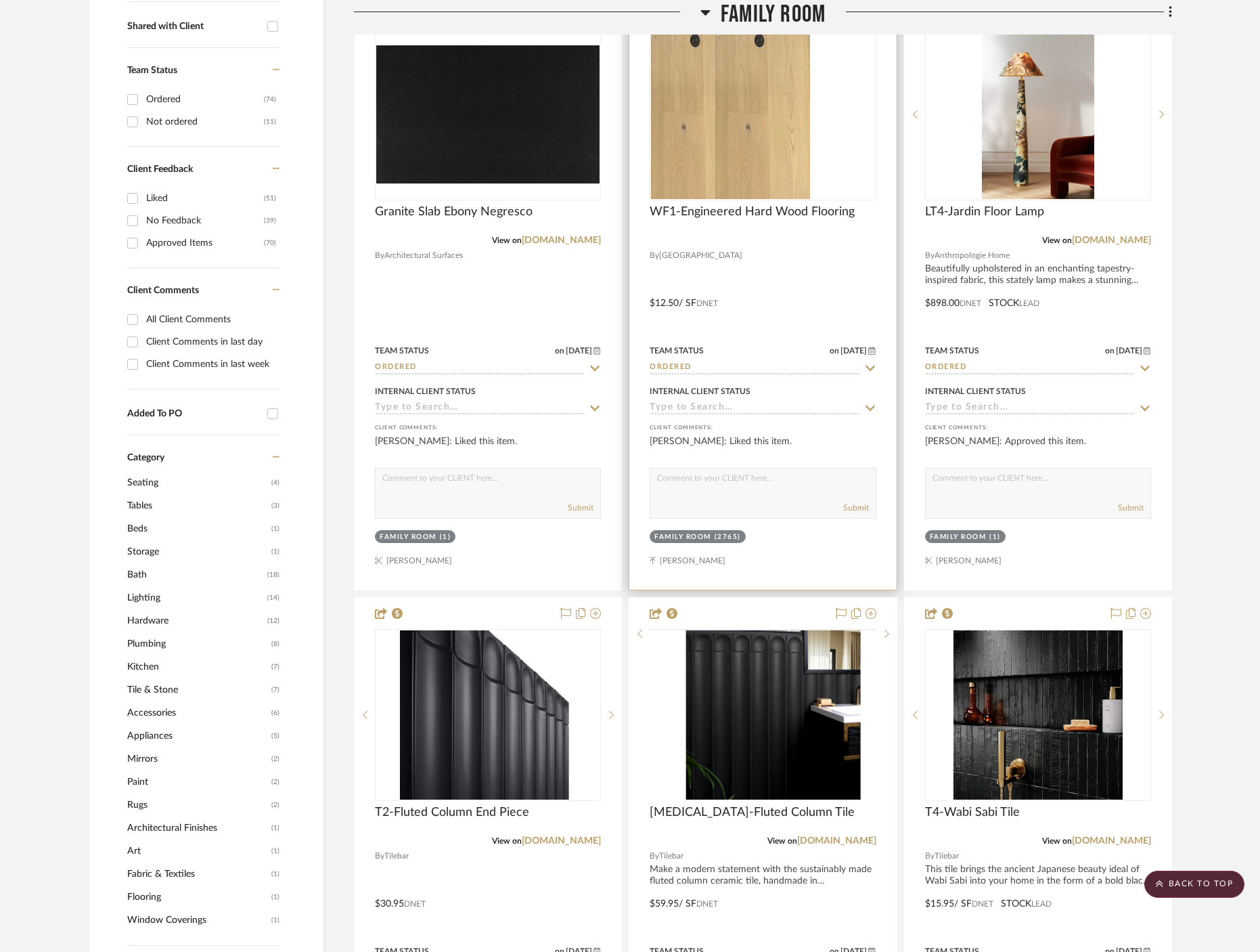
scroll to position [690, 0]
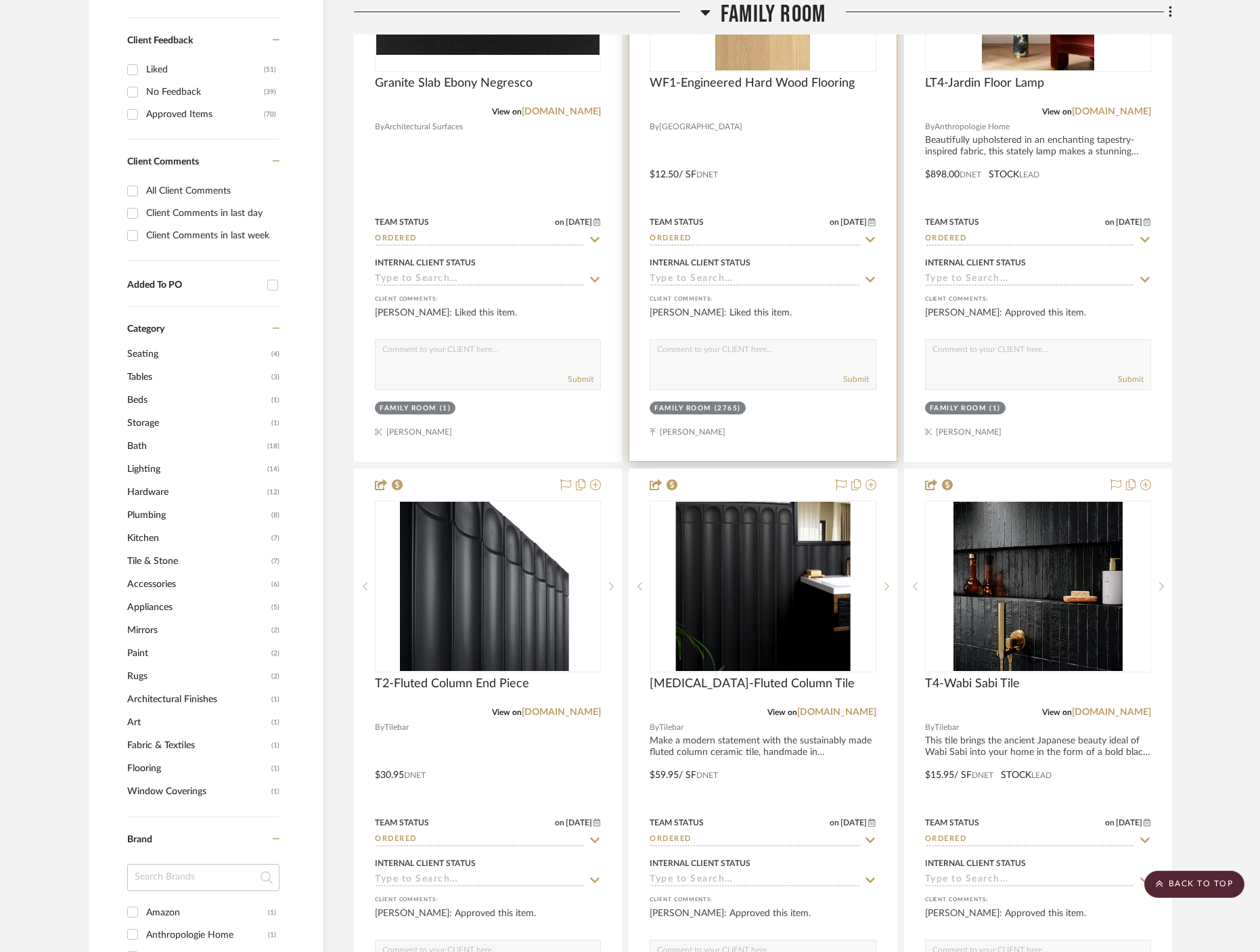
click at [696, 677] on span "T3-Fluted Column Tile" at bounding box center [752, 684] width 205 height 15
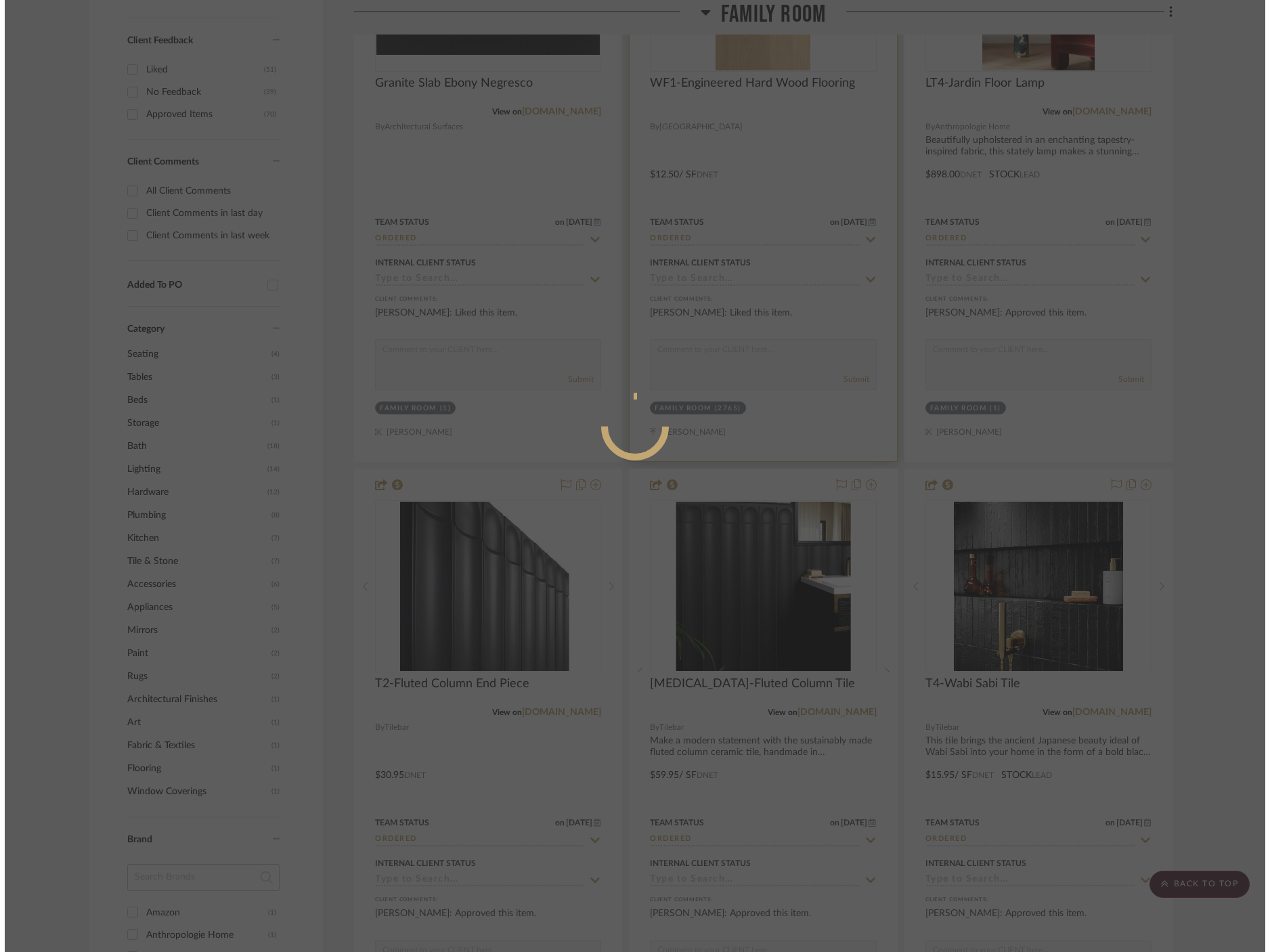
scroll to position [0, 0]
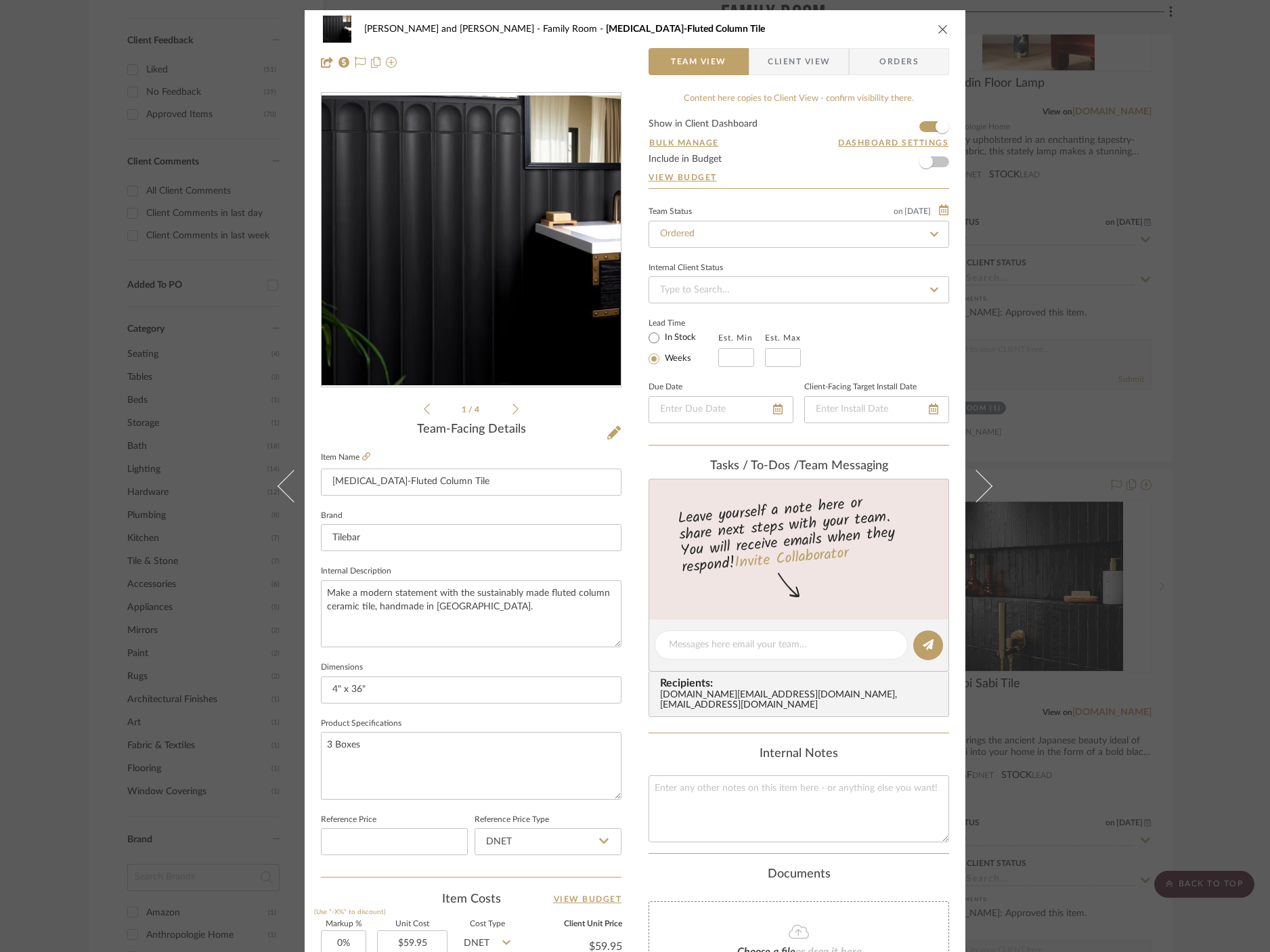
click at [1131, 155] on div "Joe and Melissa Home Family Room T3-Fluted Column Tile Team View Client View Or…" at bounding box center [635, 476] width 1270 height 952
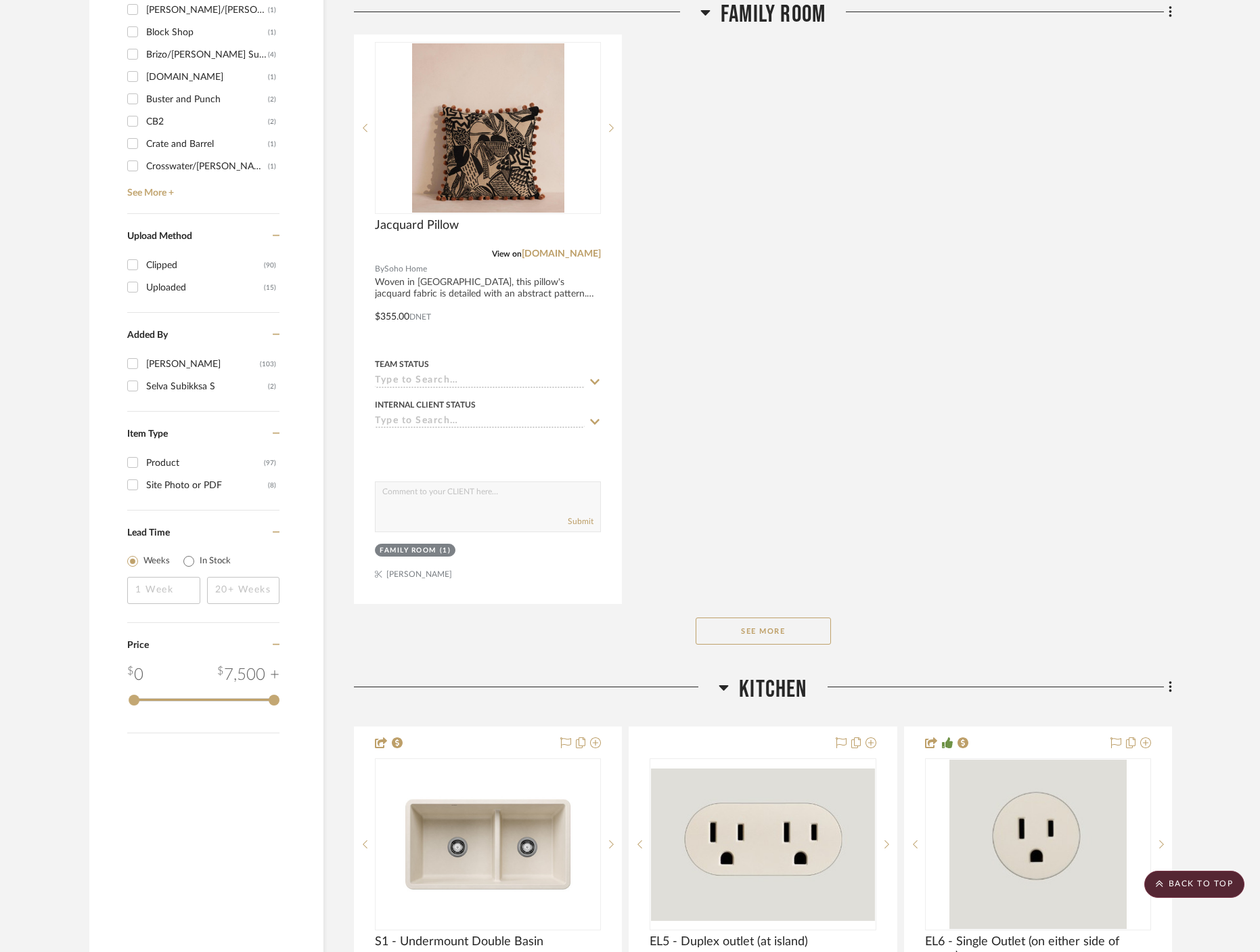
scroll to position [1814, 0]
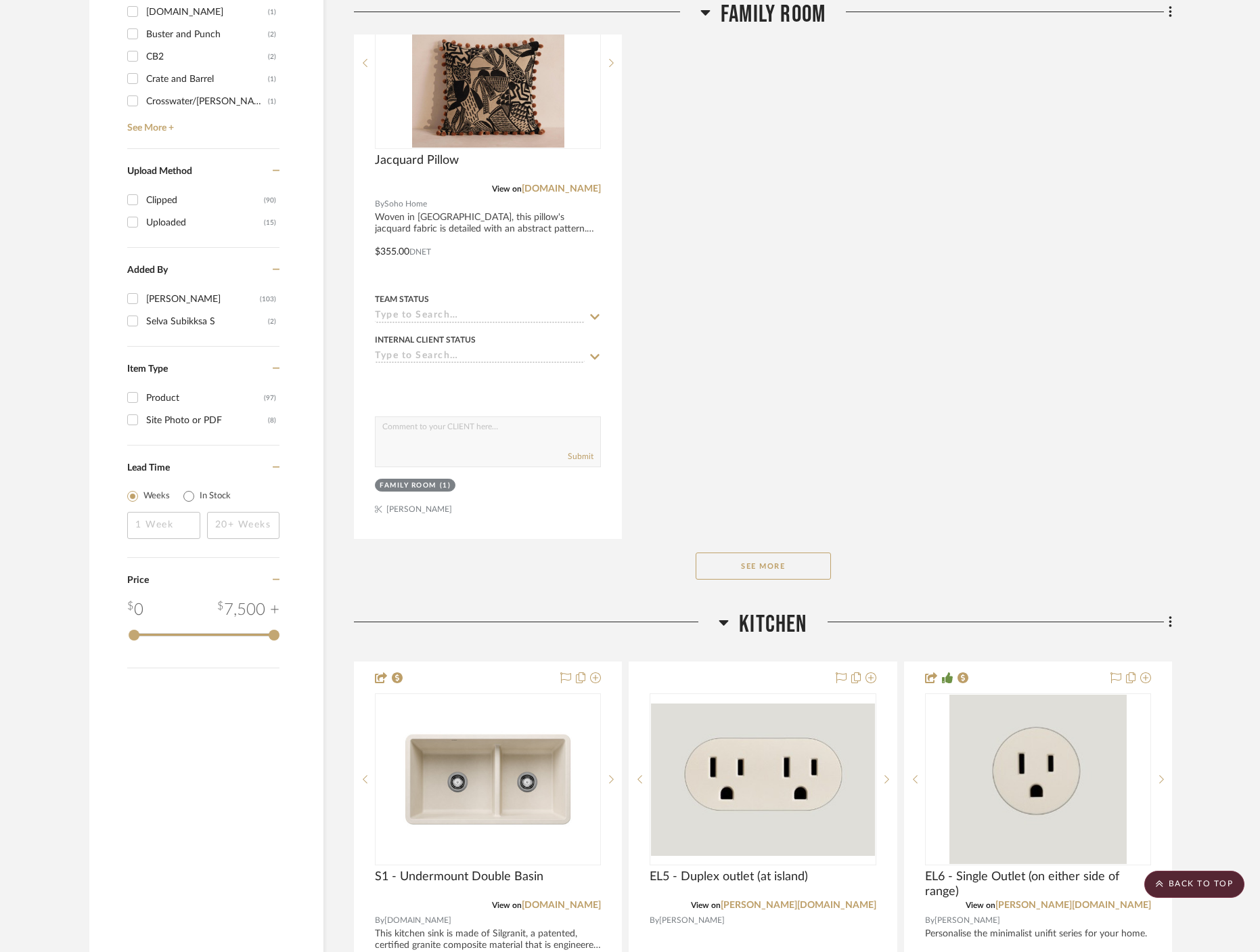
click at [781, 552] on button "See More" at bounding box center [763, 566] width 135 height 27
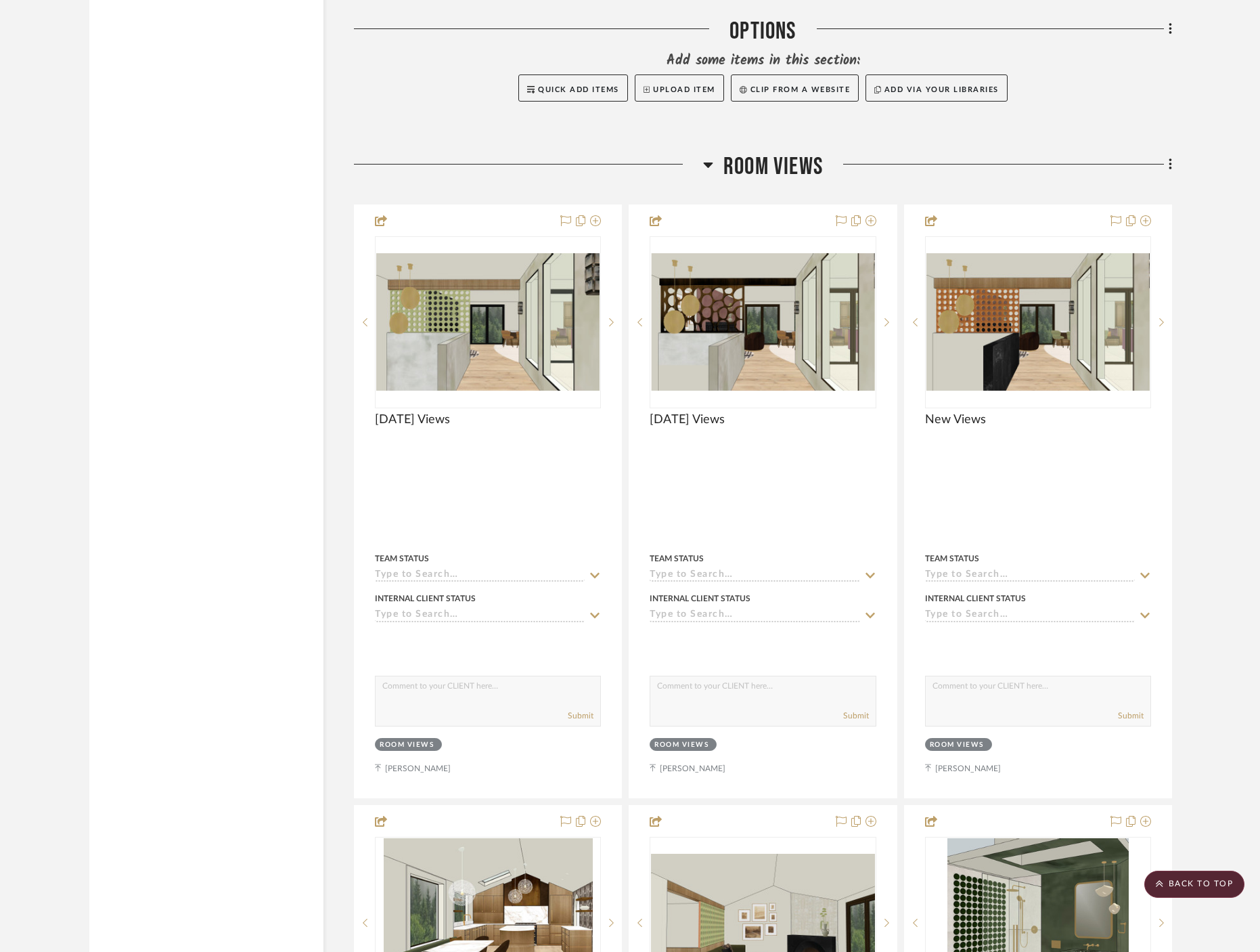
scroll to position [11342, 0]
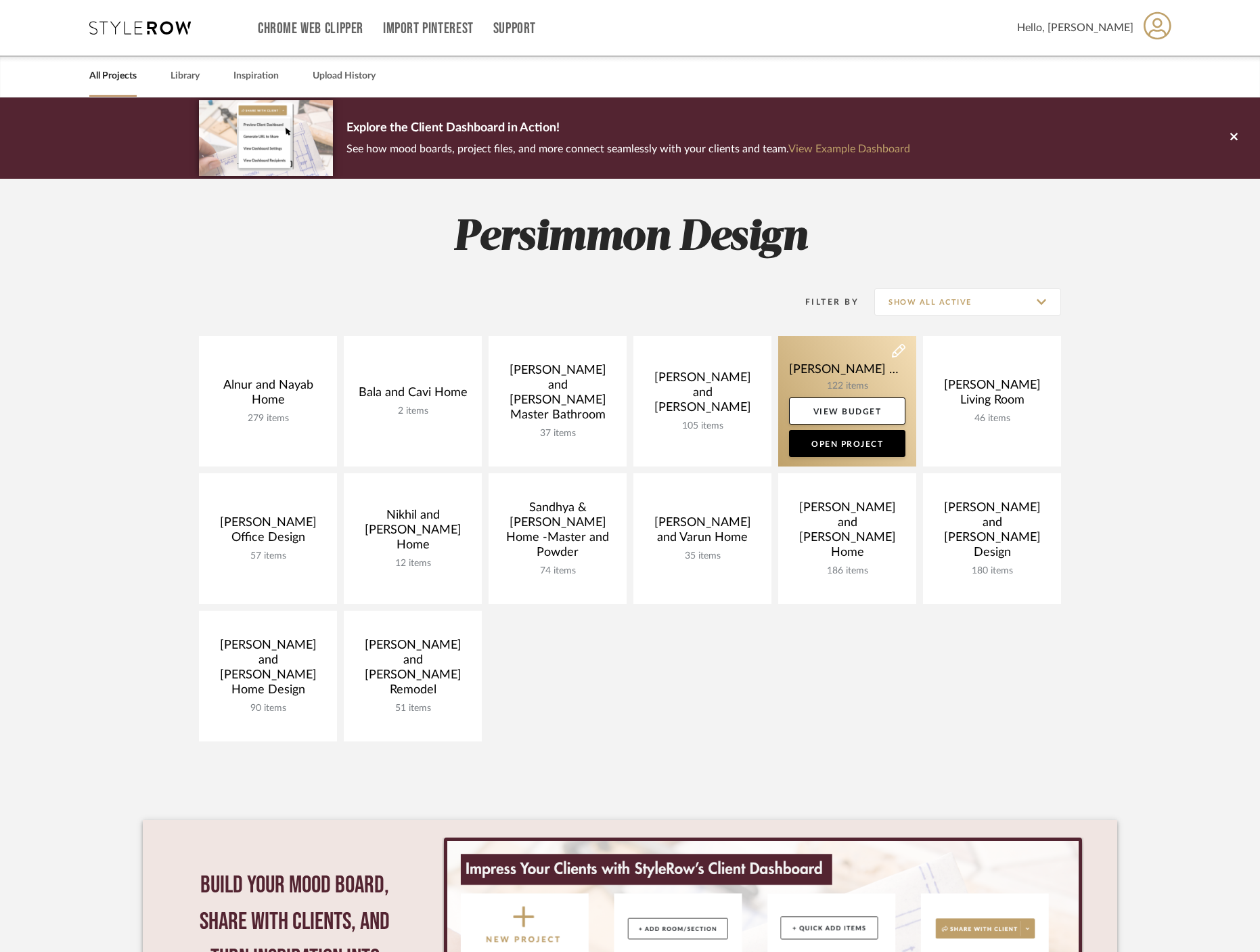
click at [865, 366] on link at bounding box center [848, 401] width 138 height 131
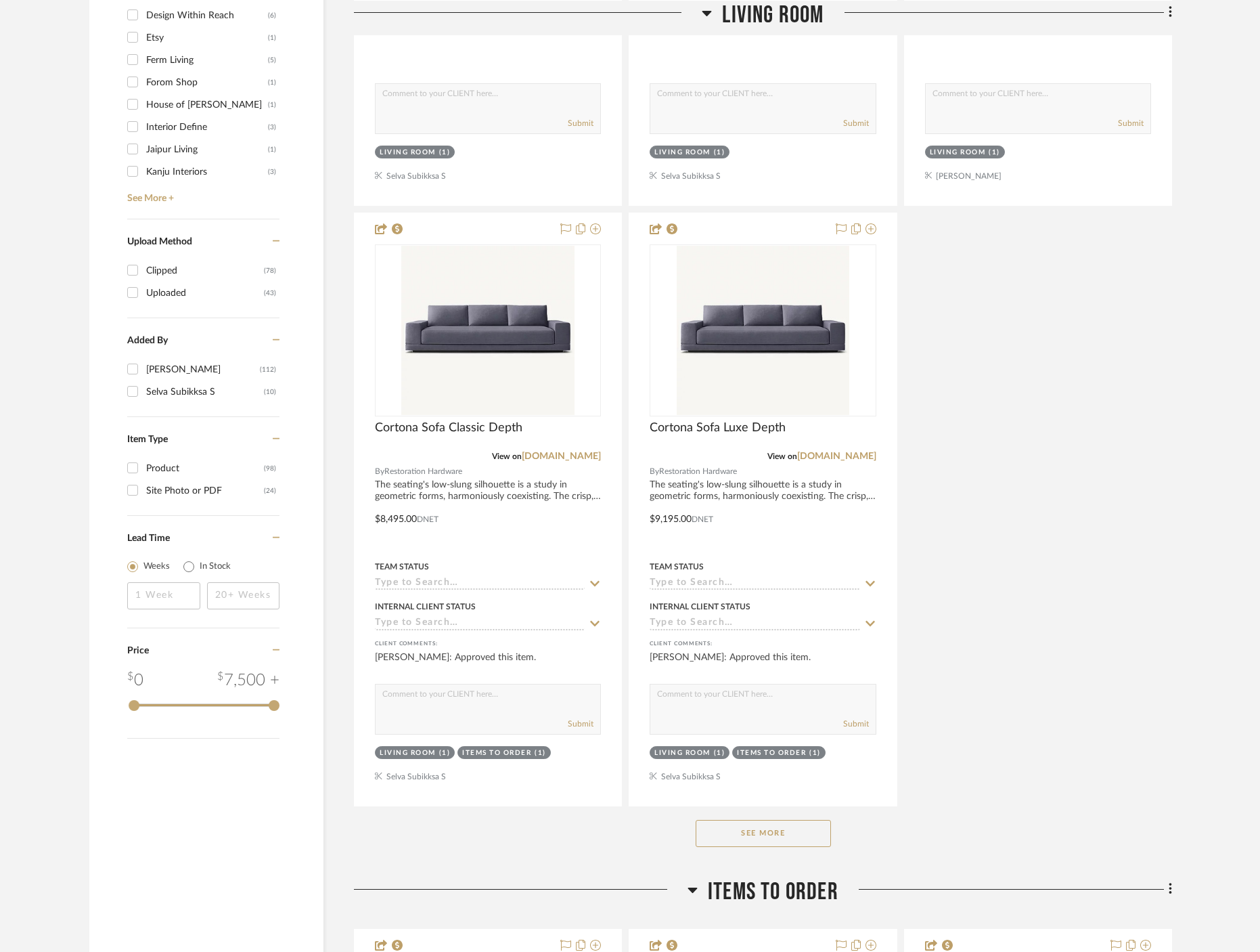
scroll to position [1361, 0]
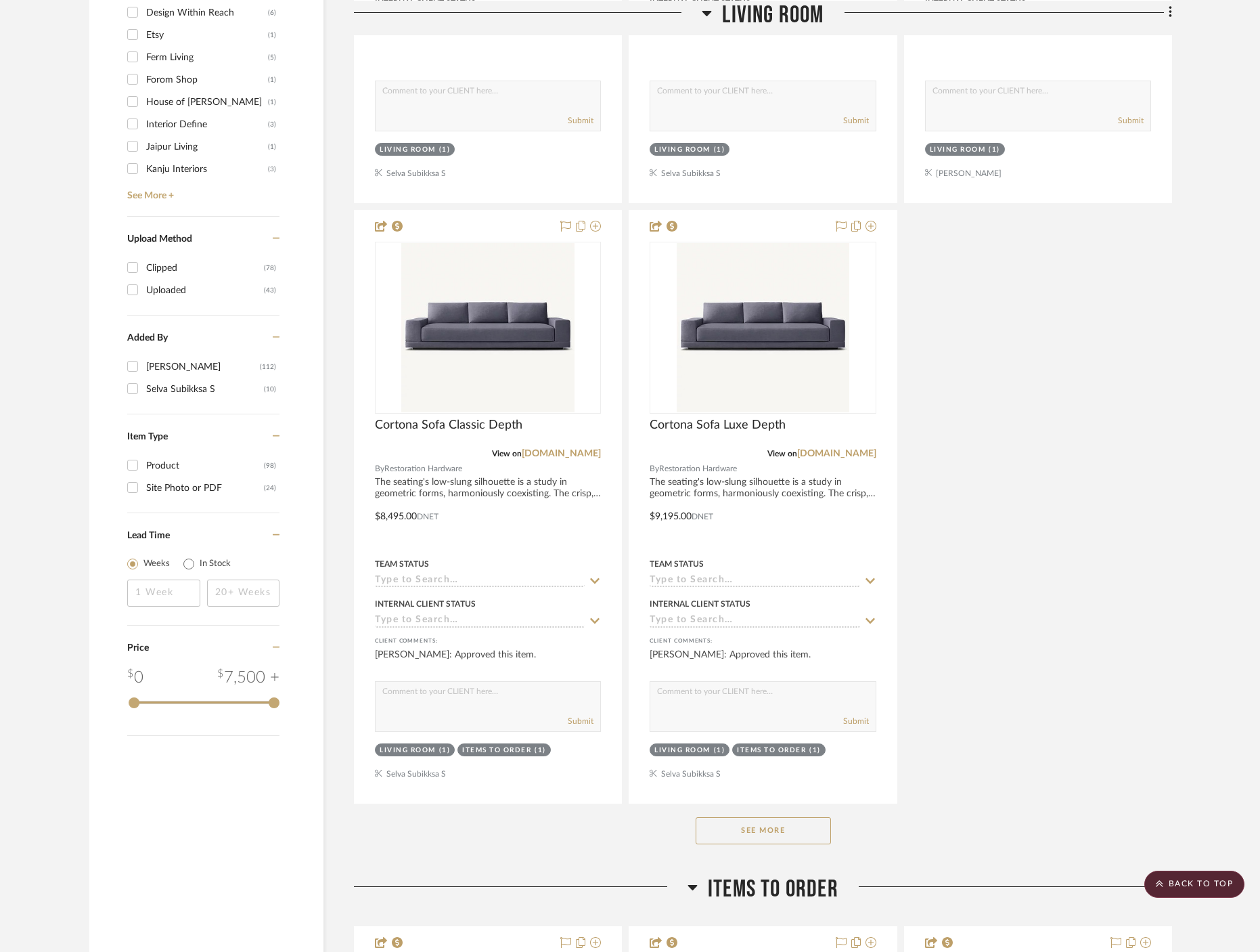
click at [778, 842] on button "See More" at bounding box center [763, 831] width 135 height 27
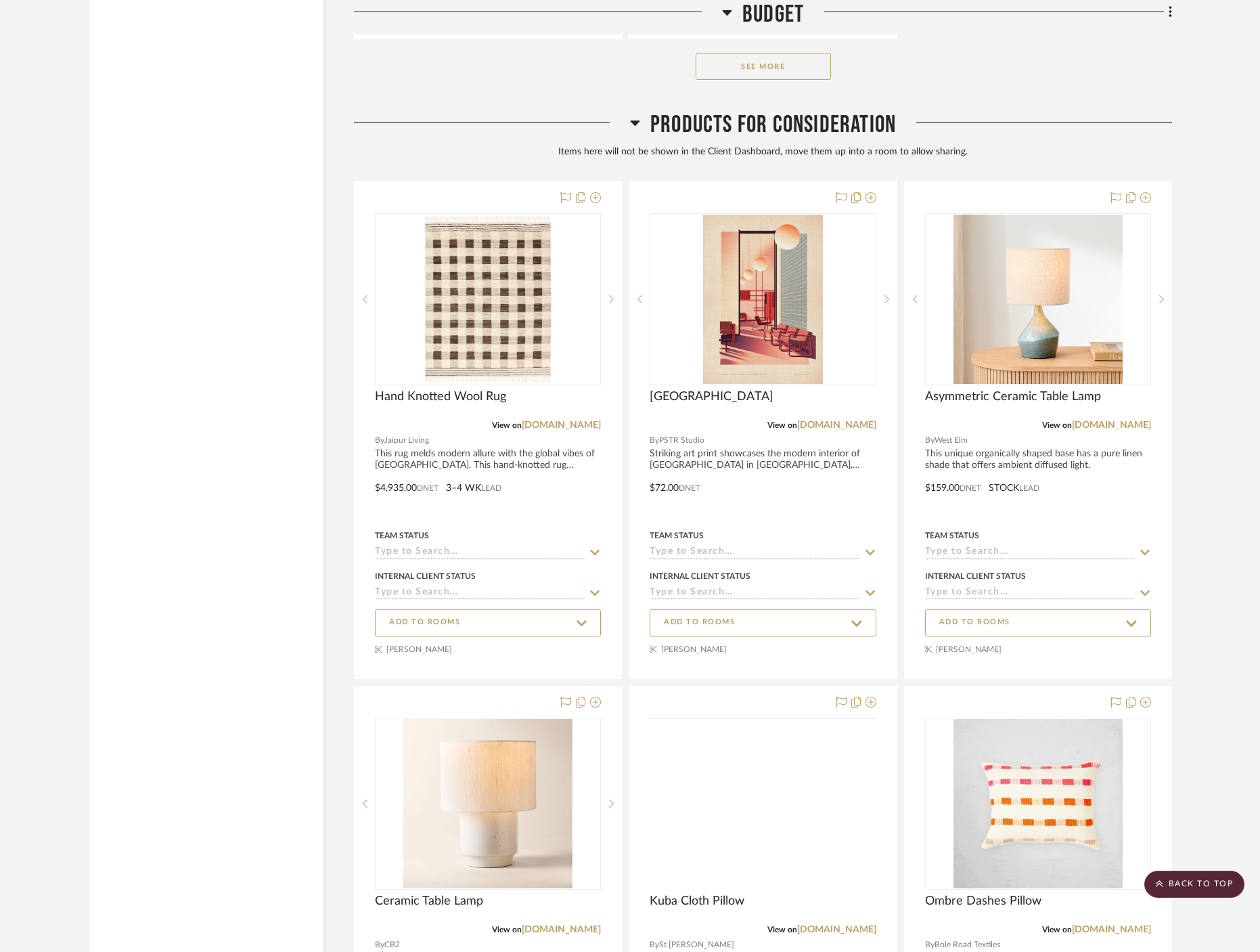
scroll to position [14128, 0]
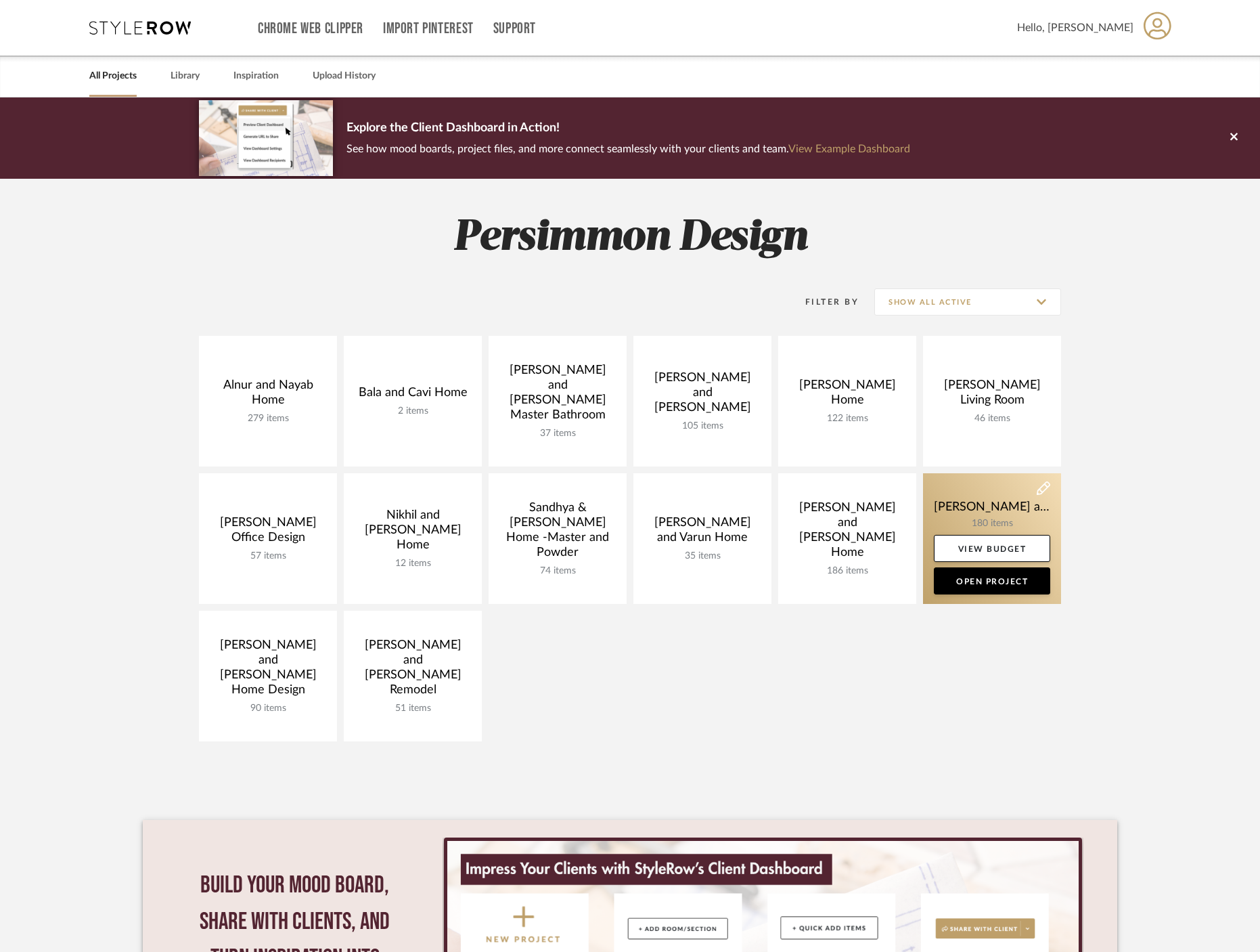
click at [993, 510] on link at bounding box center [992, 538] width 138 height 131
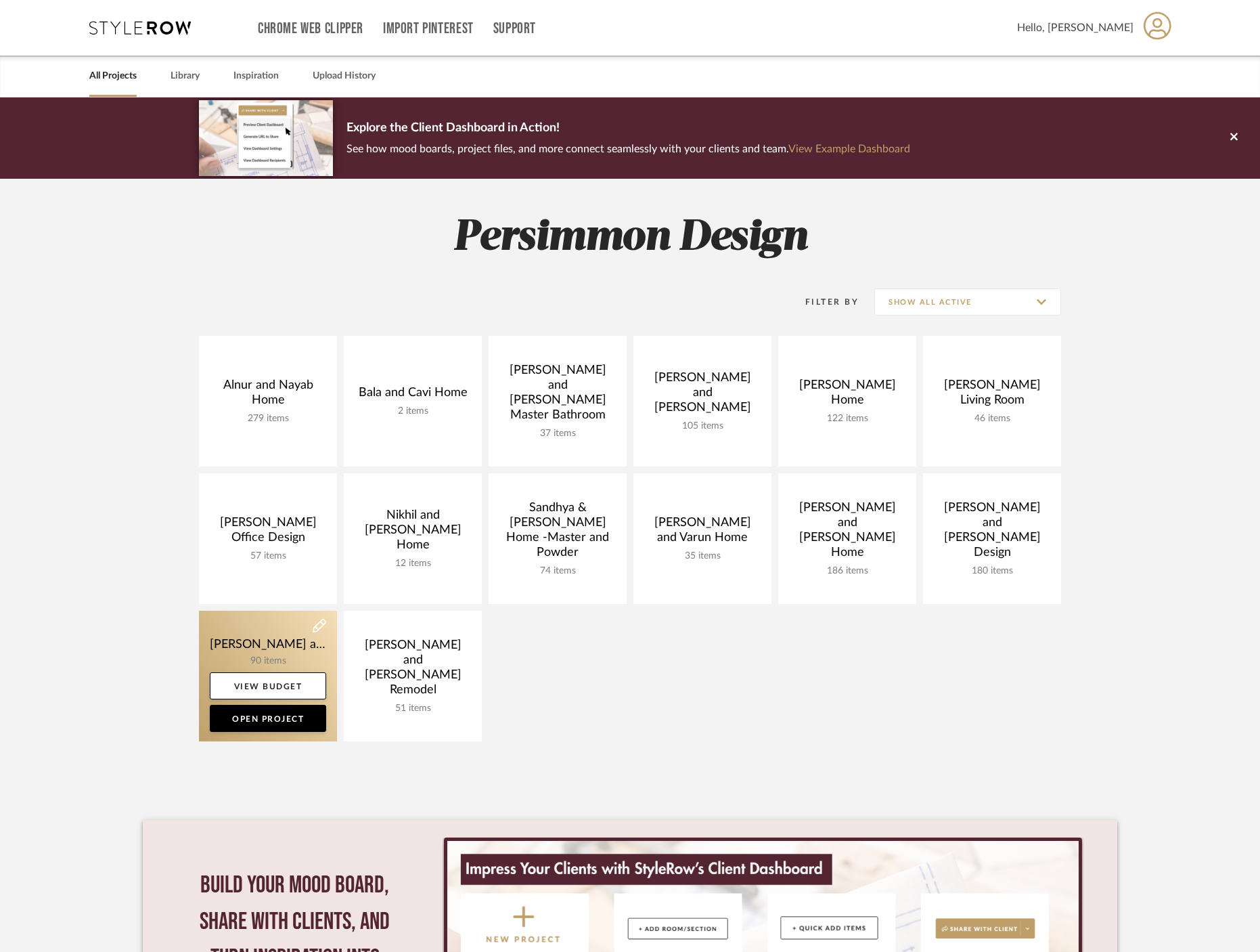
click at [248, 642] on link at bounding box center [268, 676] width 138 height 131
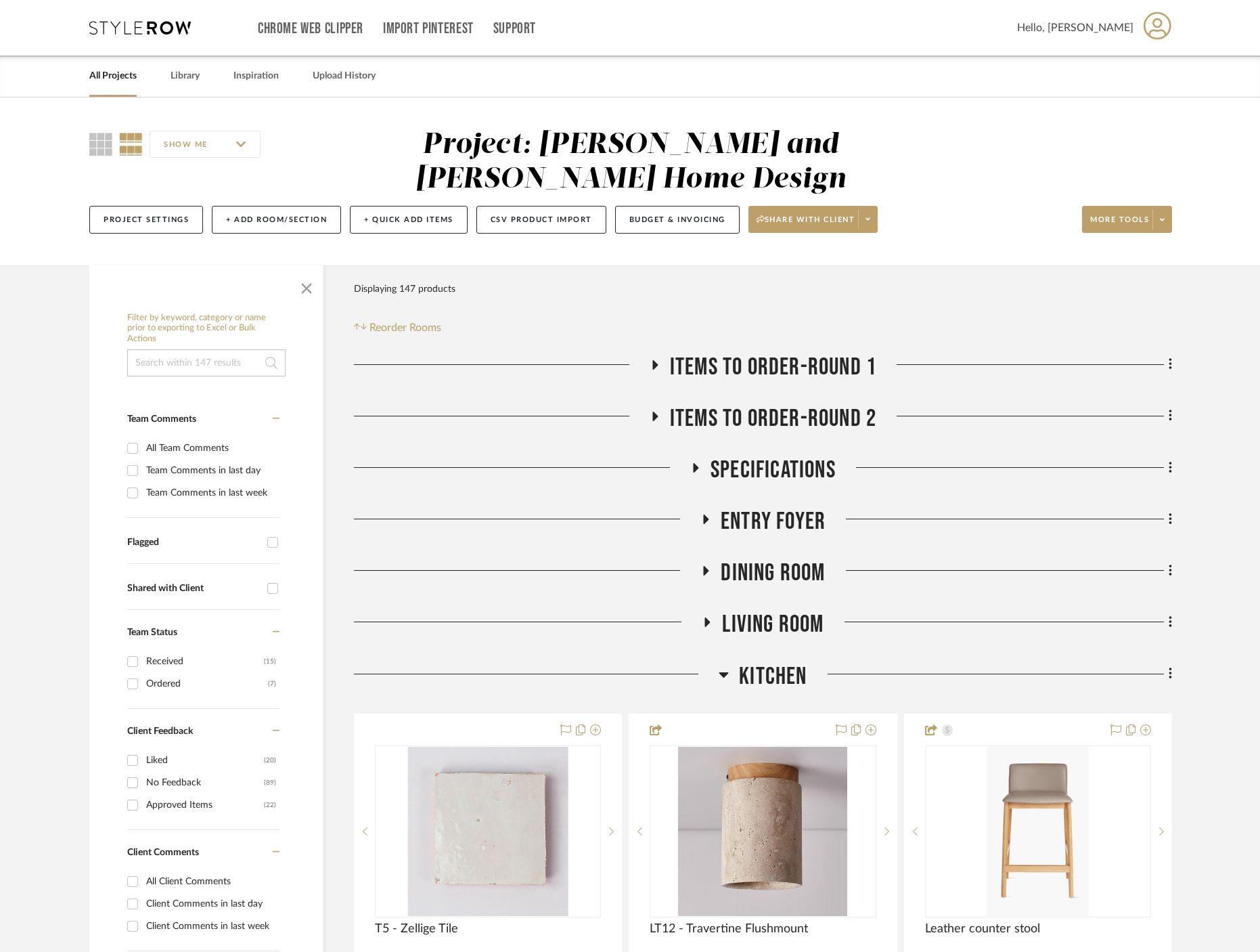
click at [719, 666] on icon at bounding box center [723, 674] width 10 height 16
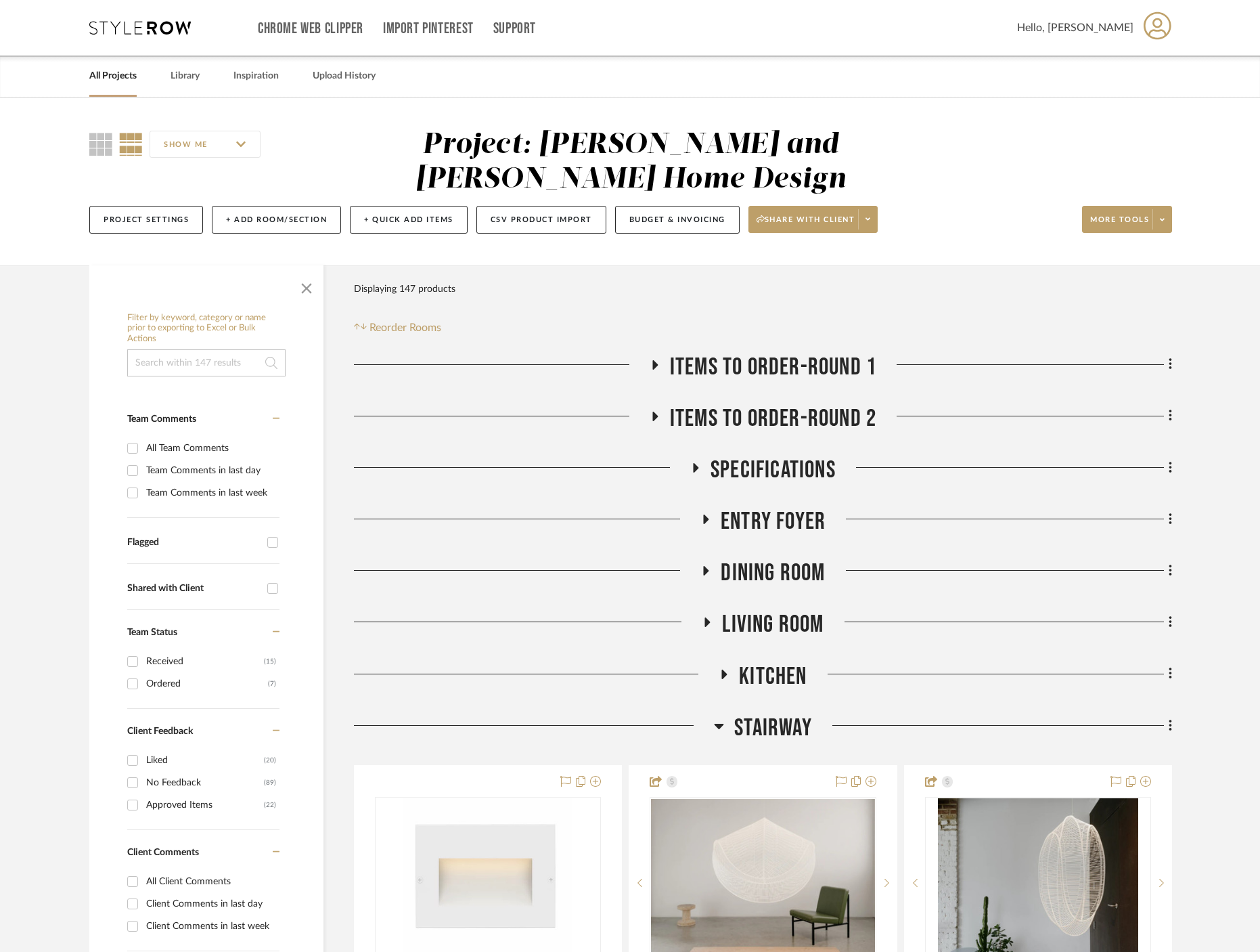
click at [707, 617] on fa-icon at bounding box center [707, 627] width 10 height 20
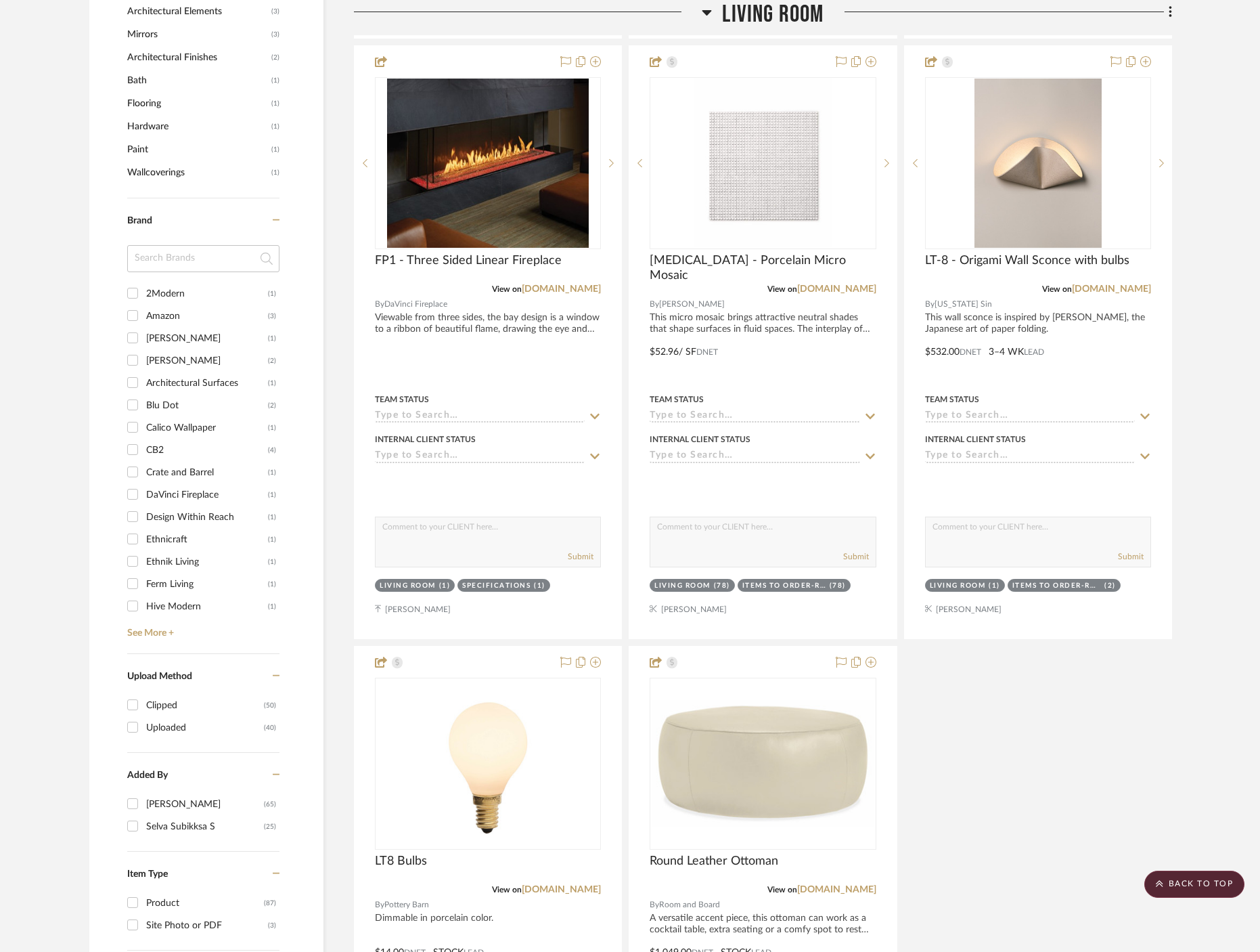
scroll to position [1218, 0]
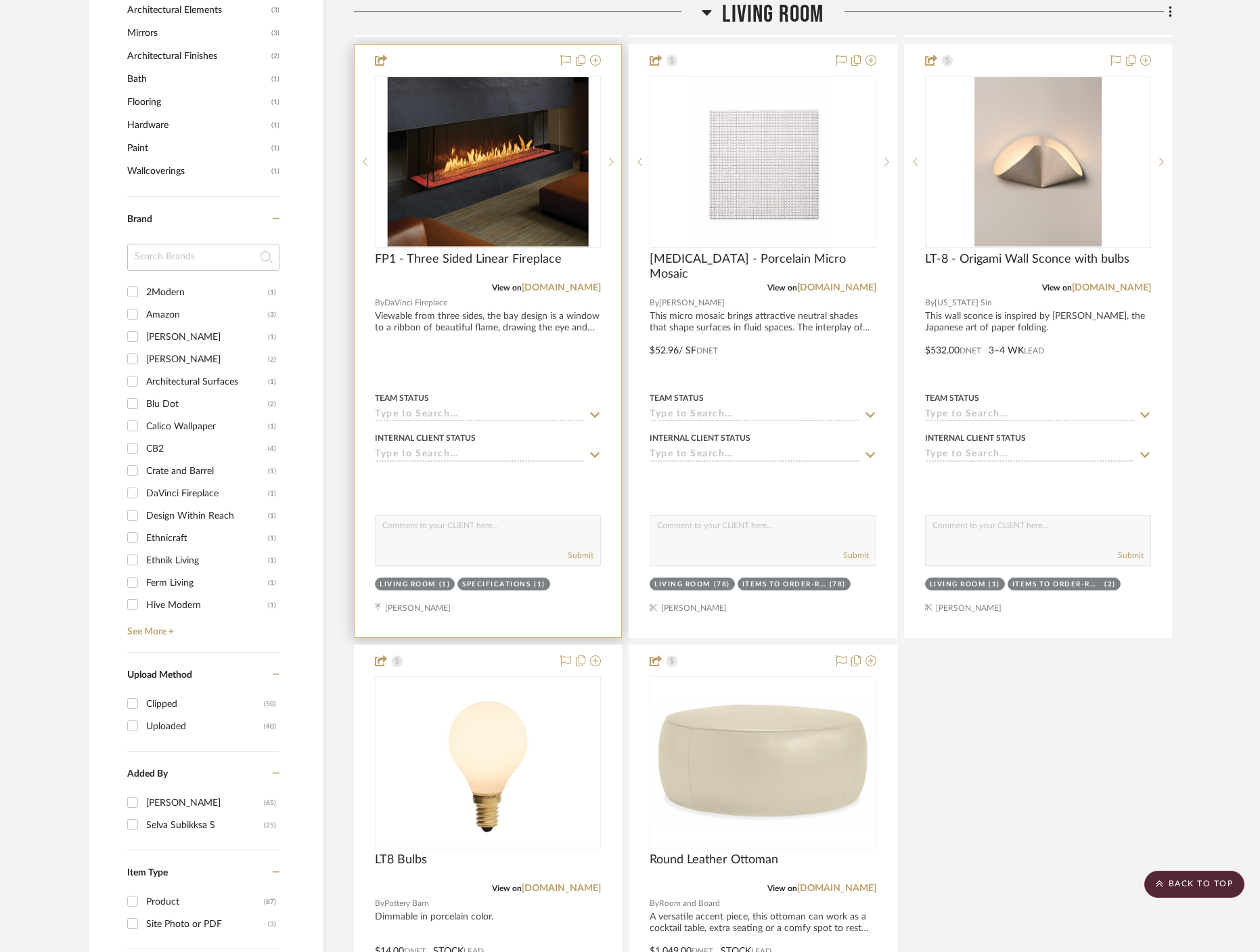
click at [513, 291] on div at bounding box center [488, 341] width 266 height 593
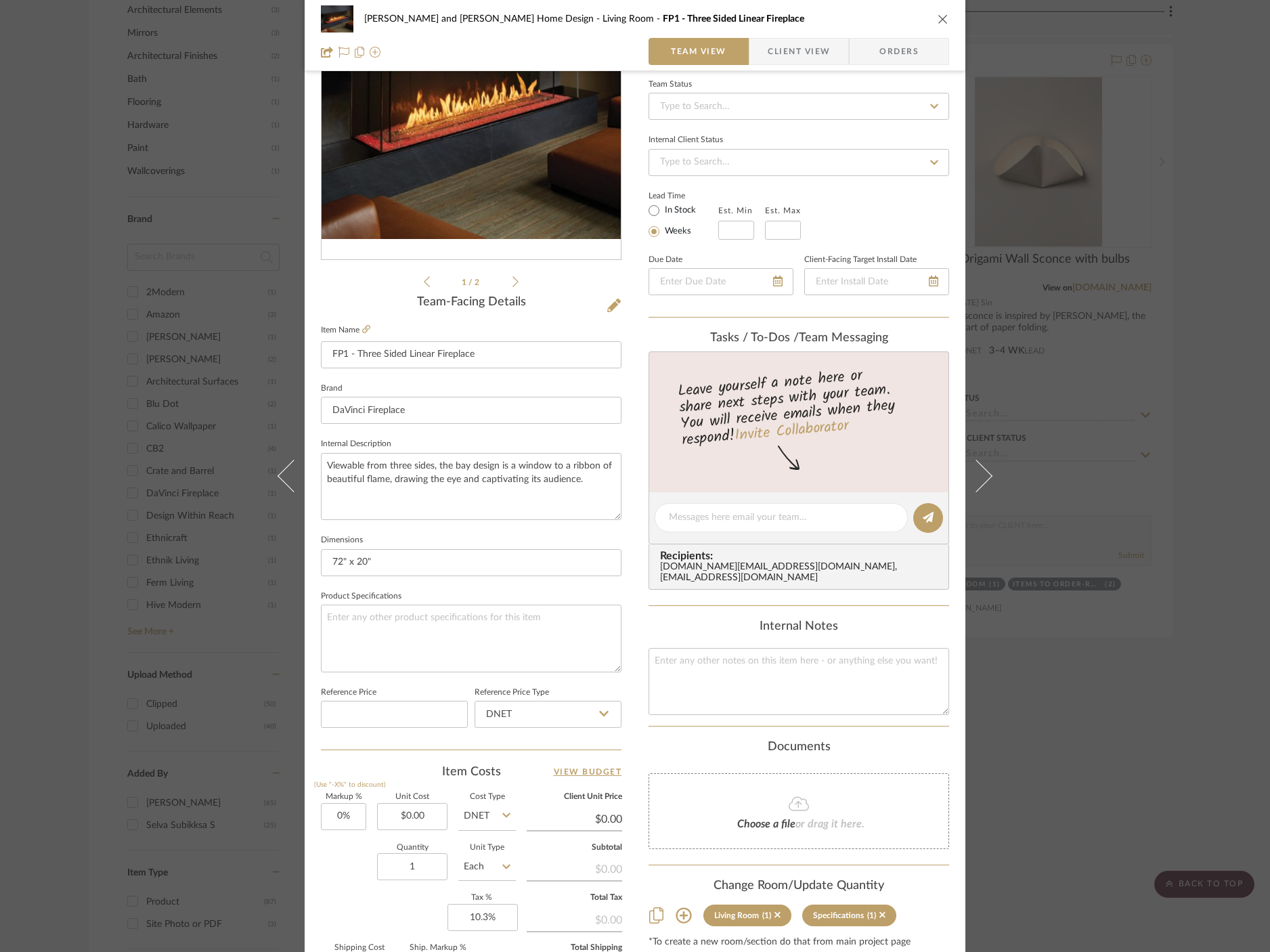
scroll to position [0, 0]
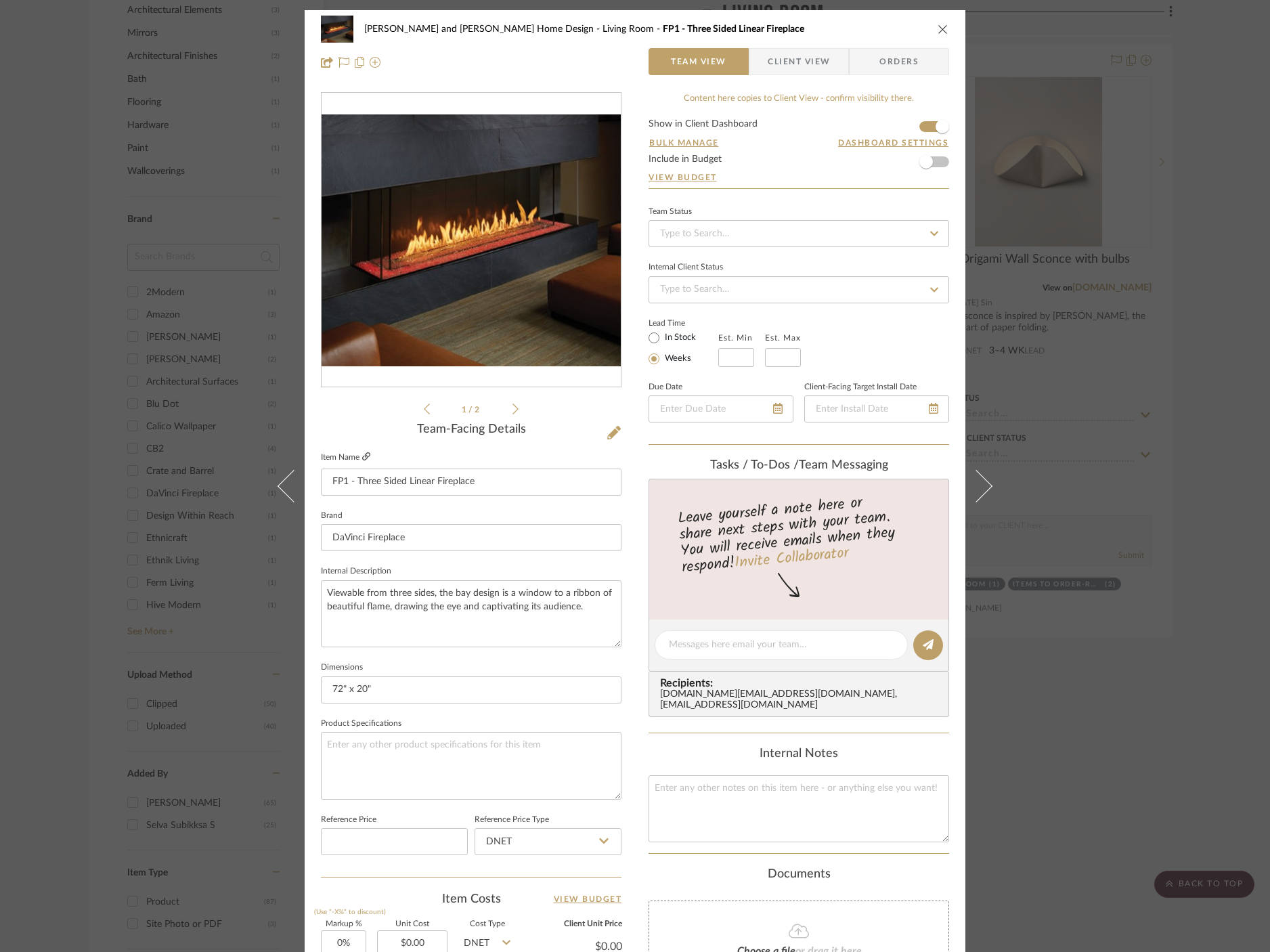
click at [363, 460] on icon at bounding box center [366, 456] width 8 height 8
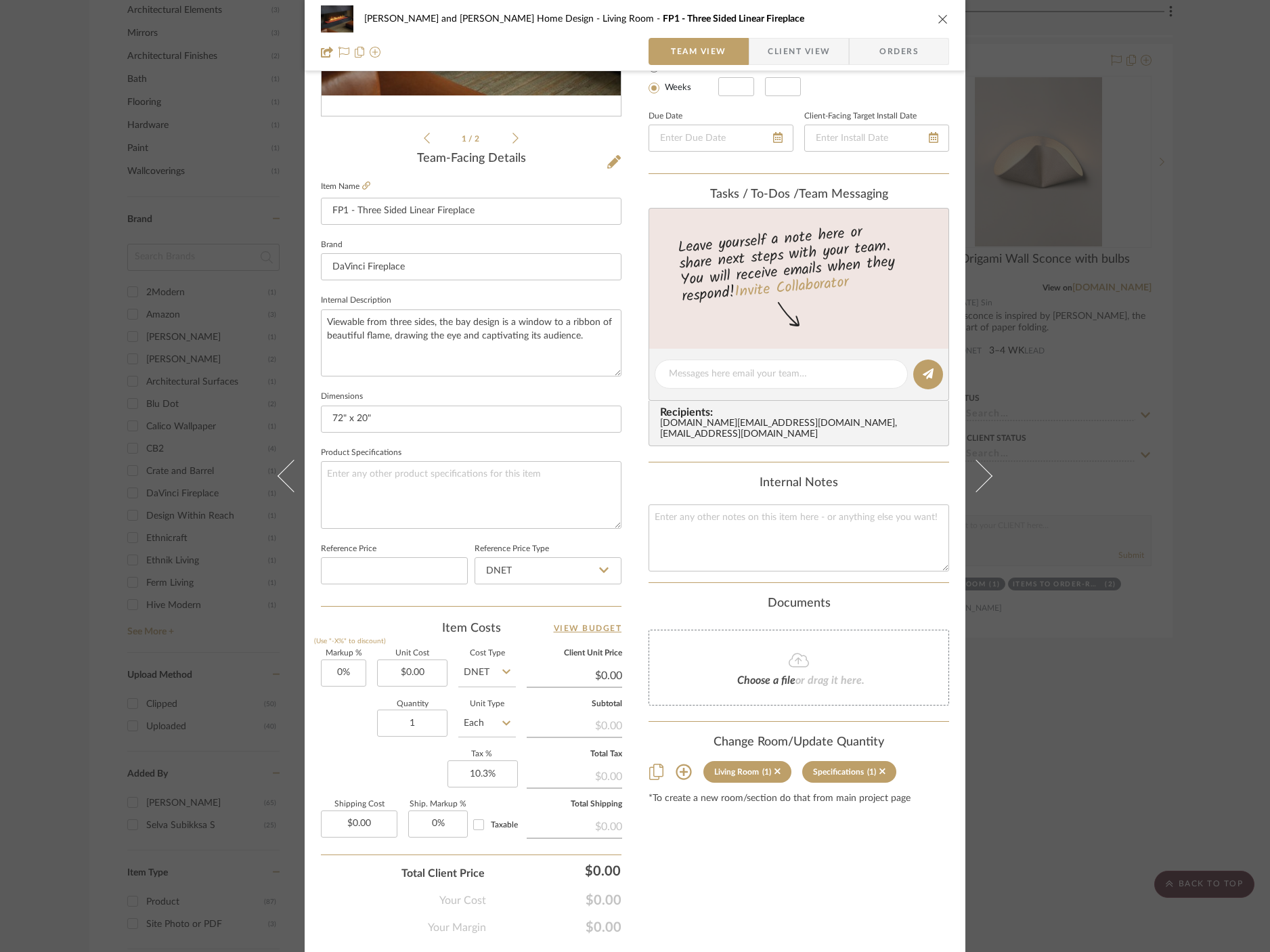
scroll to position [309, 0]
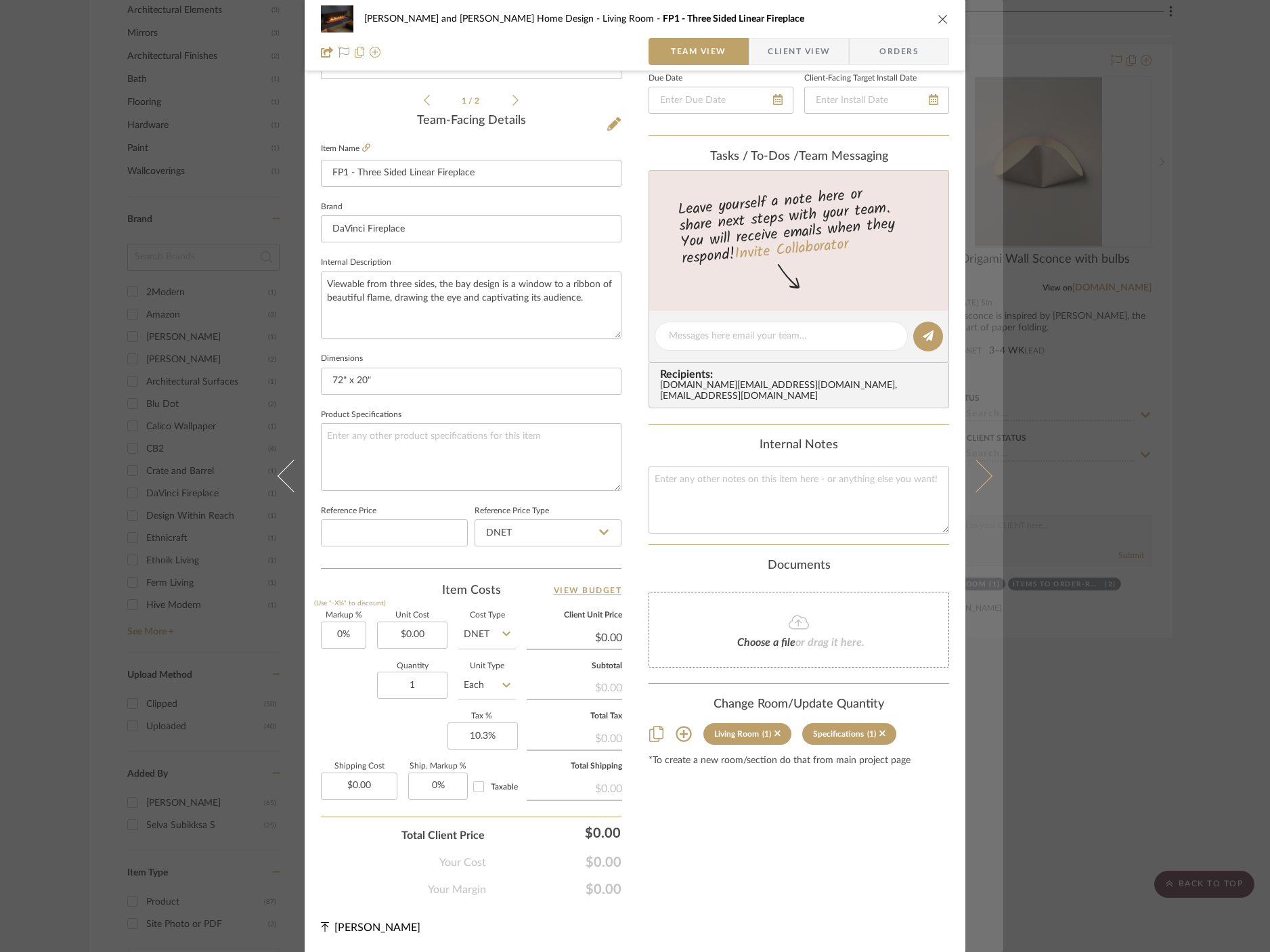
click at [988, 557] on button at bounding box center [984, 476] width 38 height 952
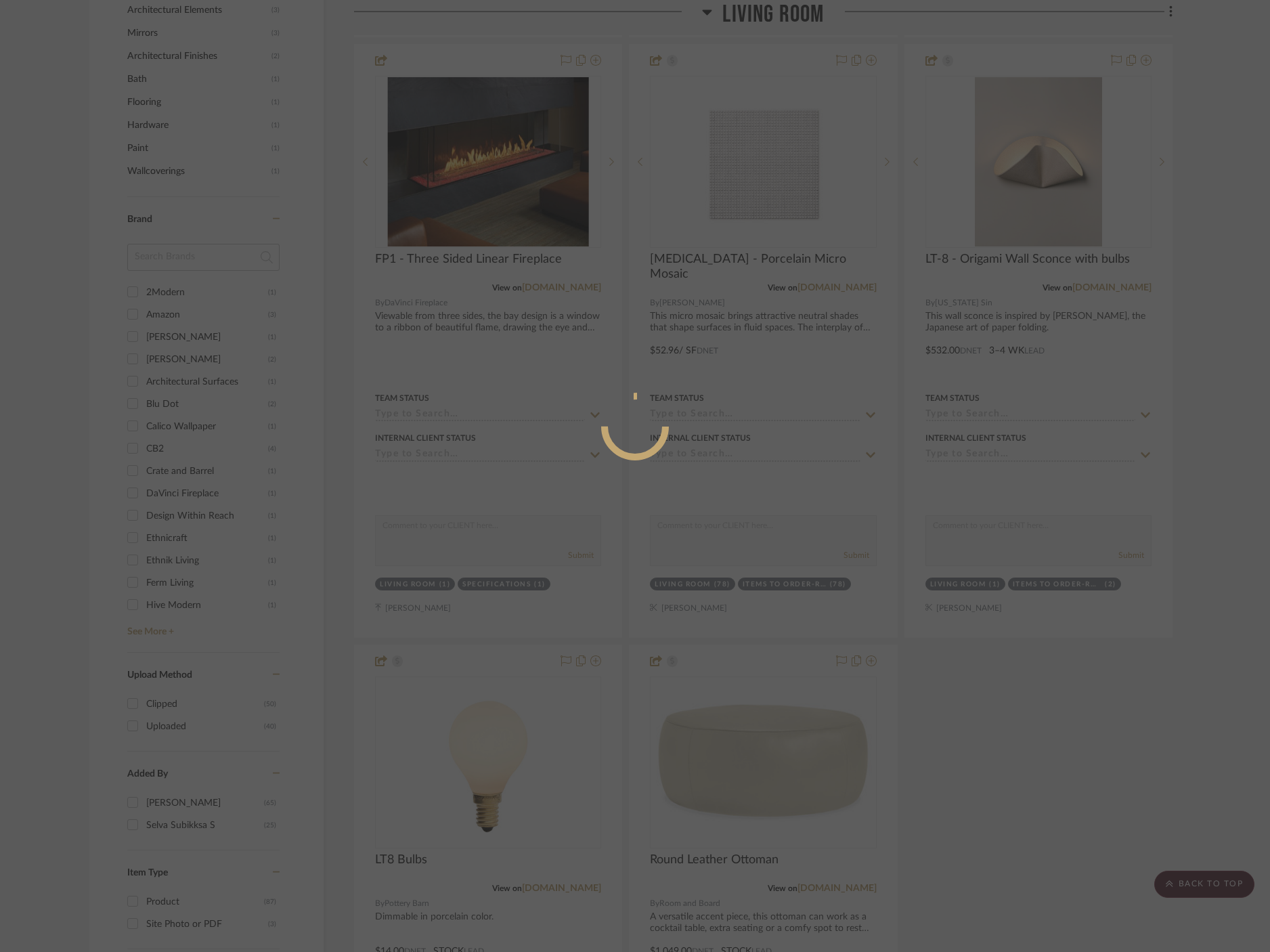
scroll to position [0, 0]
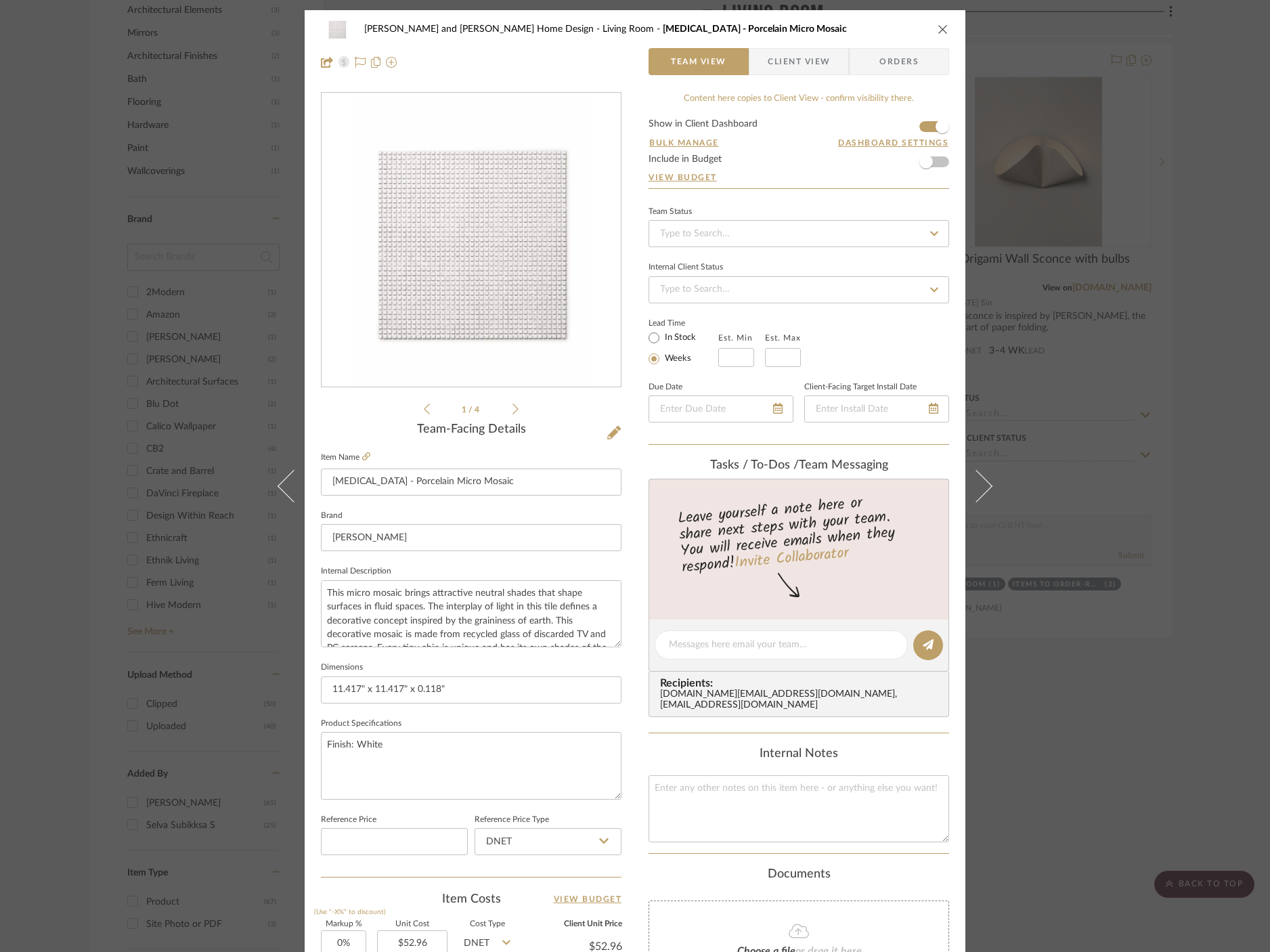
click at [1097, 469] on div "Stefania and Erik Home Design Living Room T3 - Porcelain Micro Mosaic Team View…" at bounding box center [635, 476] width 1270 height 952
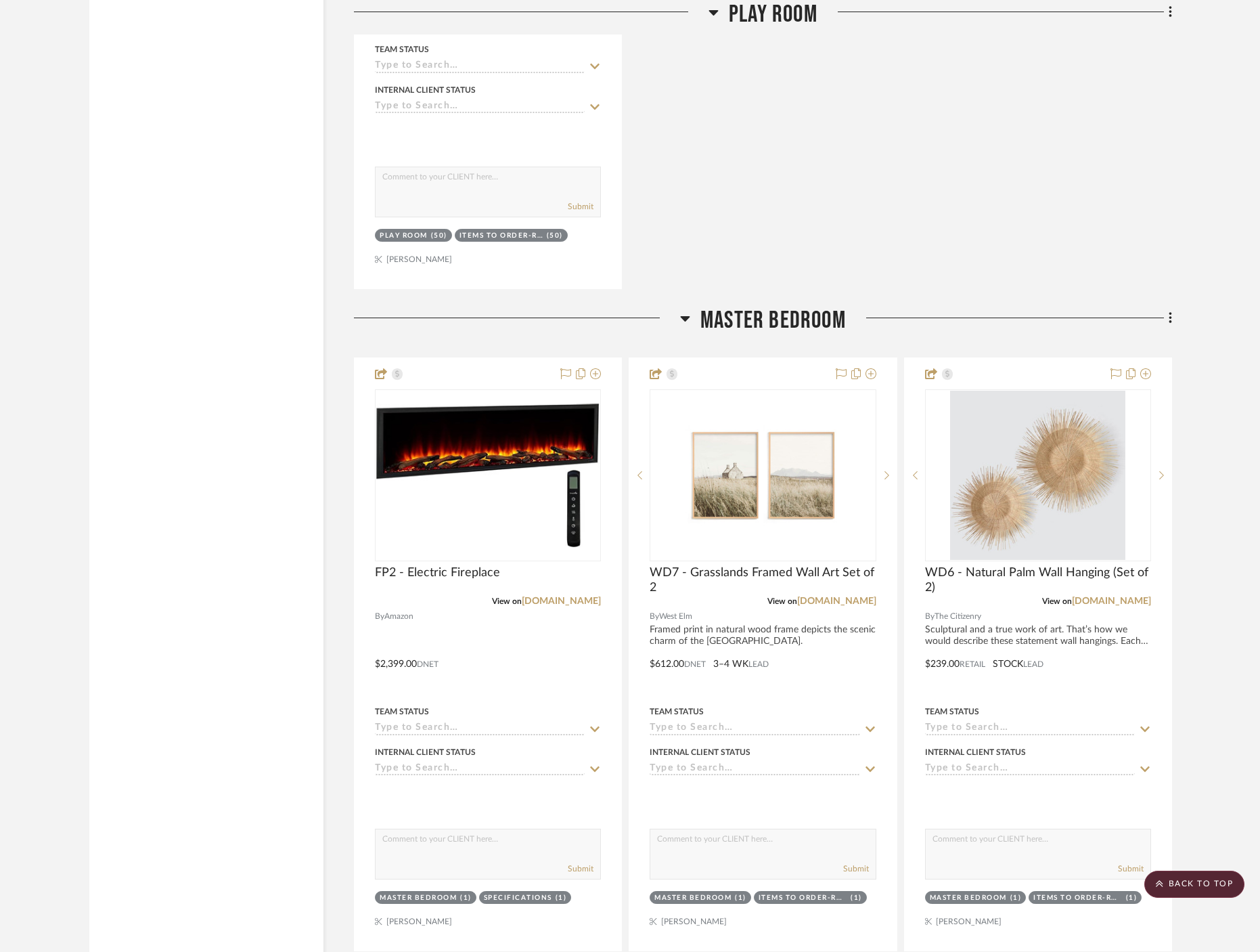
scroll to position [4813, 0]
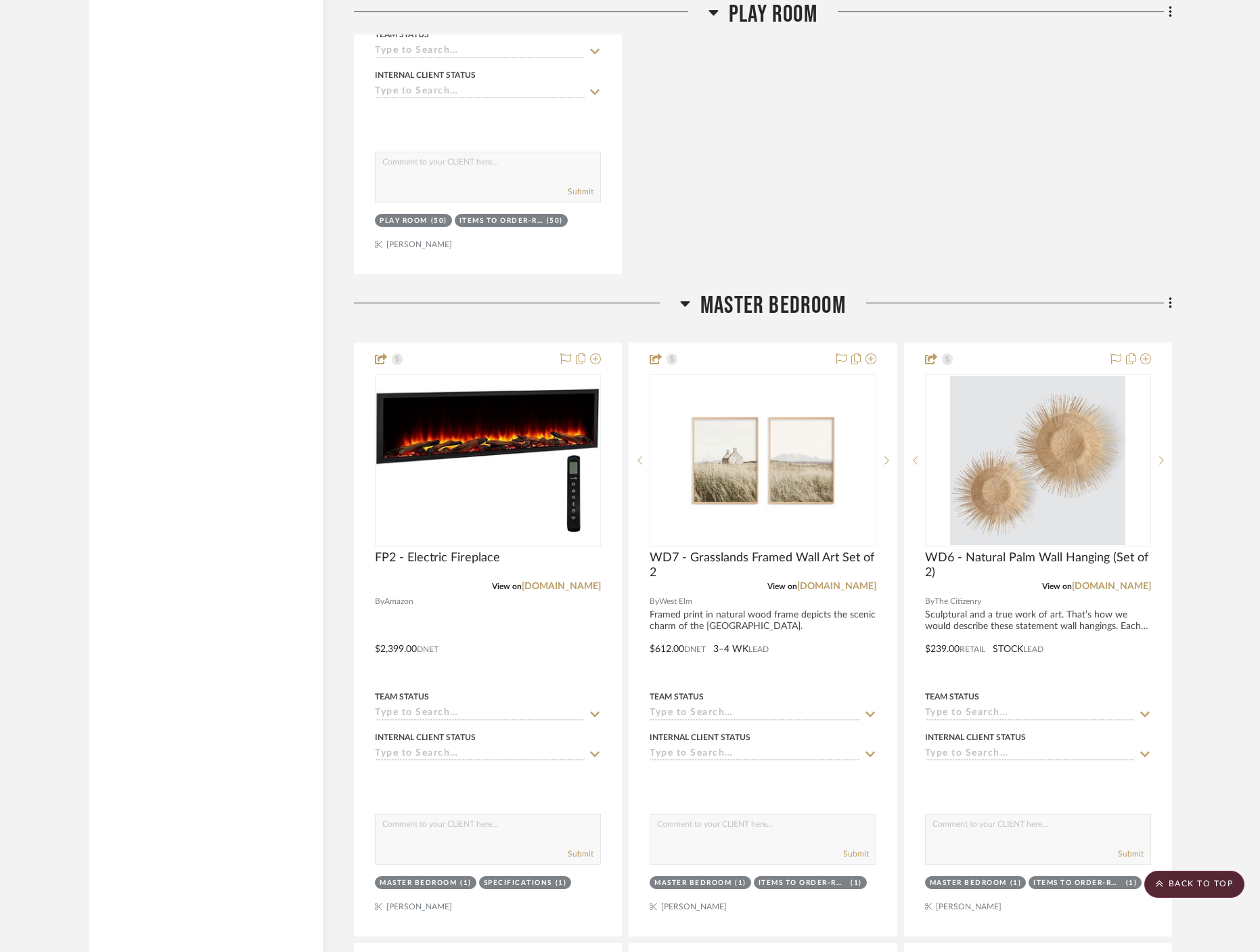
click at [677, 291] on div at bounding box center [517, 309] width 326 height 35
click at [686, 295] on icon at bounding box center [685, 303] width 10 height 16
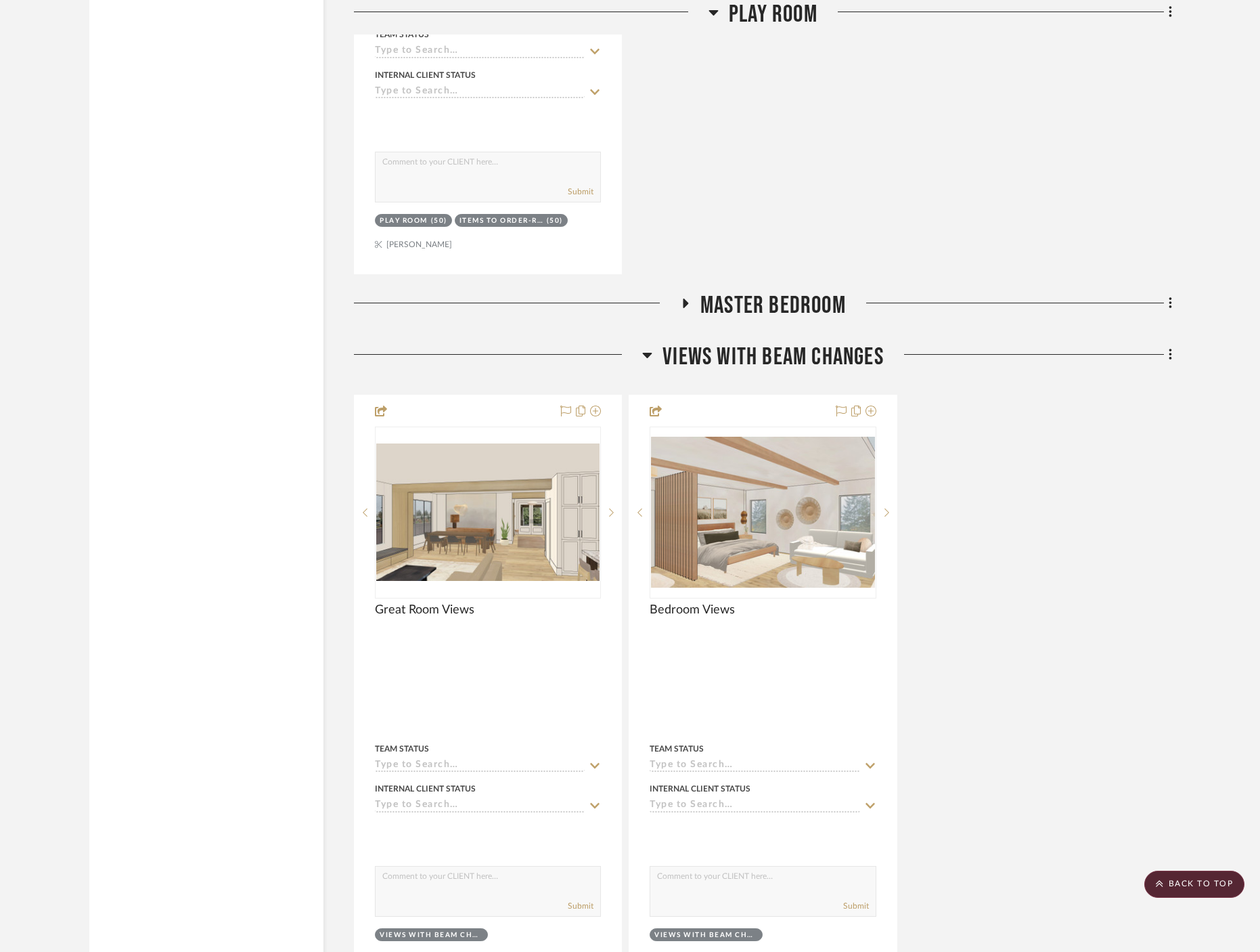
click at [645, 347] on icon at bounding box center [647, 354] width 10 height 16
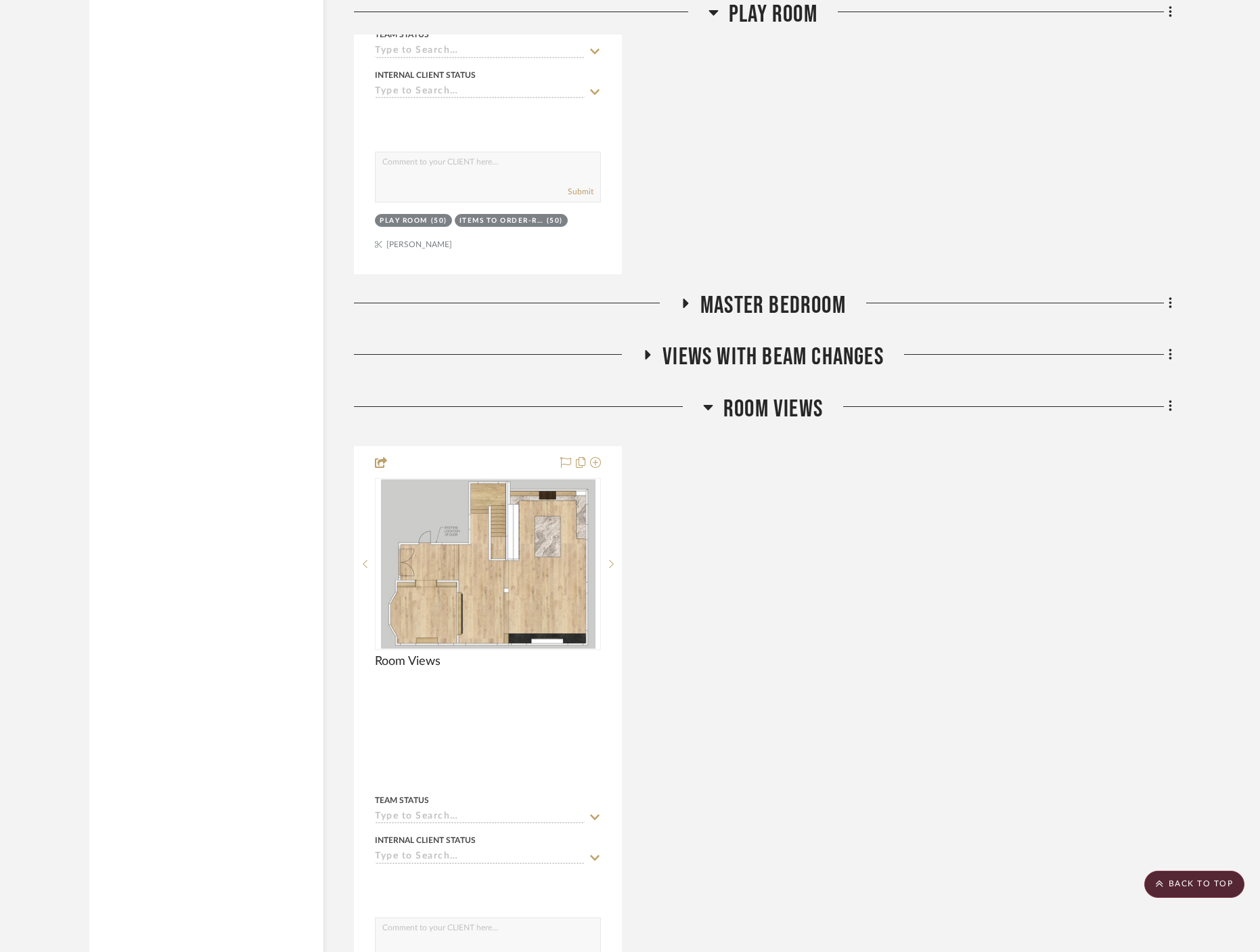
click at [711, 399] on icon at bounding box center [708, 406] width 10 height 16
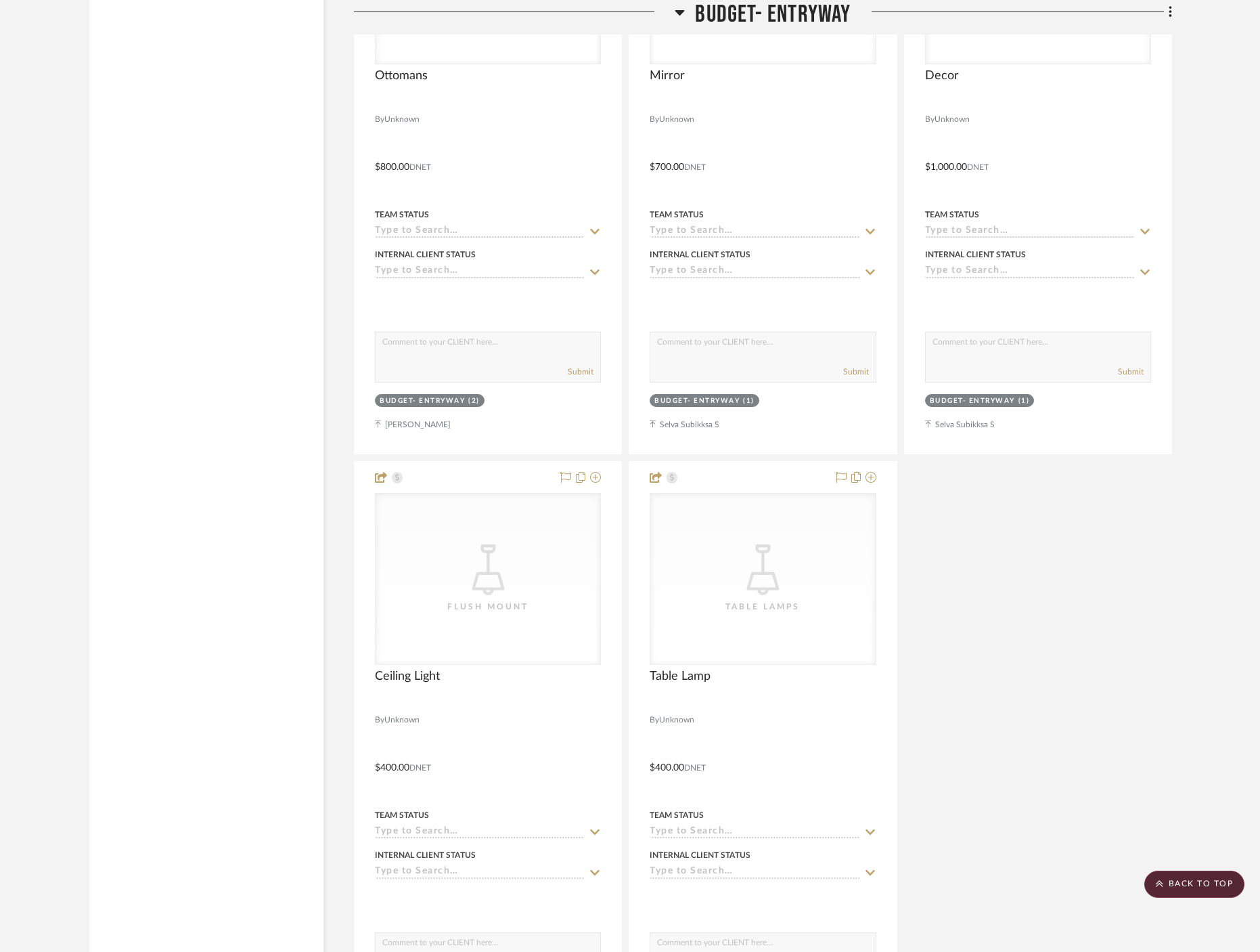
scroll to position [6478, 0]
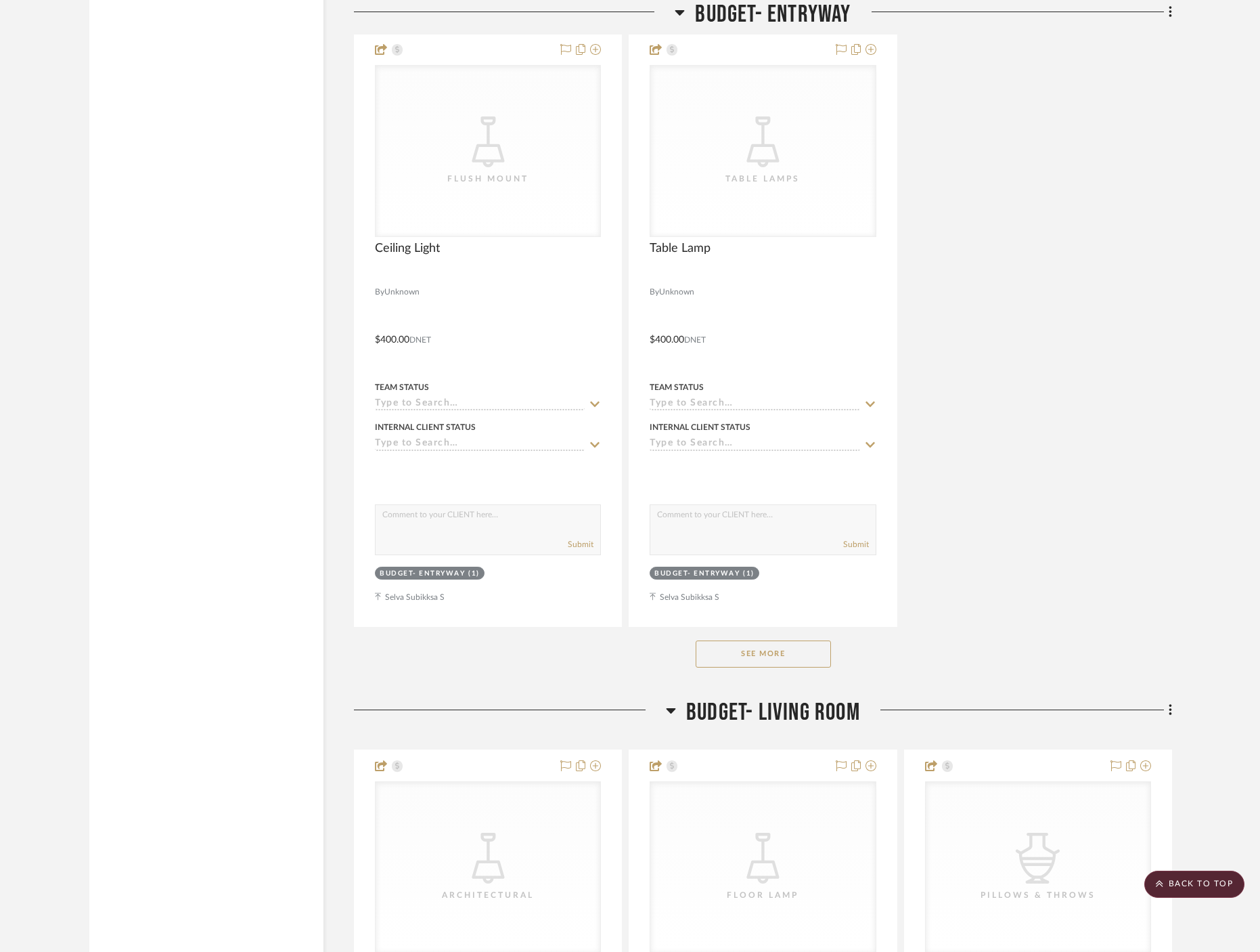
click at [767, 640] on button "See More" at bounding box center [763, 654] width 135 height 27
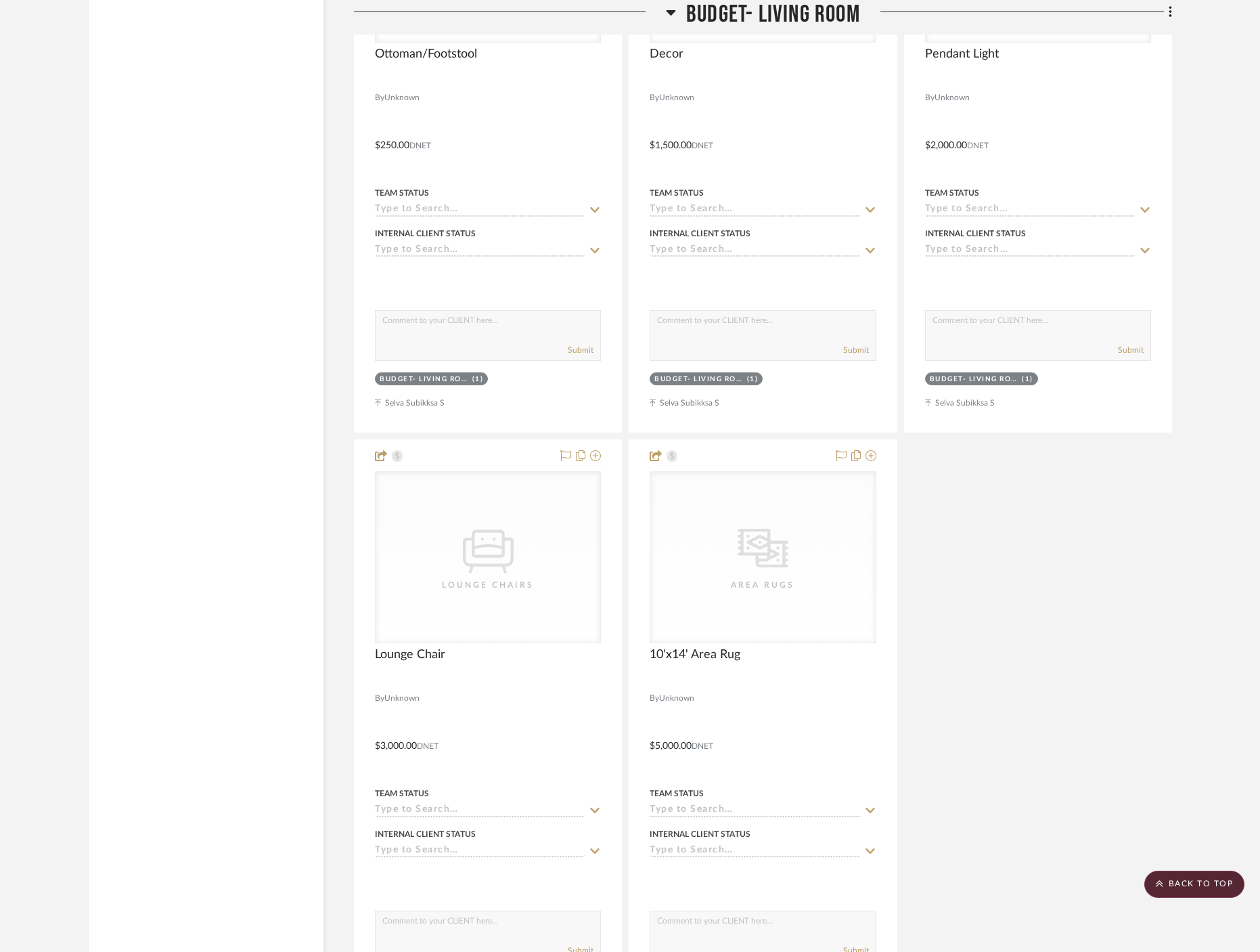
scroll to position [8402, 0]
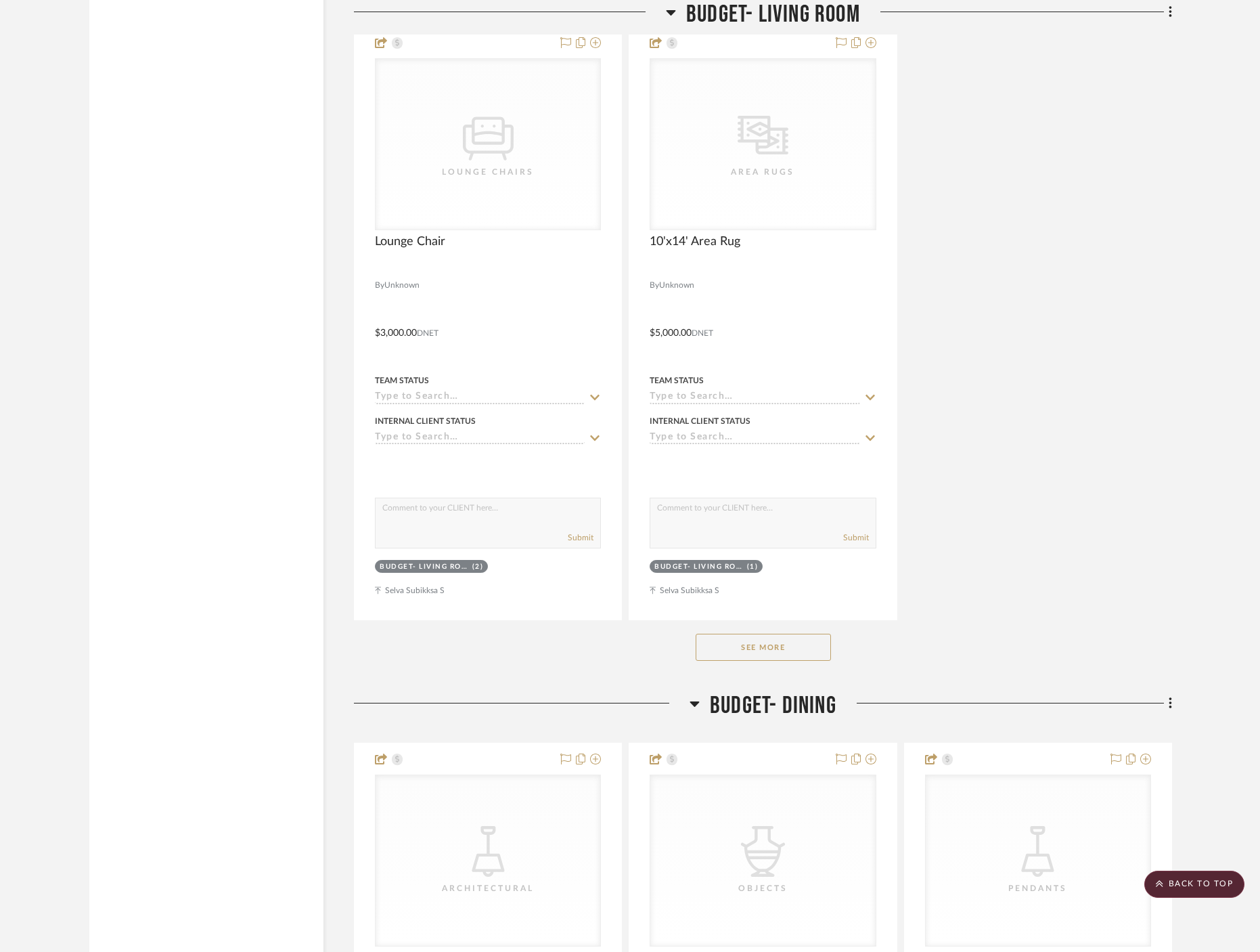
click at [756, 633] on button "See More" at bounding box center [763, 647] width 135 height 27
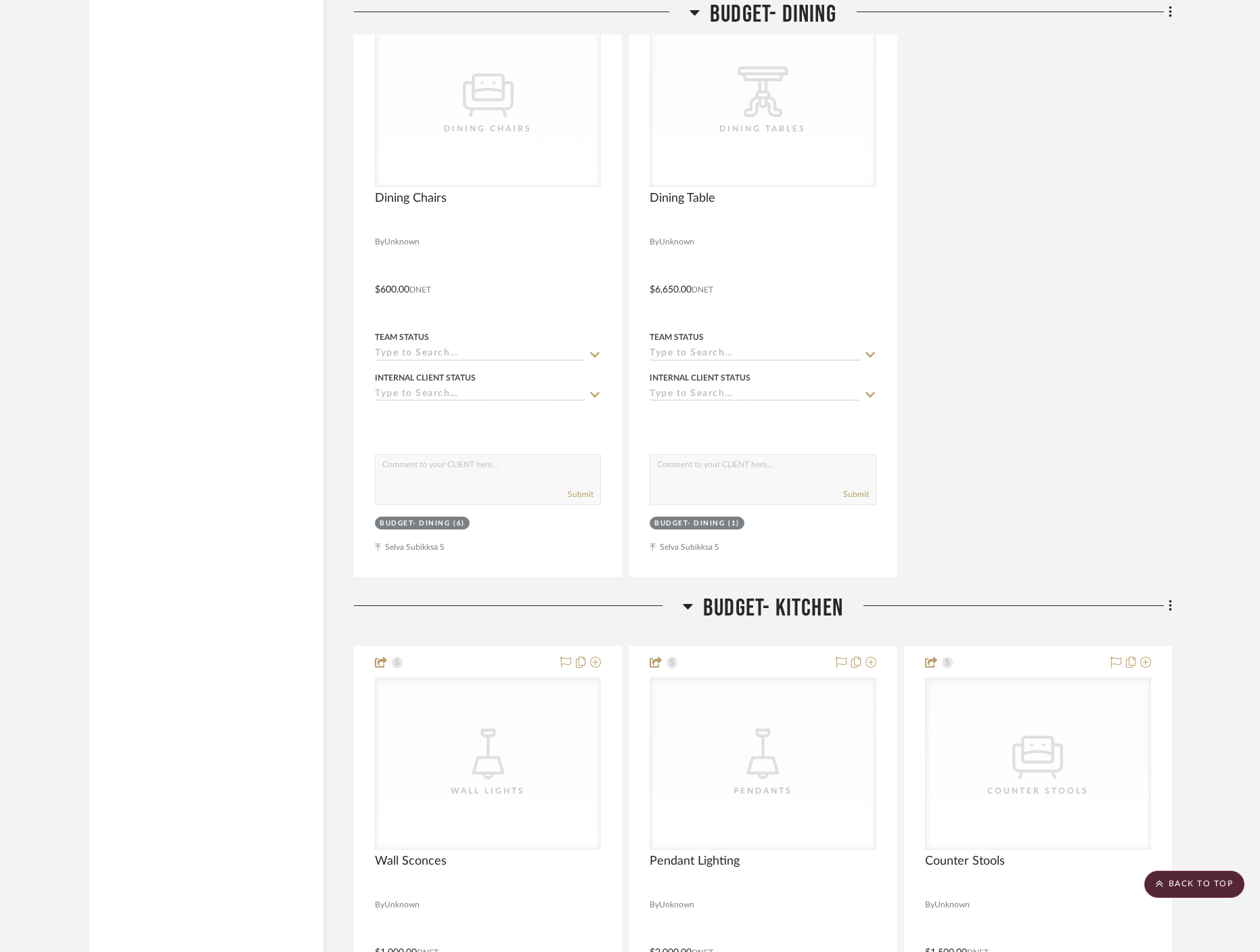
scroll to position [10528, 0]
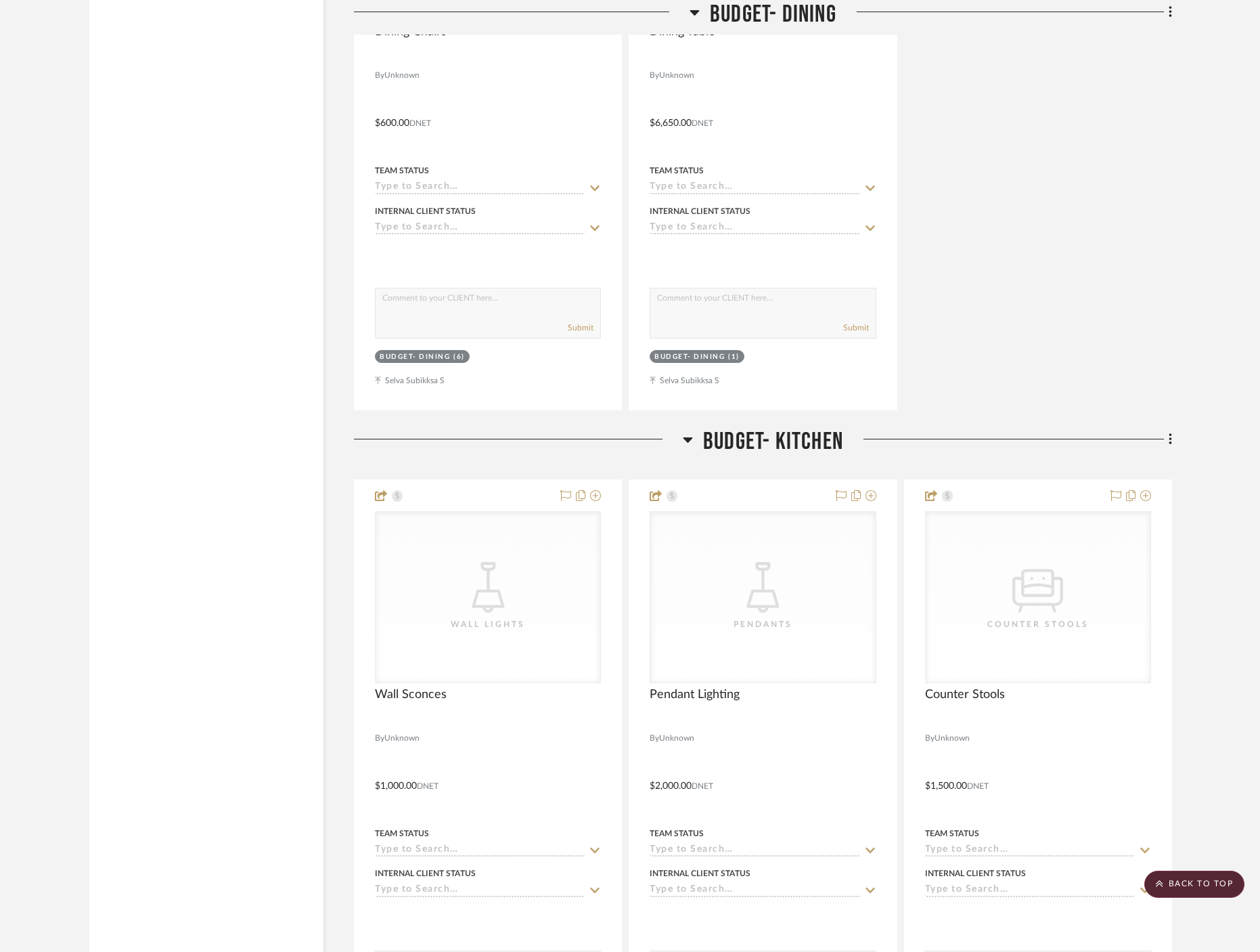
click at [748, 427] on span "Budget- Kitchen" at bounding box center [773, 441] width 140 height 29
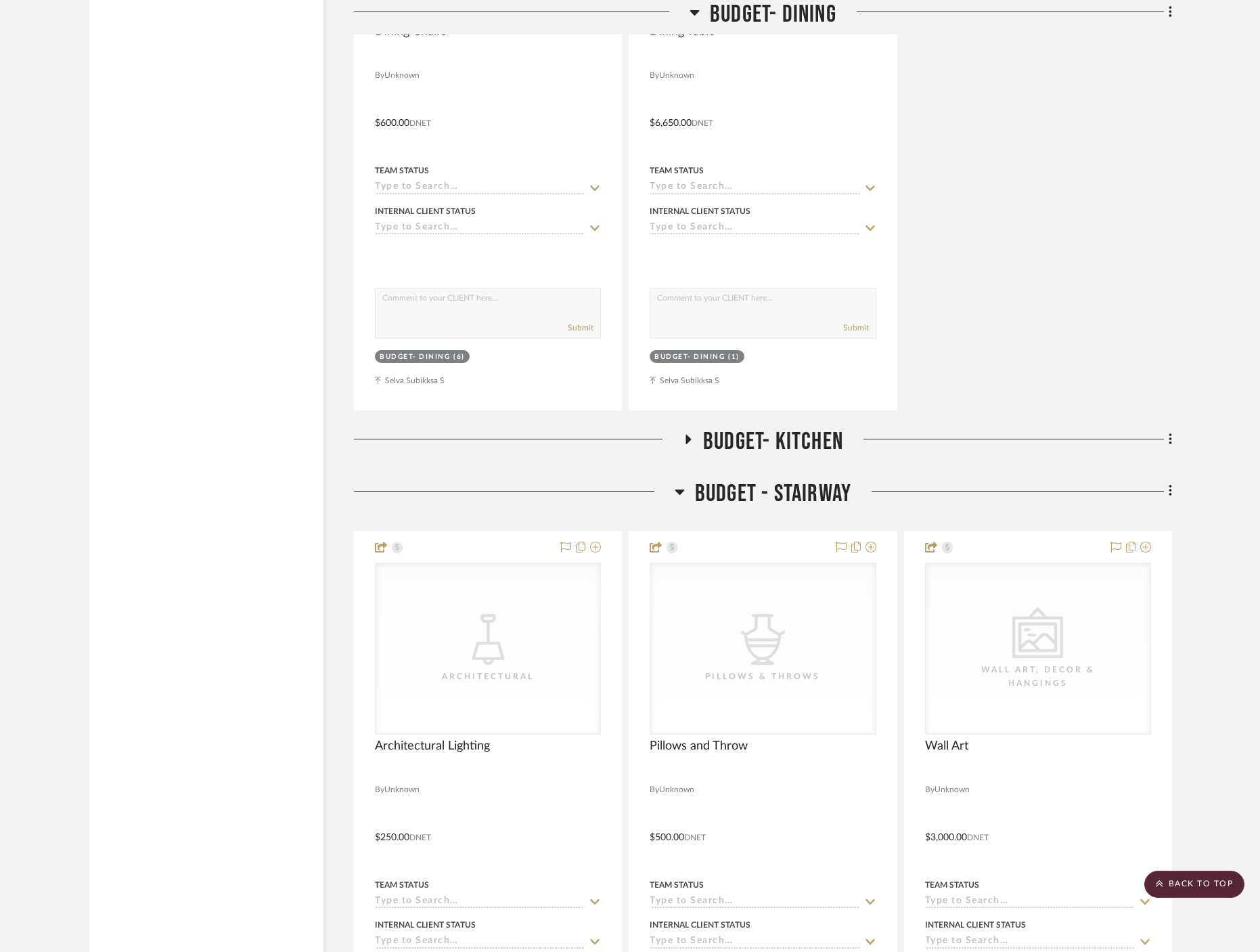
click at [746, 479] on span "Budget - Stairway" at bounding box center [773, 493] width 157 height 29
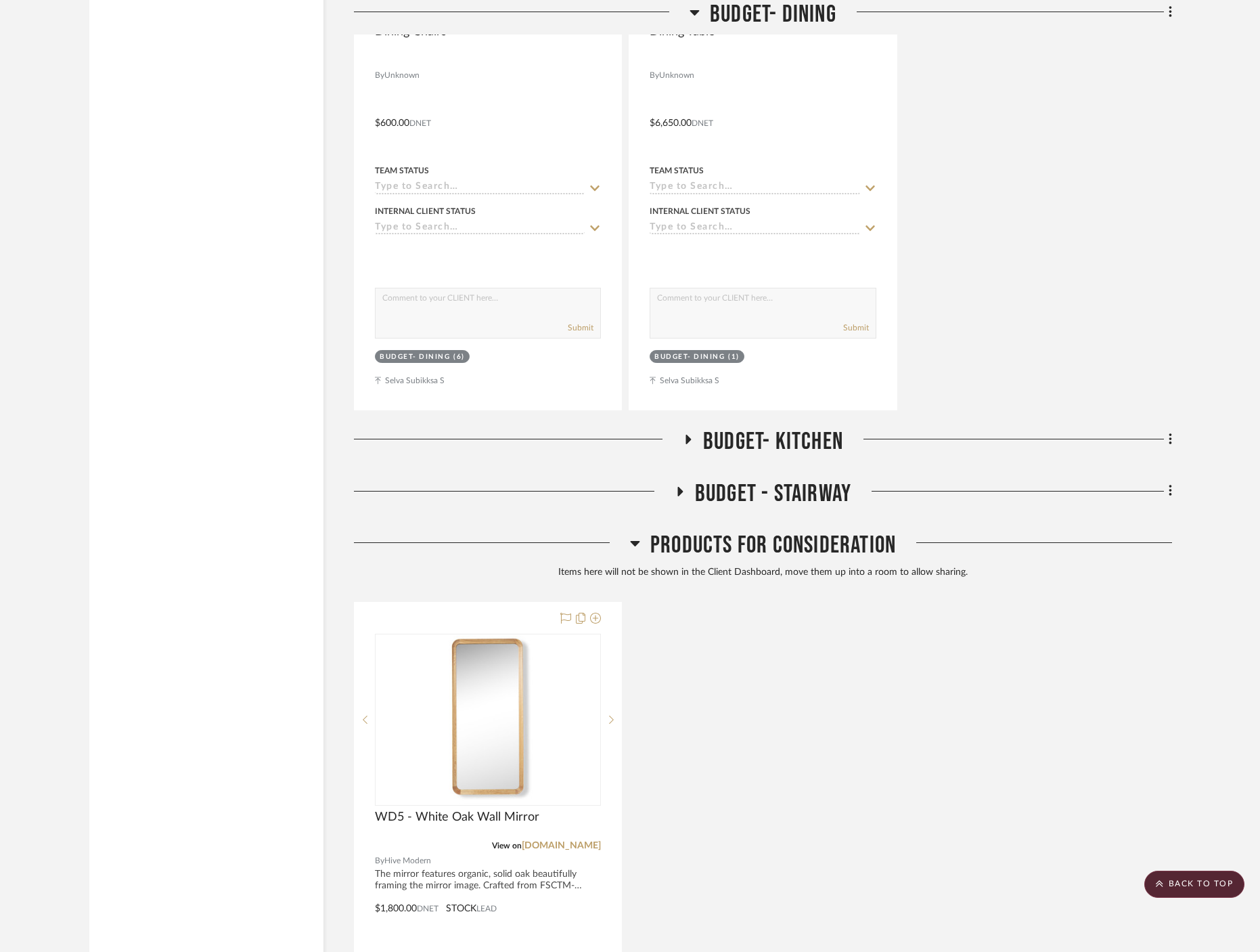
click at [683, 530] on span "Products For Consideration" at bounding box center [773, 545] width 246 height 29
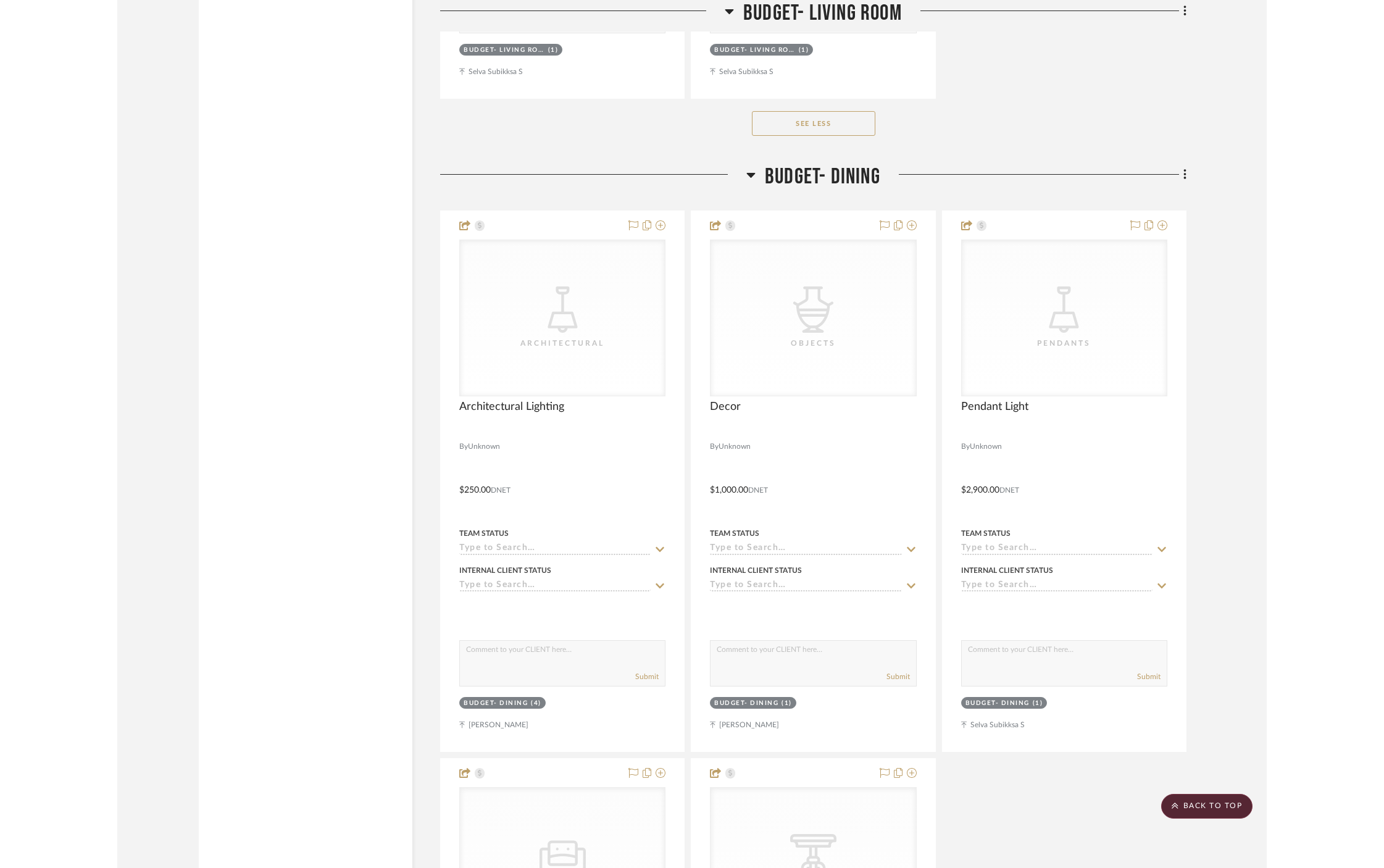
scroll to position [8666, 0]
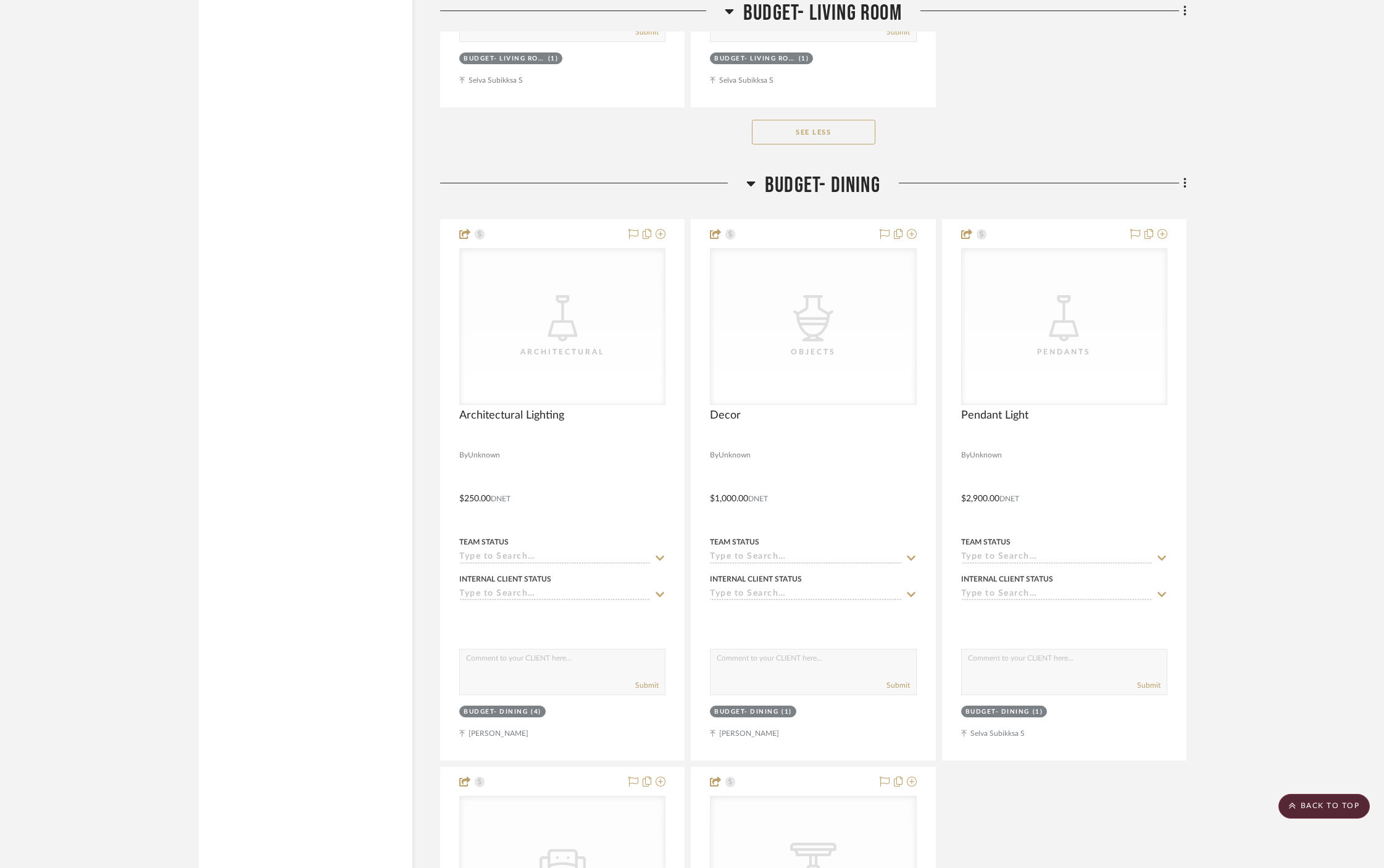
click at [751, 176] on icon at bounding box center [750, 183] width 9 height 14
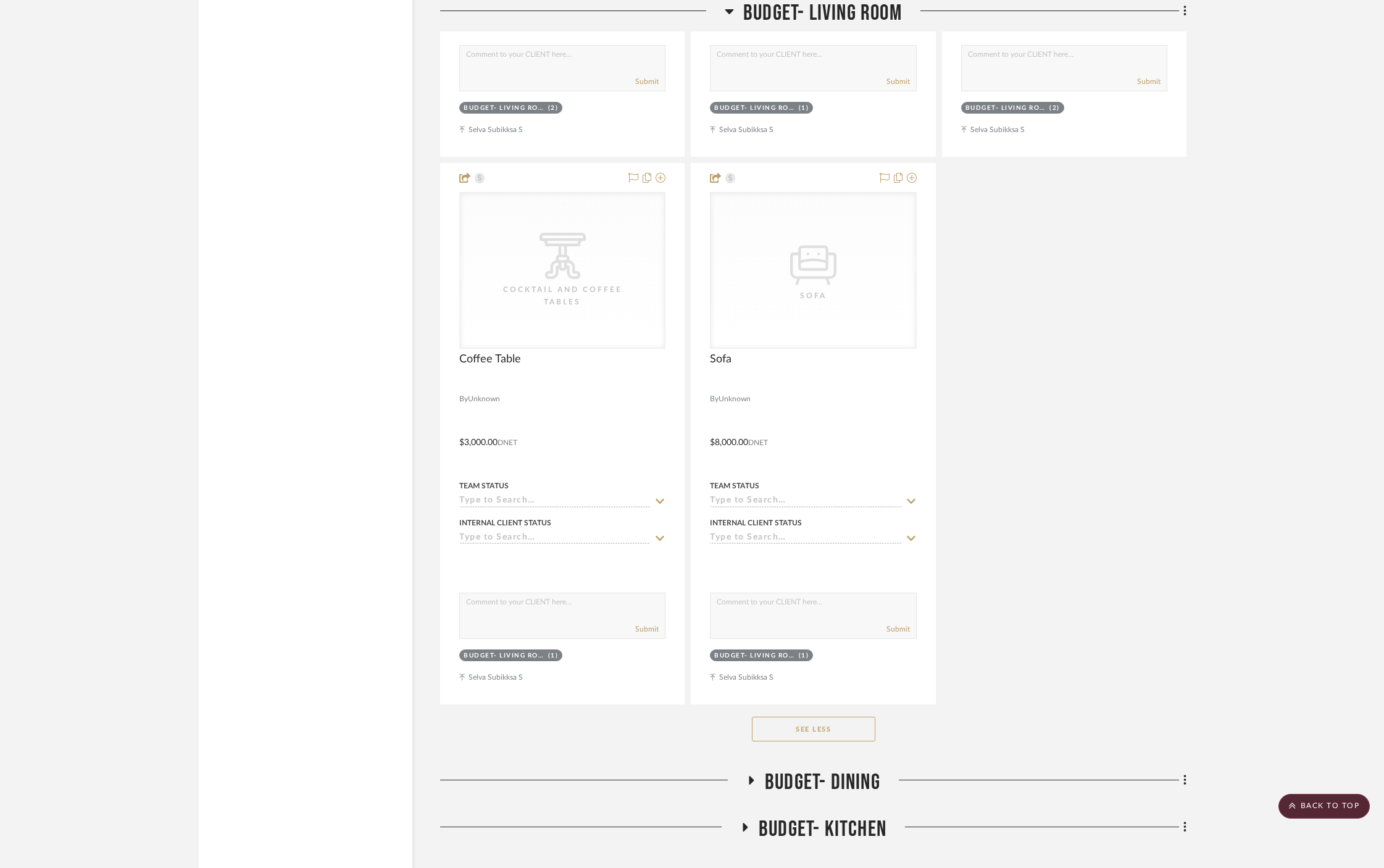
scroll to position [8076, 0]
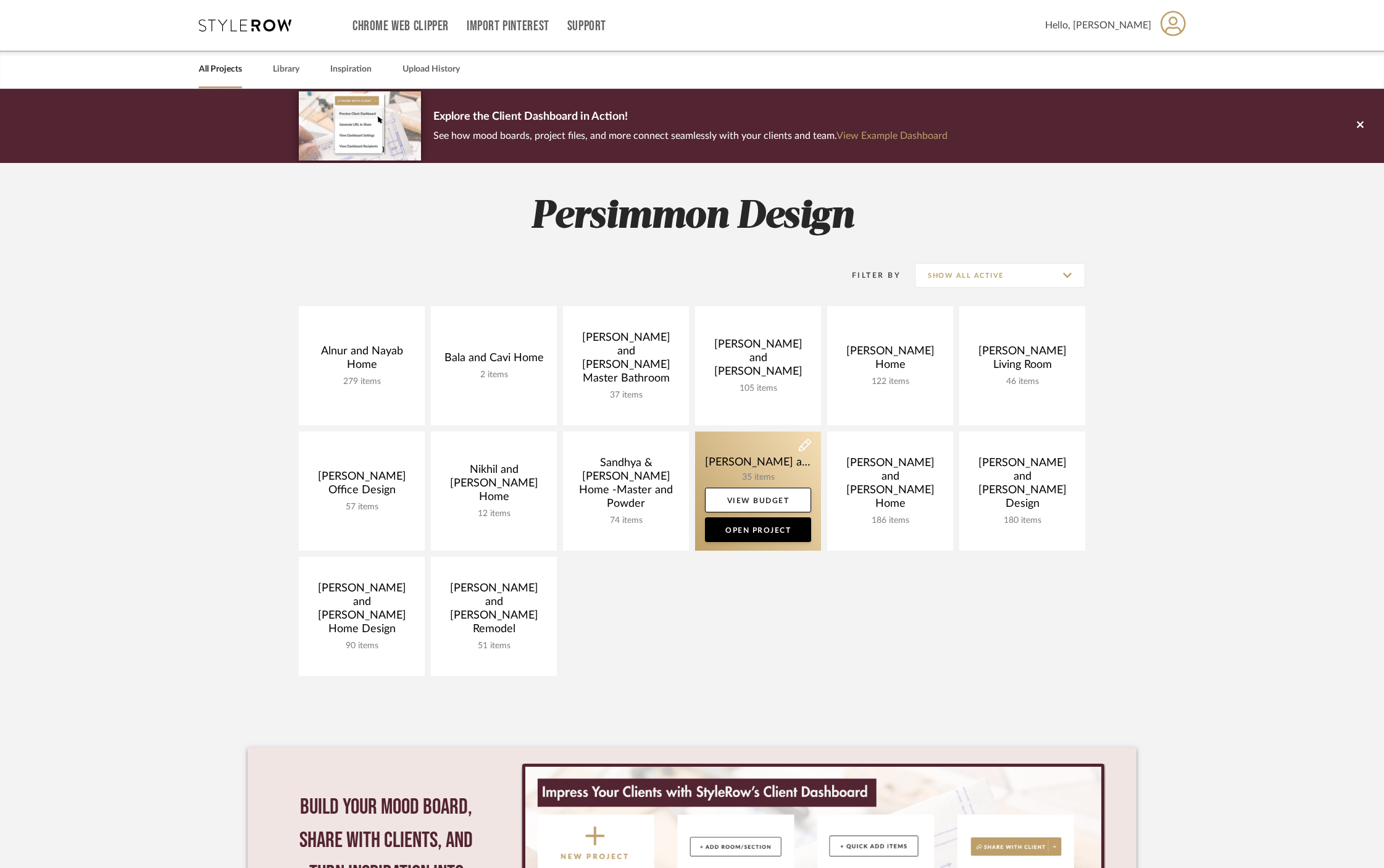
click at [763, 473] on link at bounding box center [758, 491] width 126 height 119
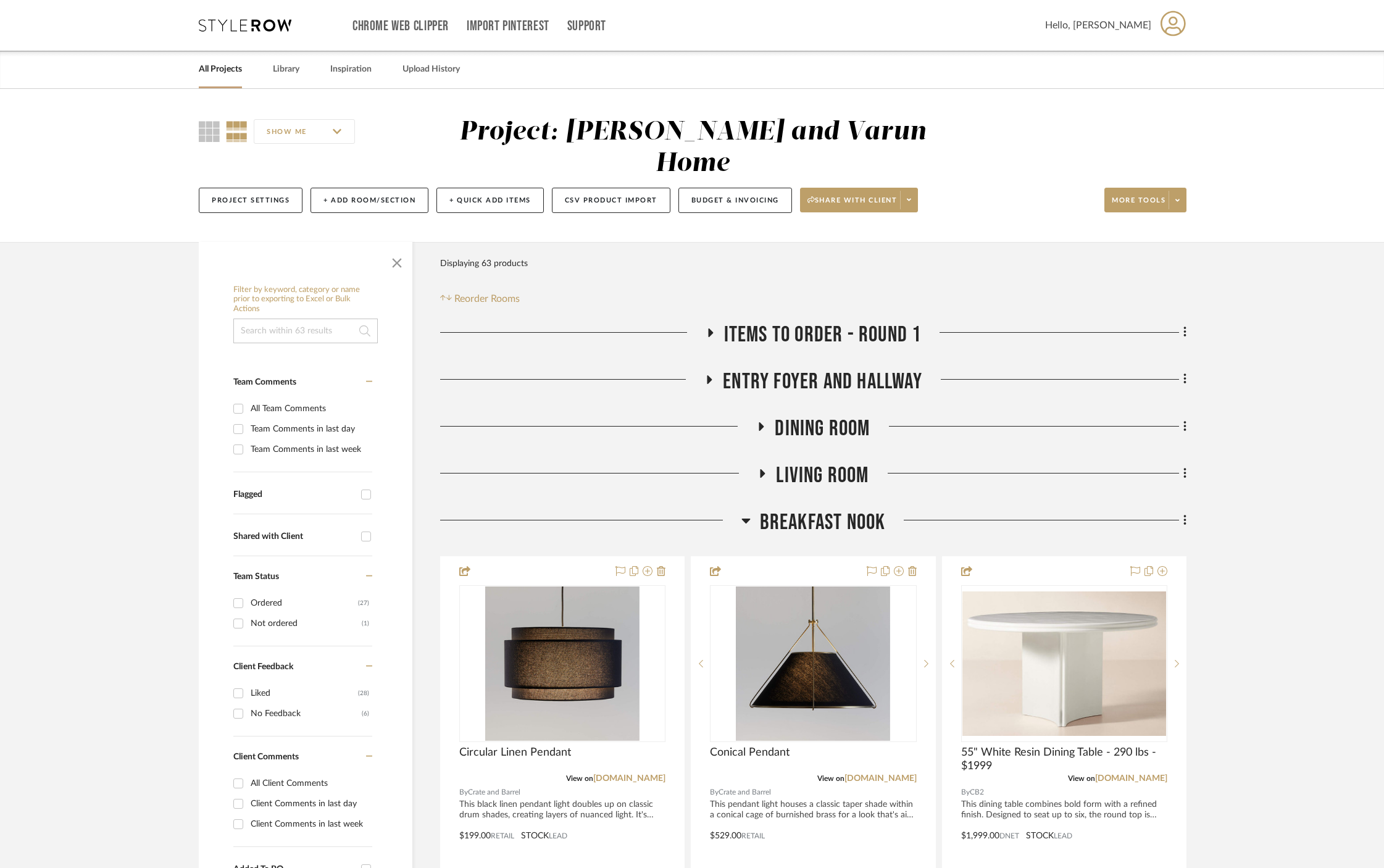
click at [752, 509] on h3 "Breakfast Nook" at bounding box center [813, 522] width 144 height 26
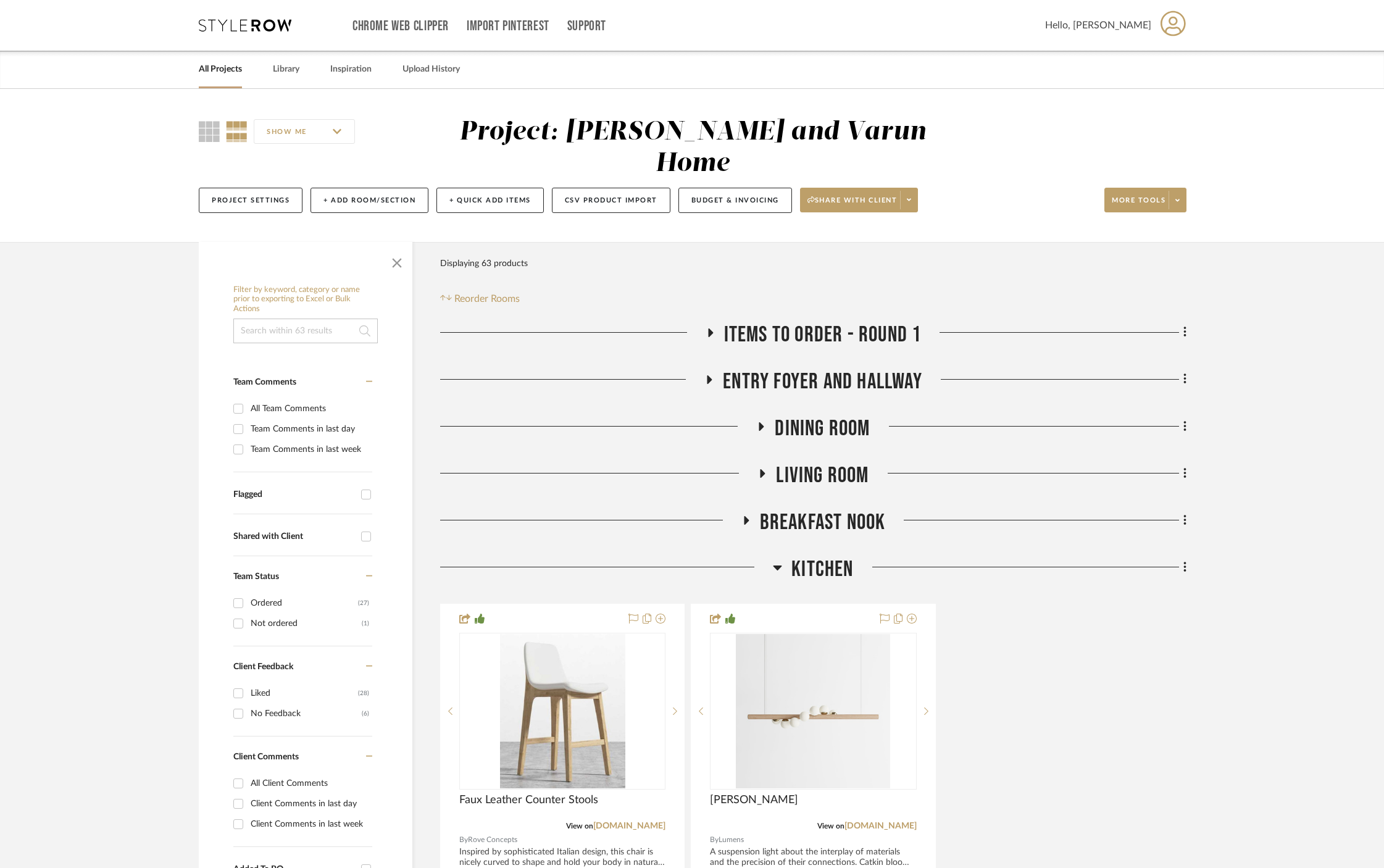
click at [770, 556] on div at bounding box center [607, 572] width 333 height 32
click at [777, 565] on icon at bounding box center [778, 567] width 9 height 5
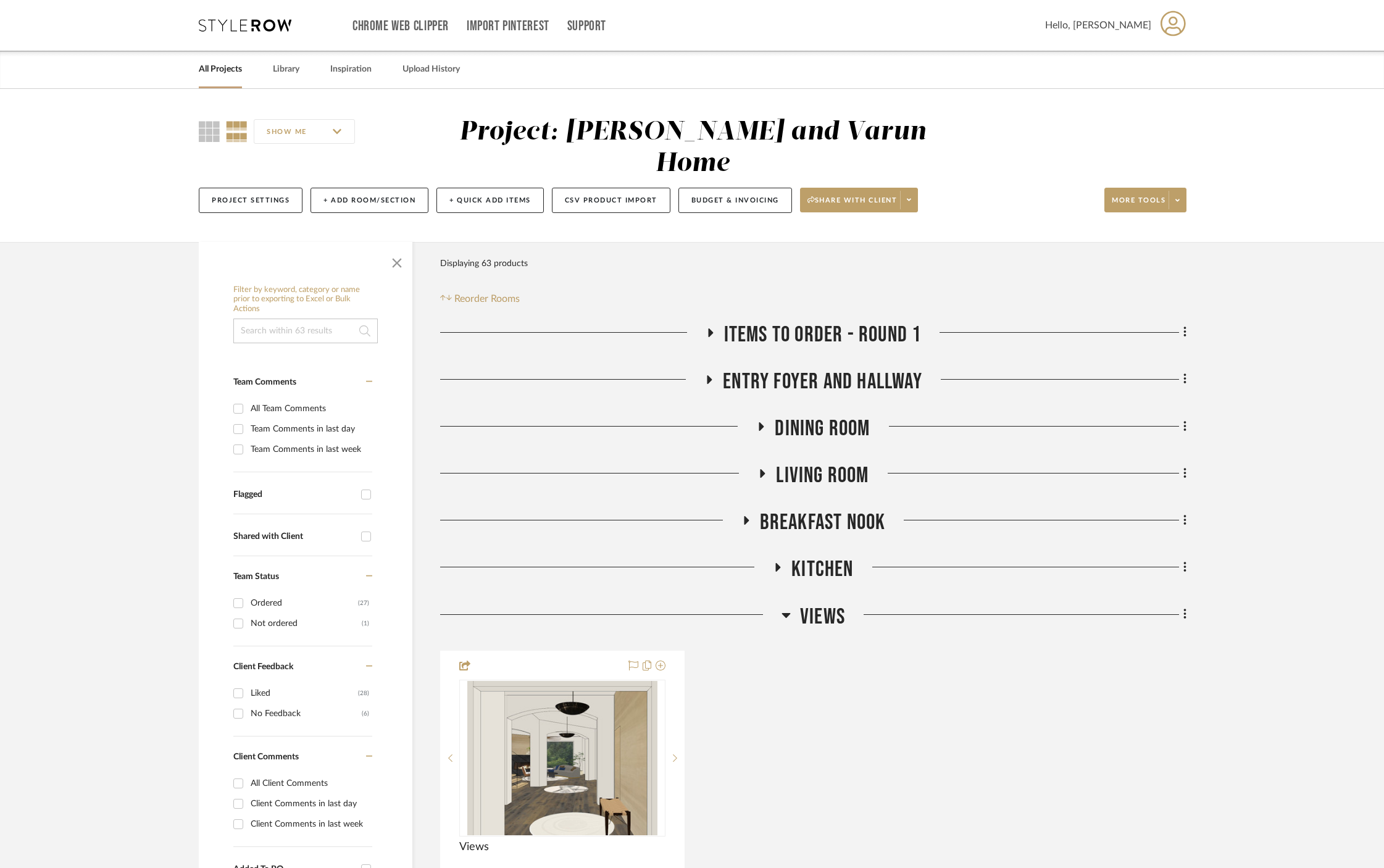
click at [779, 604] on div at bounding box center [611, 620] width 342 height 32
click at [790, 607] on icon at bounding box center [786, 614] width 9 height 14
